Goal: Information Seeking & Learning: Learn about a topic

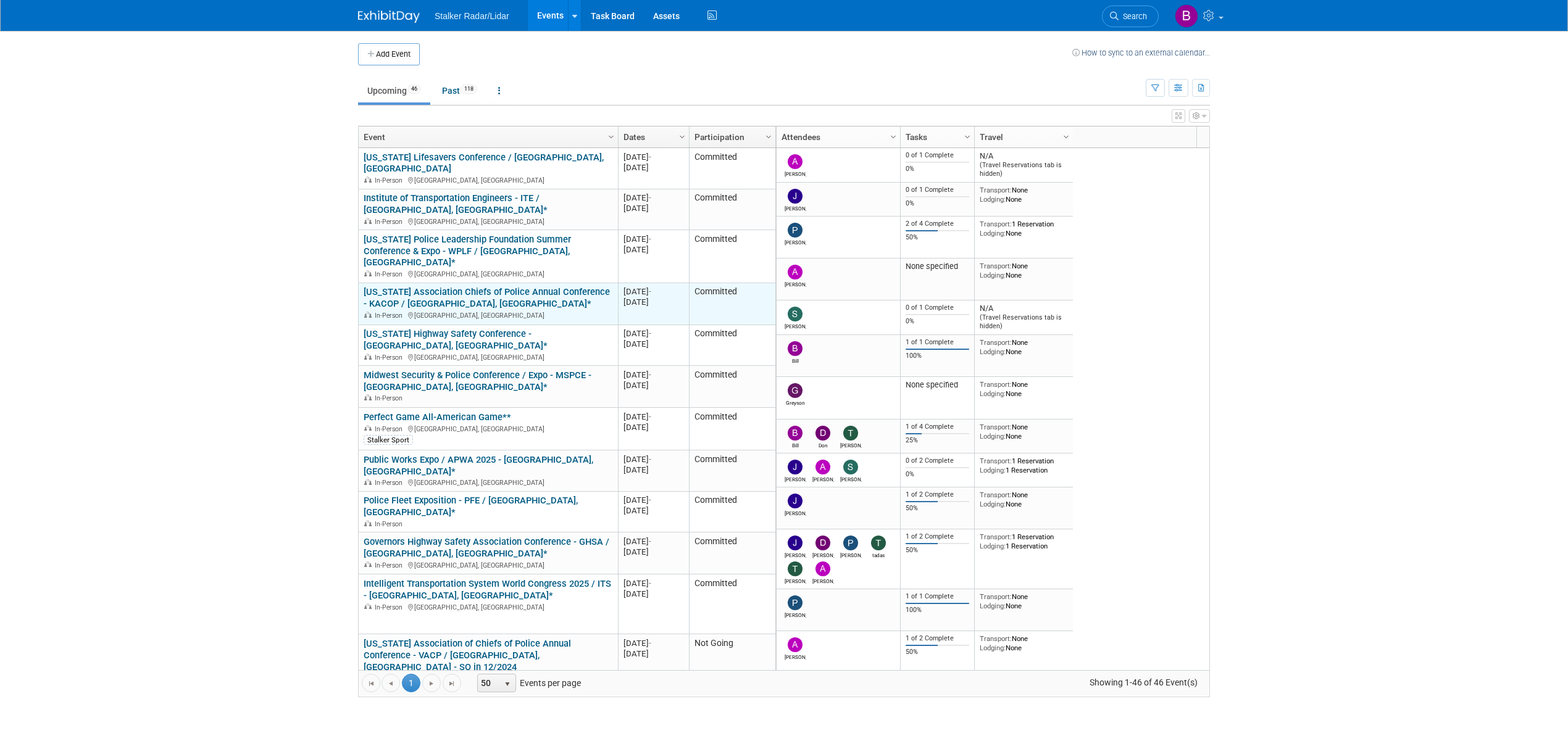
click at [459, 287] on link "[US_STATE] Association Chiefs of Police Annual Conference - KACOP / [GEOGRAPHIC…" at bounding box center [486, 298] width 246 height 23
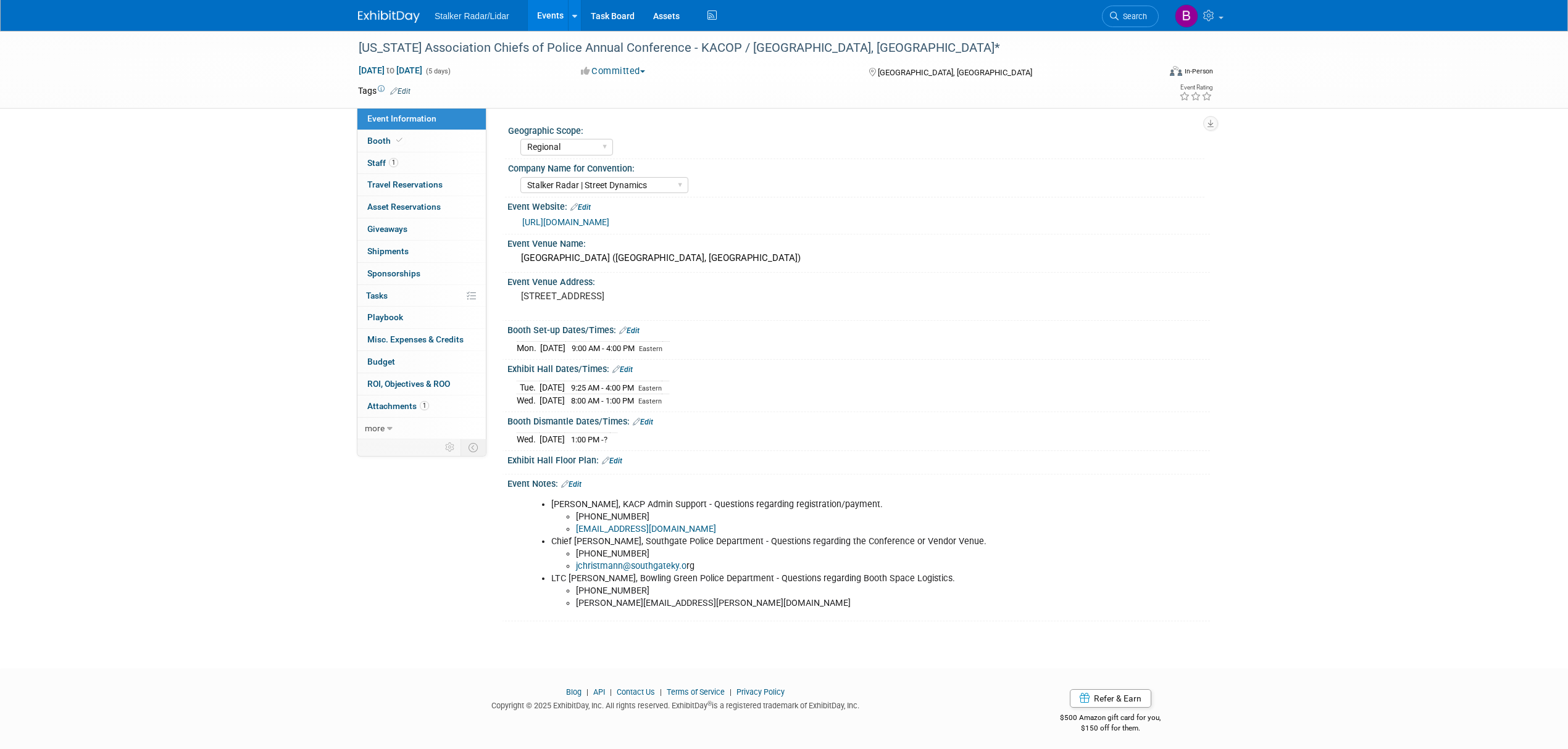
select select "Regional"
select select "Stalker Radar | Street Dynamics"
click at [600, 302] on pre "10 W. Rivercenter Blvd Covington, KY 41011" at bounding box center [654, 296] width 265 height 11
drag, startPoint x: 638, startPoint y: 305, endPoint x: 506, endPoint y: 289, distance: 133.0
click at [506, 289] on div "Event Venue Address: 10 W. Rivercenter Blvd Covington, KY 41011 10 W. Rivercent…" at bounding box center [855, 296] width 708 height 47
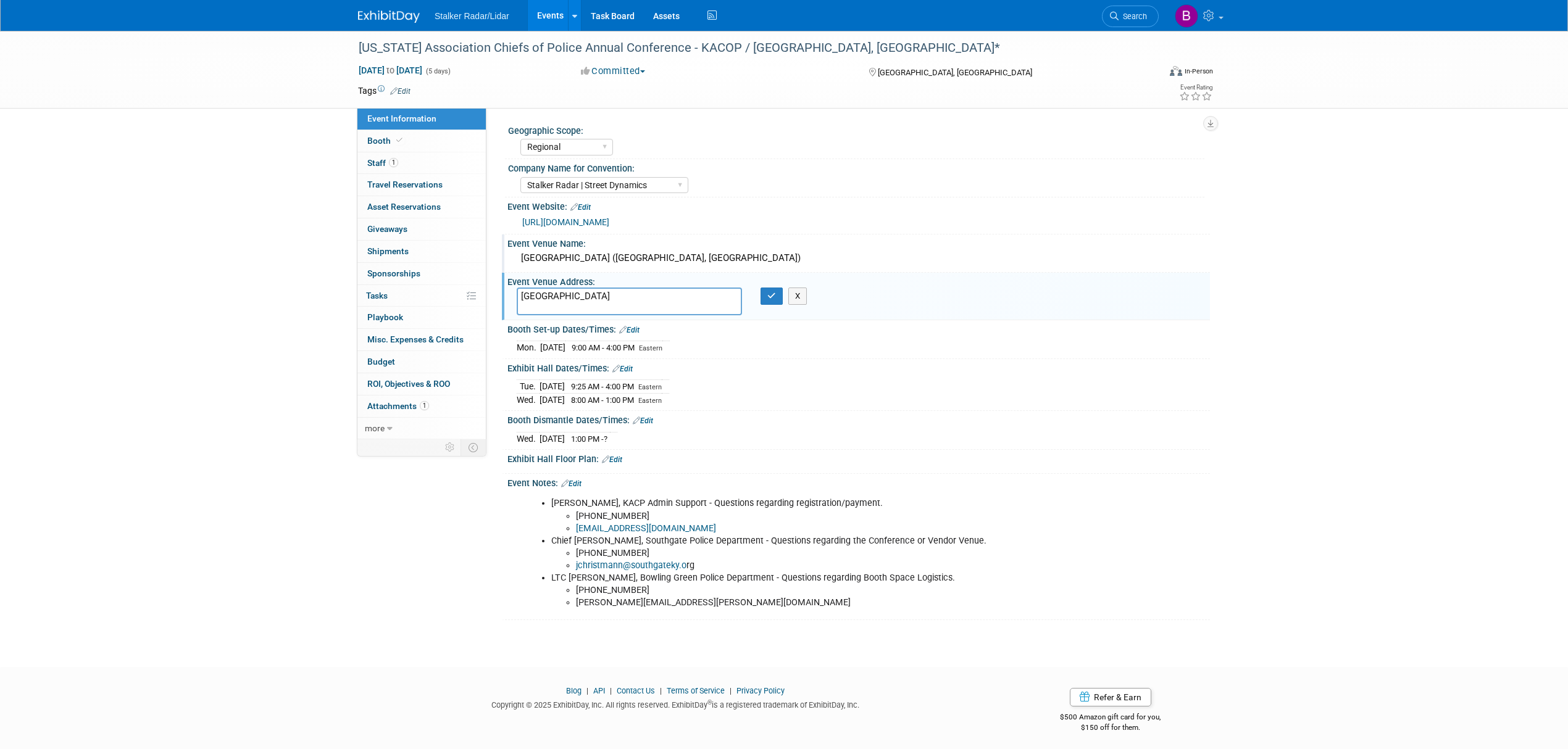
type textarea "Turfway Park Event Center"
click at [680, 257] on div "Cincinnati Marriott River Center (Covington, KY)" at bounding box center [859, 258] width 684 height 19
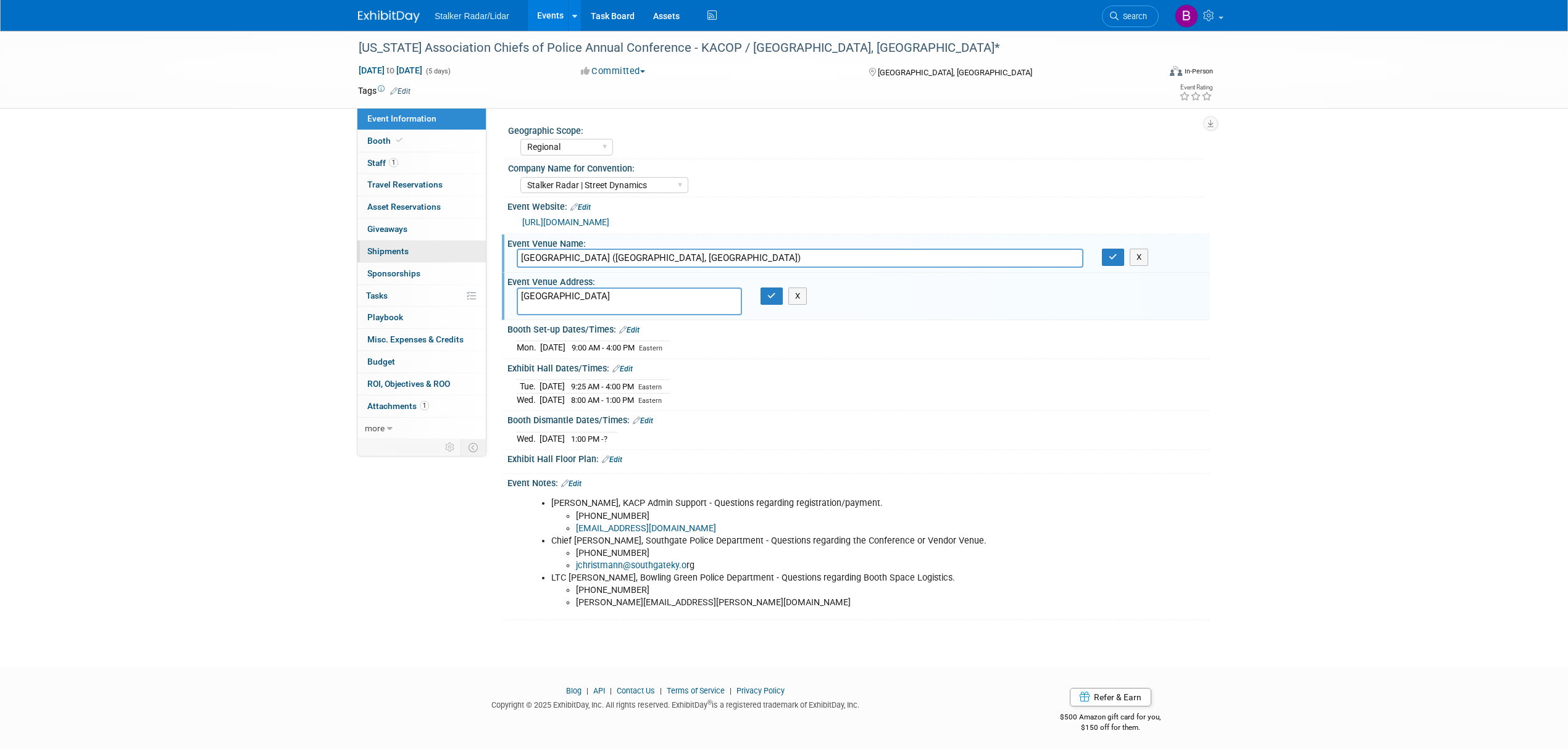
drag, startPoint x: 749, startPoint y: 257, endPoint x: 446, endPoint y: 257, distance: 303.0
click at [446, 257] on div "Event Information Event Info Booth Booth 1 Staff 1 Staff 0 Travel Reservations …" at bounding box center [784, 326] width 871 height 589
type input "Turfway Park Event Center"
drag, startPoint x: 581, startPoint y: 295, endPoint x: 458, endPoint y: 295, distance: 123.0
click at [458, 295] on div "Event Information Event Info Booth Booth 1 Staff 1 Staff 0 Travel Reservations …" at bounding box center [784, 326] width 871 height 589
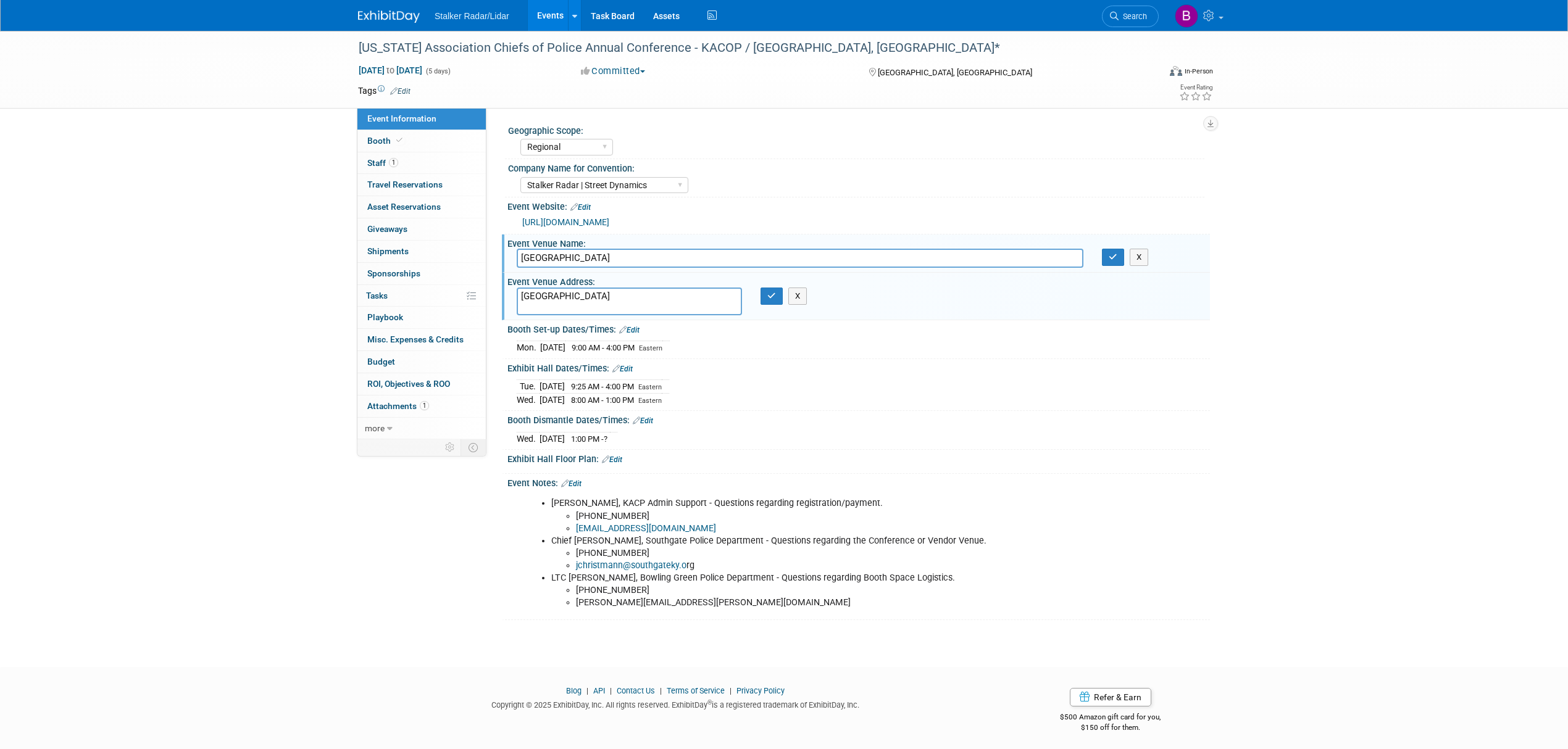
paste textarea "[STREET_ADDRESS]"
type textarea "[STREET_ADDRESS]"
click at [771, 295] on icon "button" at bounding box center [771, 296] width 9 height 8
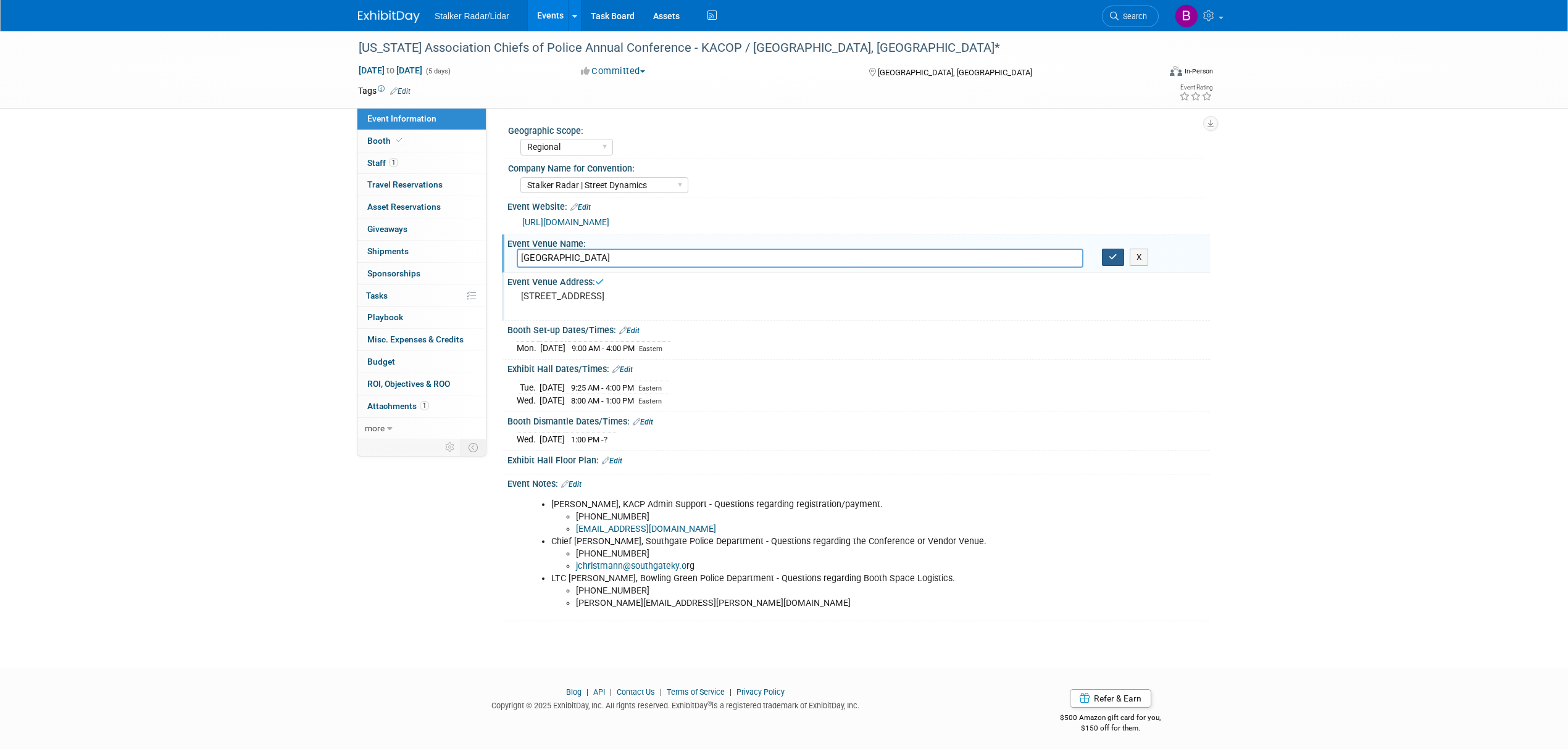
click at [1113, 261] on icon "button" at bounding box center [1113, 257] width 9 height 8
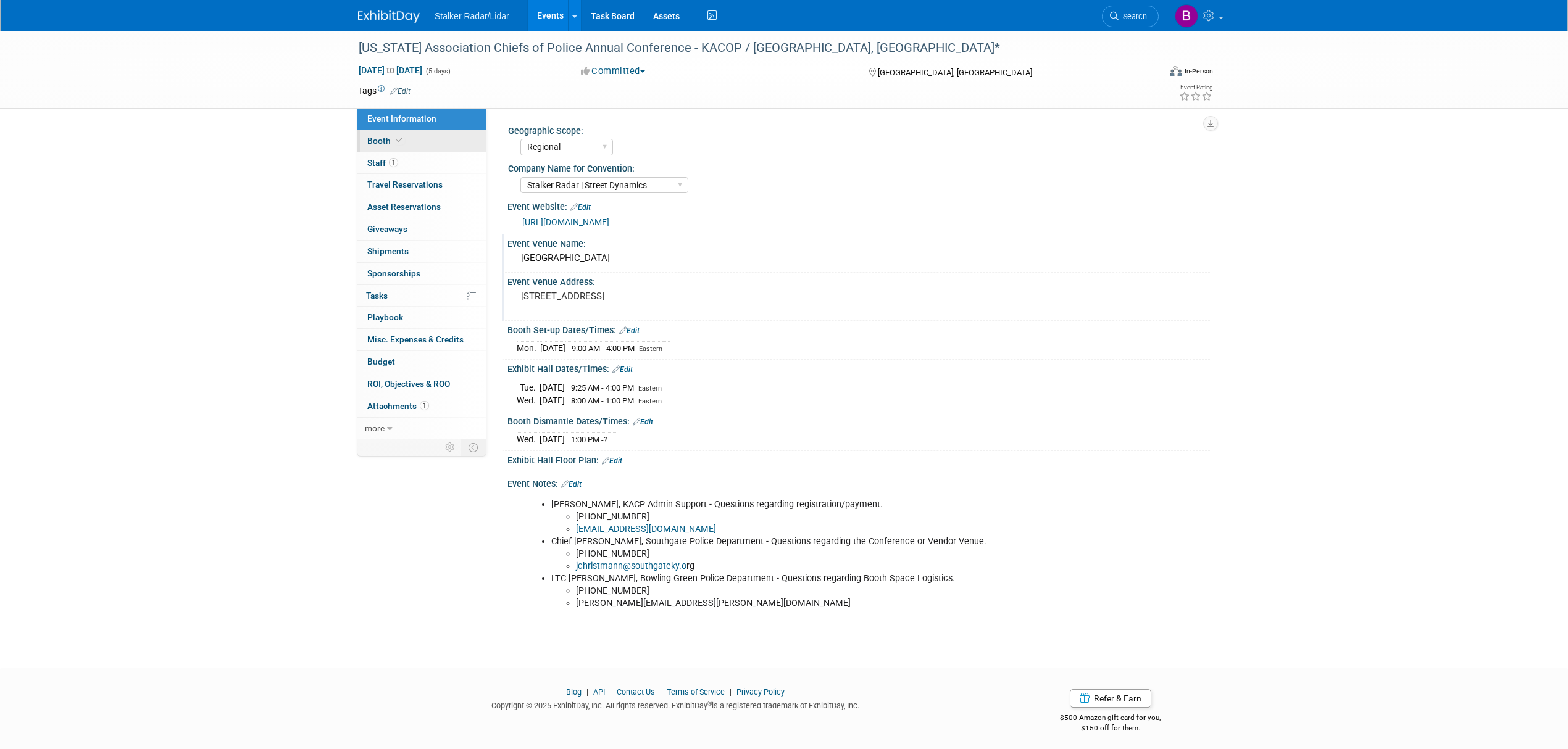
click at [383, 142] on span "Booth" at bounding box center [386, 141] width 38 height 10
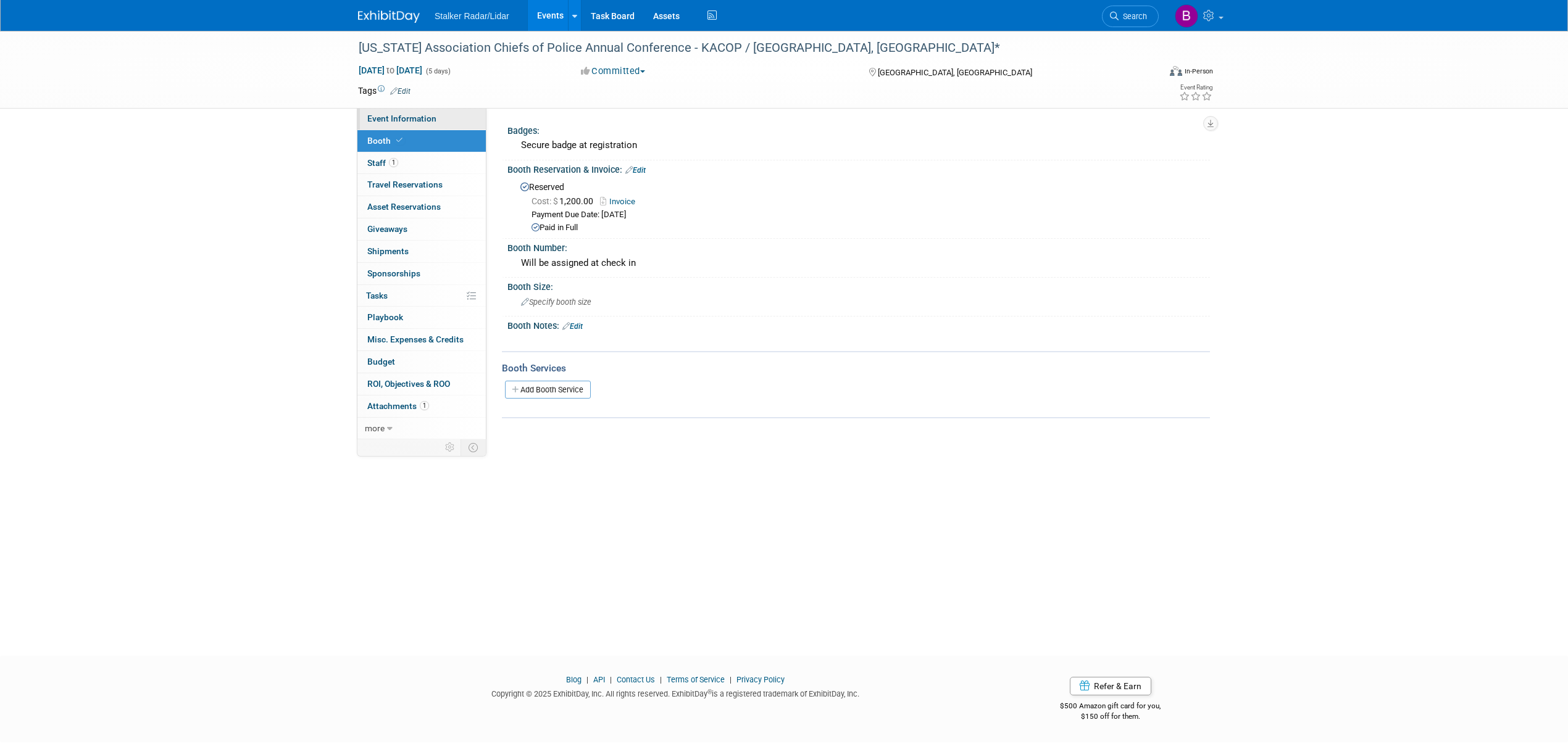
click at [379, 121] on span "Event Information" at bounding box center [402, 118] width 69 height 10
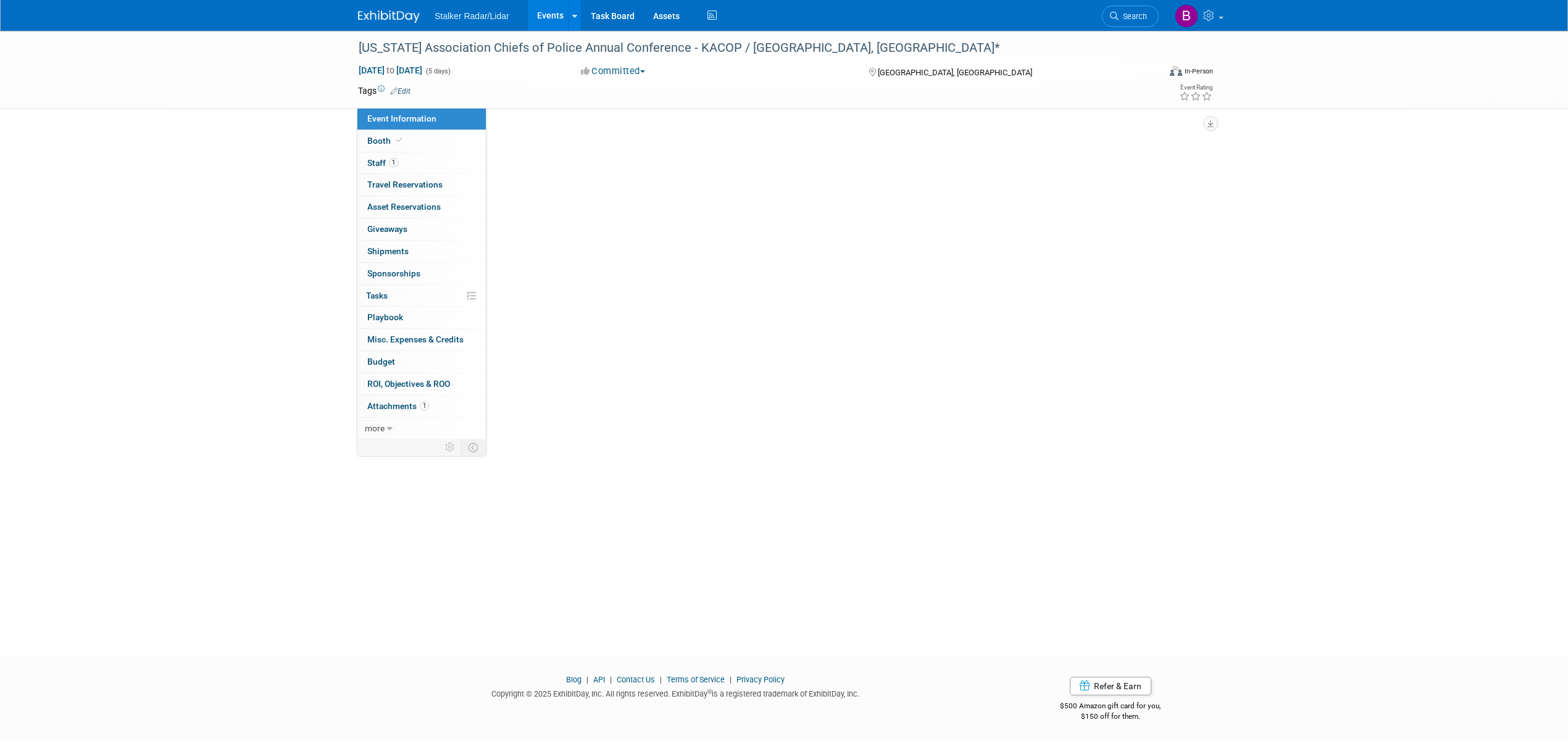
select select "Regional"
select select "Stalker Radar | Street Dynamics"
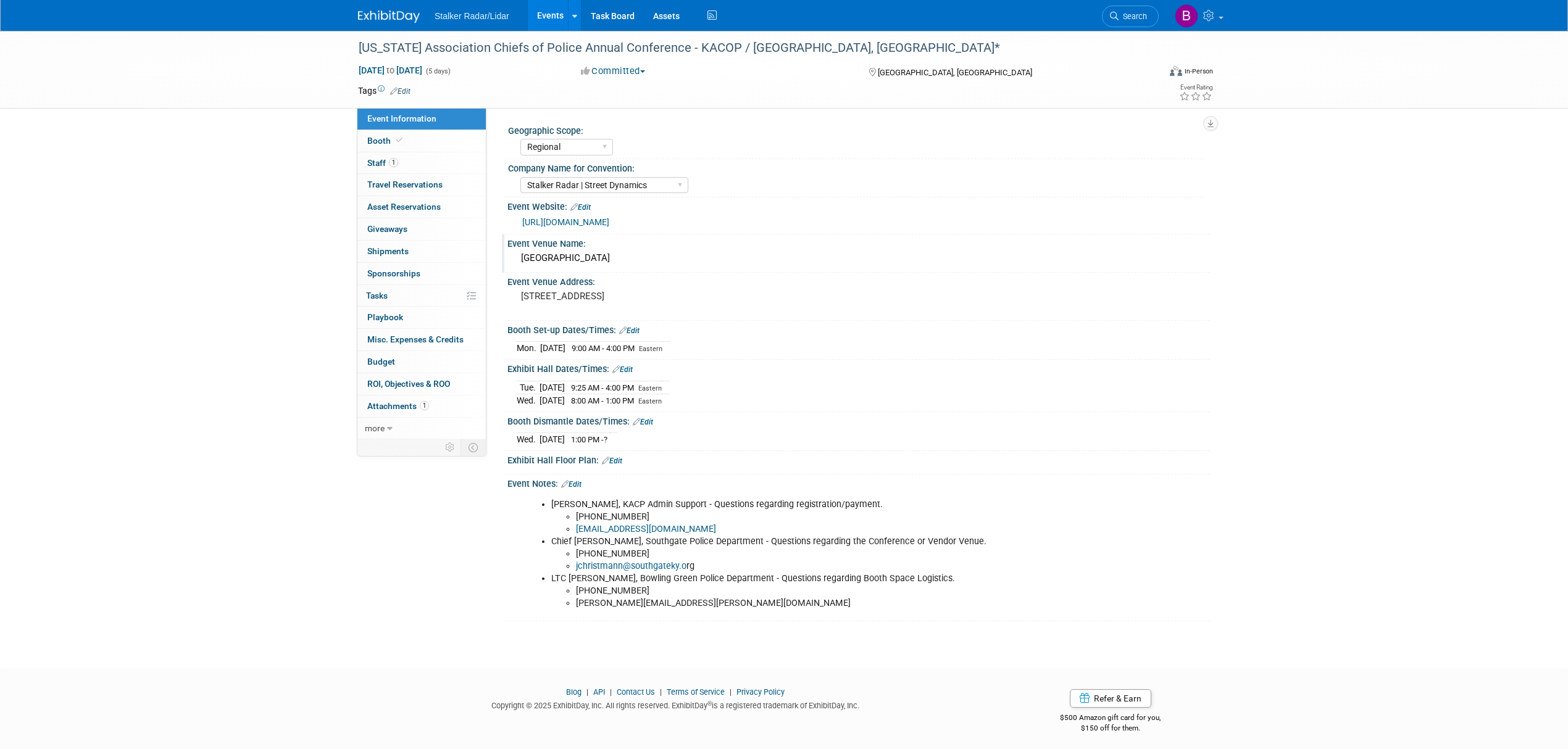
click at [747, 243] on div "Event Venue Name:" at bounding box center [859, 242] width 703 height 15
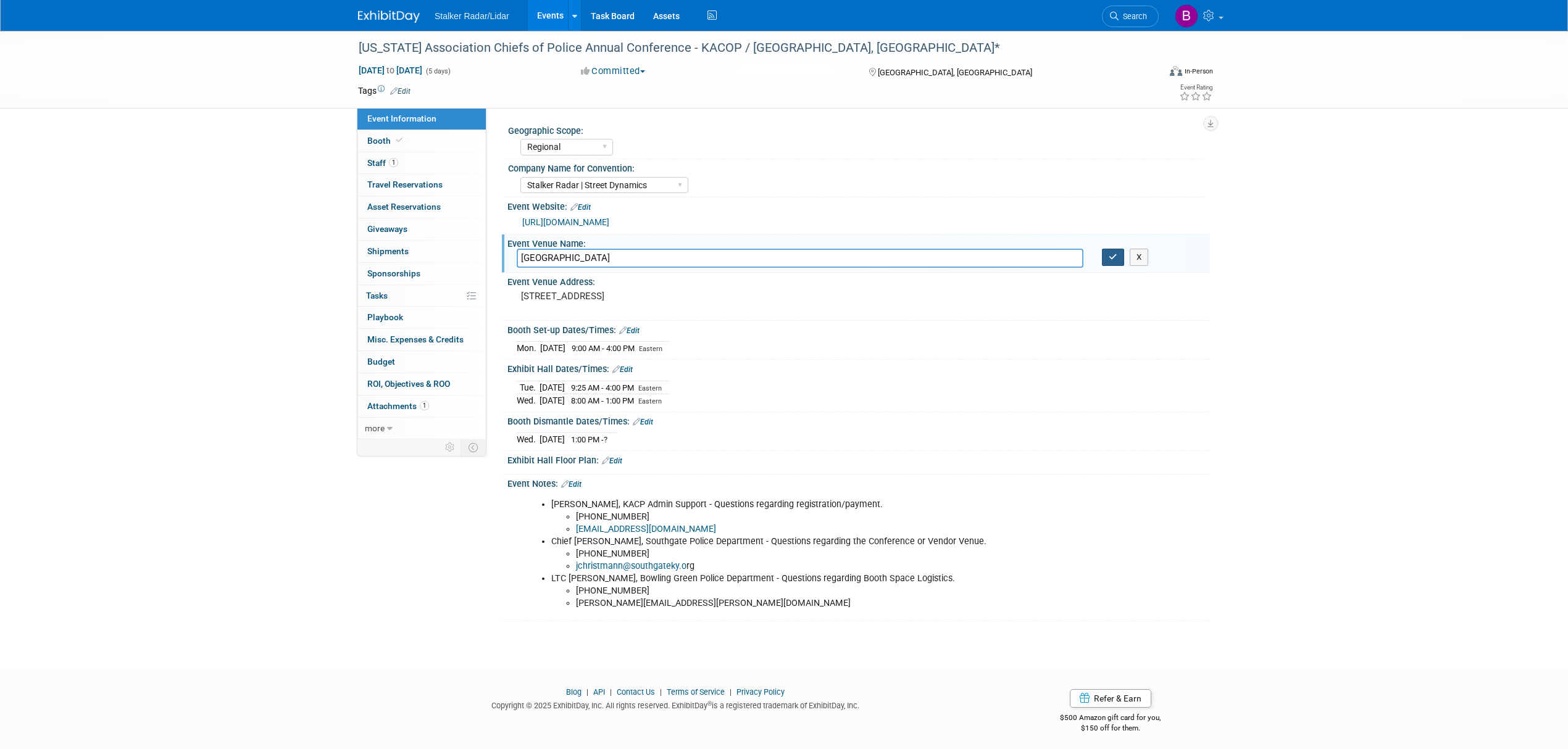
click at [1111, 261] on icon "button" at bounding box center [1113, 257] width 9 height 8
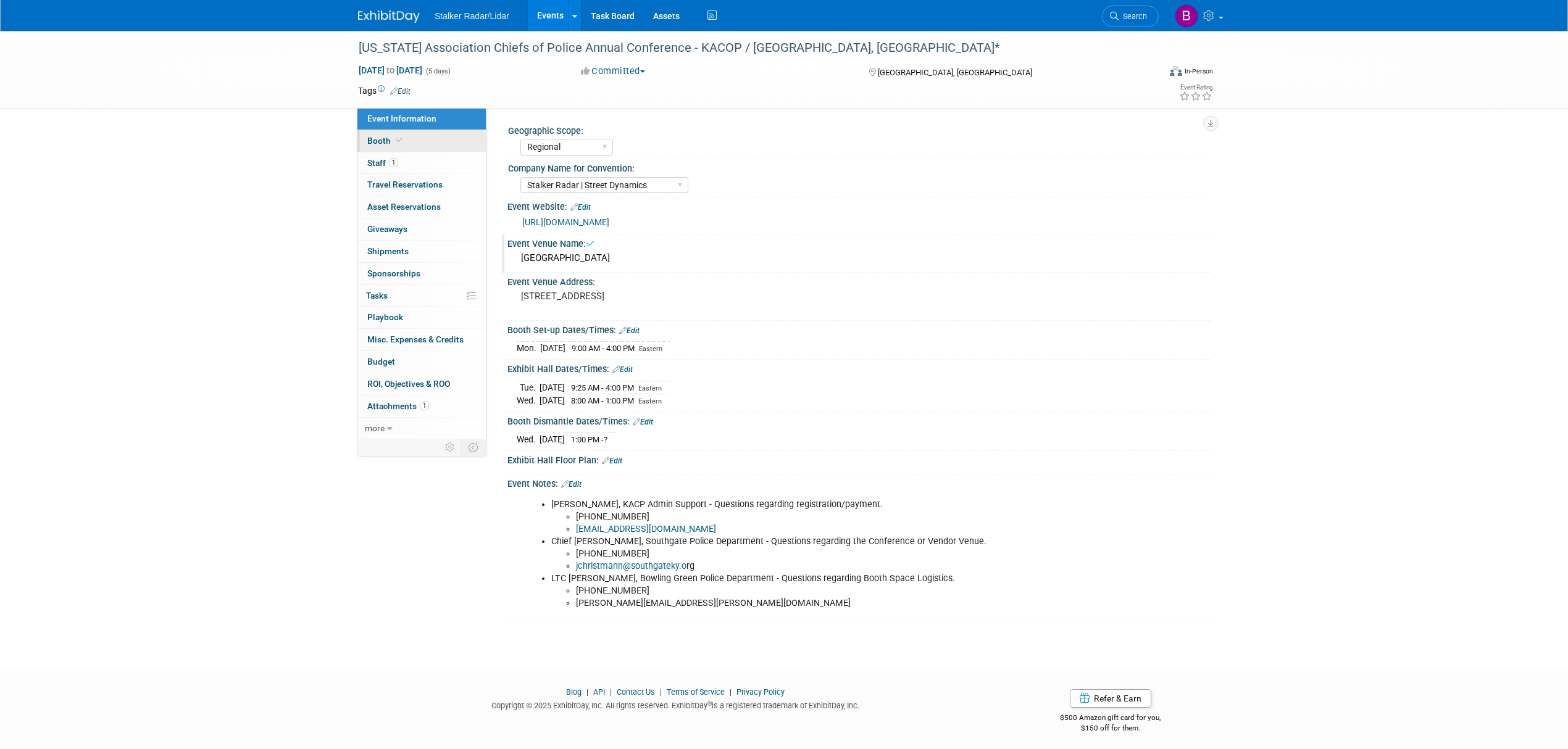
click at [391, 139] on span "Booth" at bounding box center [386, 141] width 38 height 10
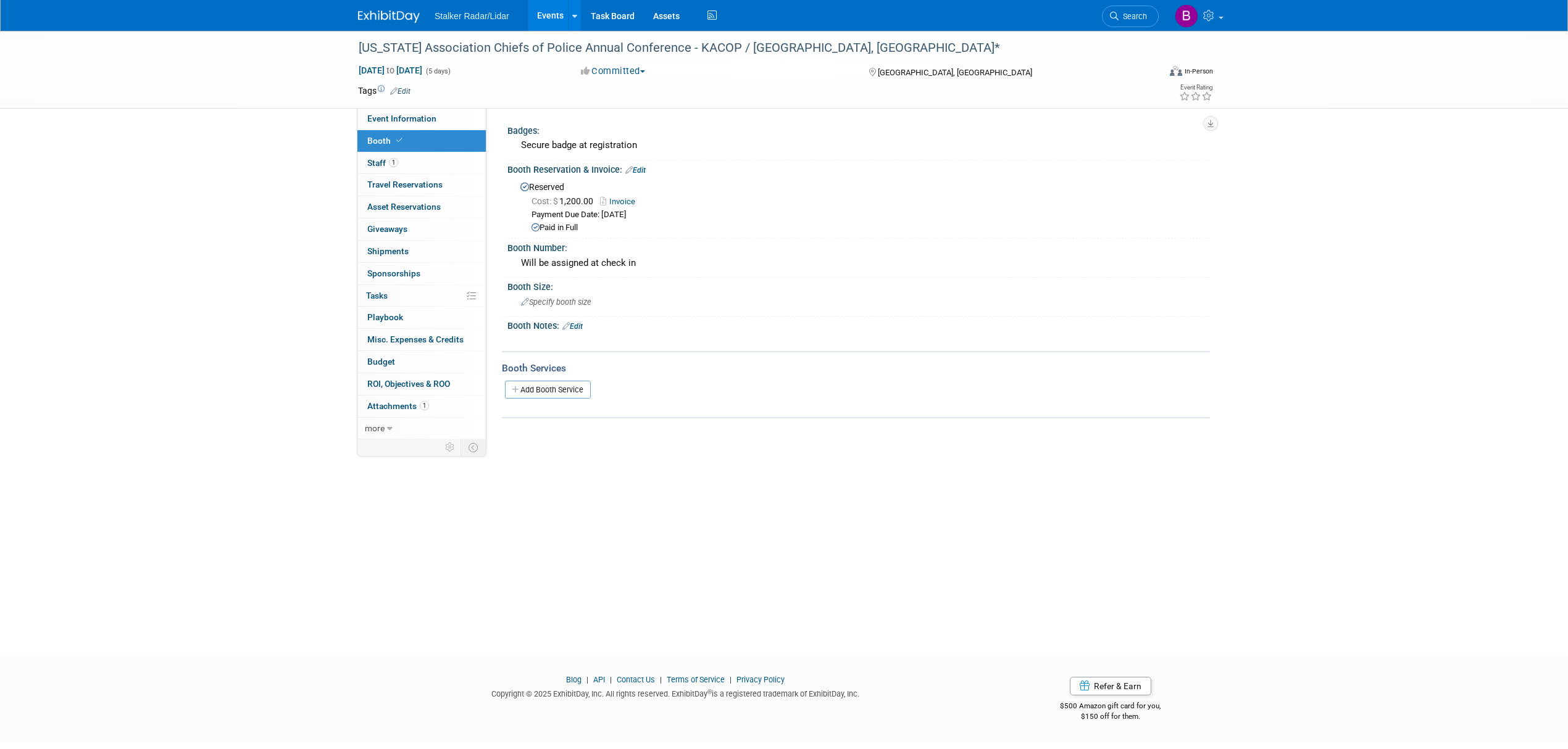
click at [542, 15] on link "Events" at bounding box center [550, 15] width 45 height 31
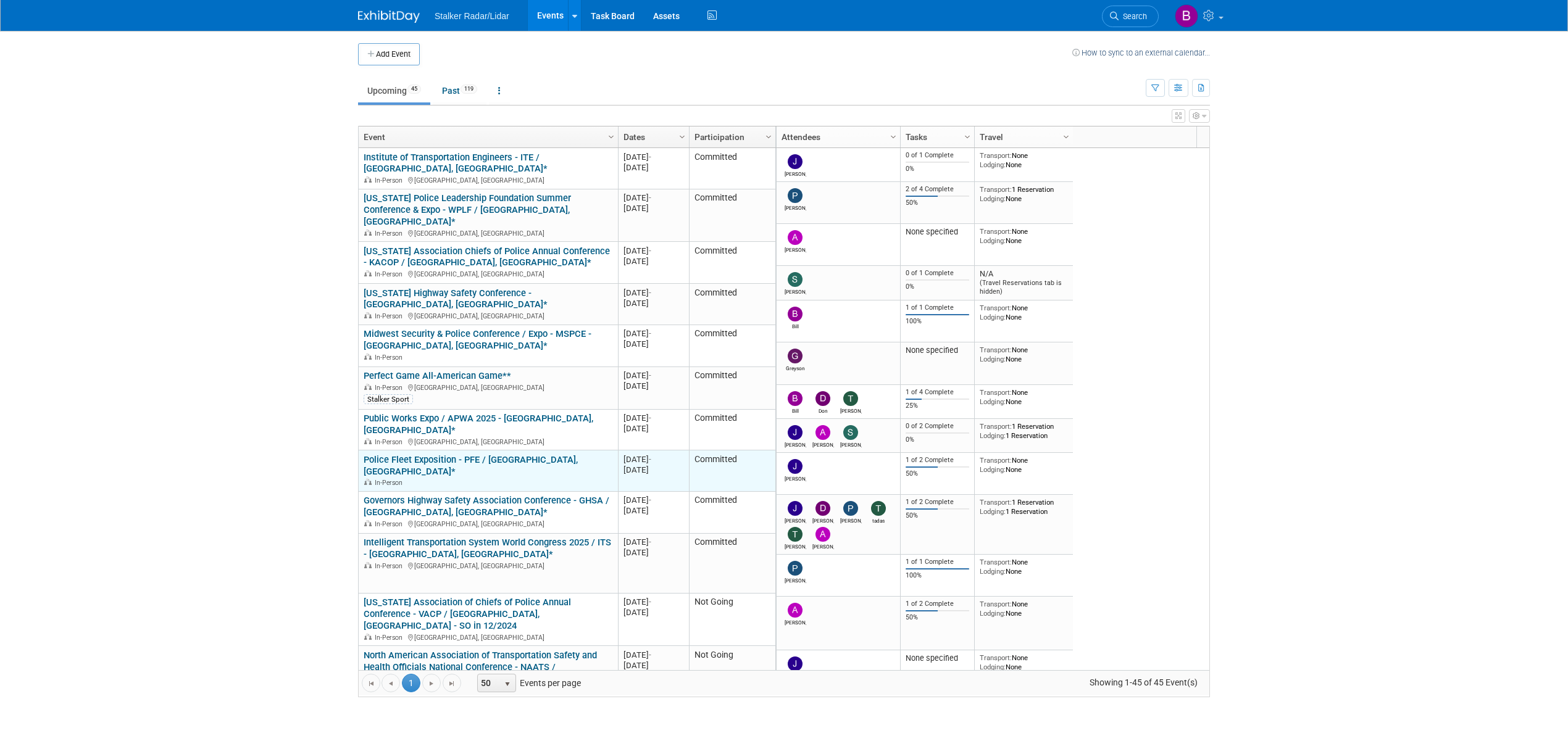
click at [457, 454] on link "Police Fleet Exposition - PFE / [GEOGRAPHIC_DATA], [GEOGRAPHIC_DATA]*" at bounding box center [470, 466] width 214 height 23
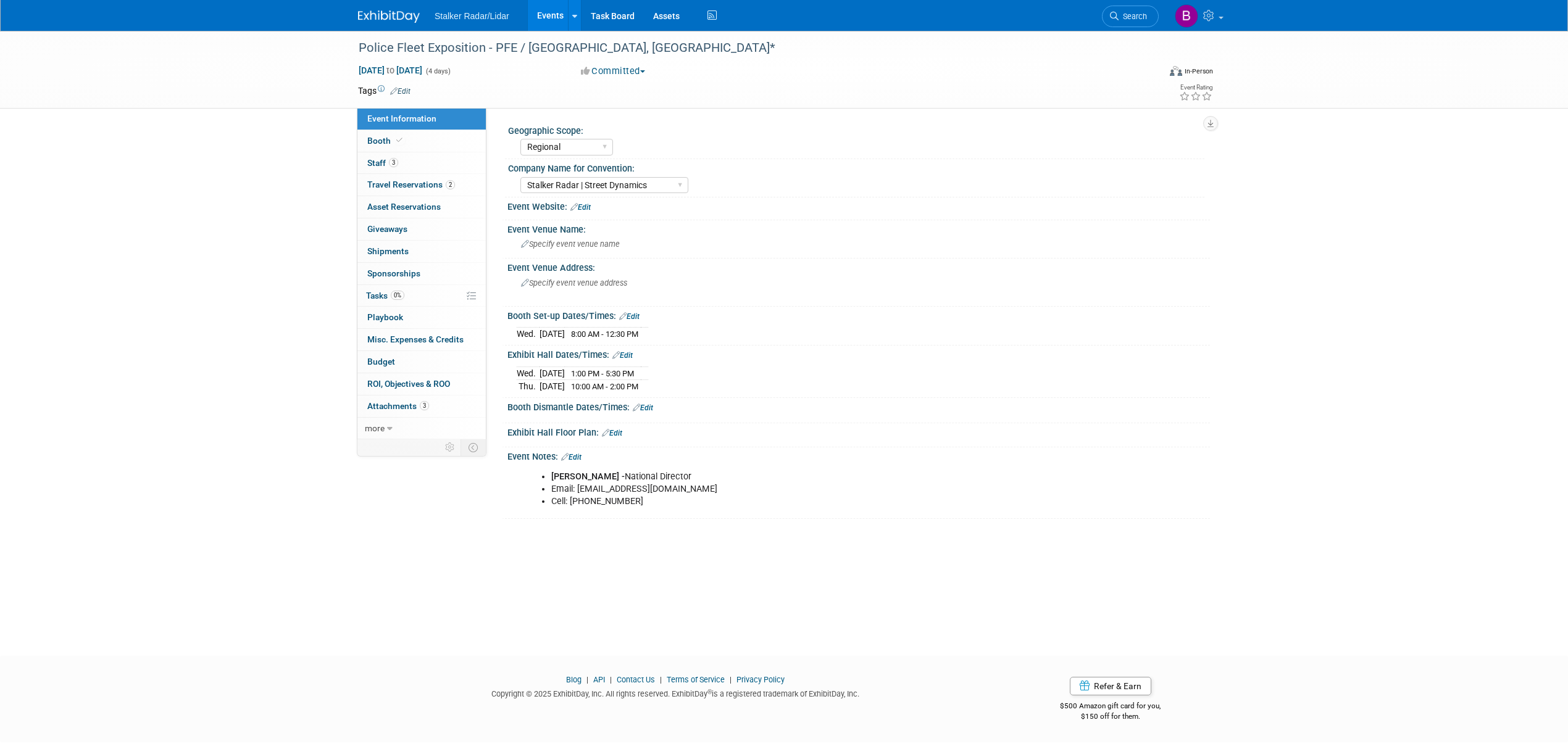
select select "Regional"
select select "Stalker Radar | Street Dynamics"
click at [400, 133] on link "Booth" at bounding box center [422, 141] width 129 height 22
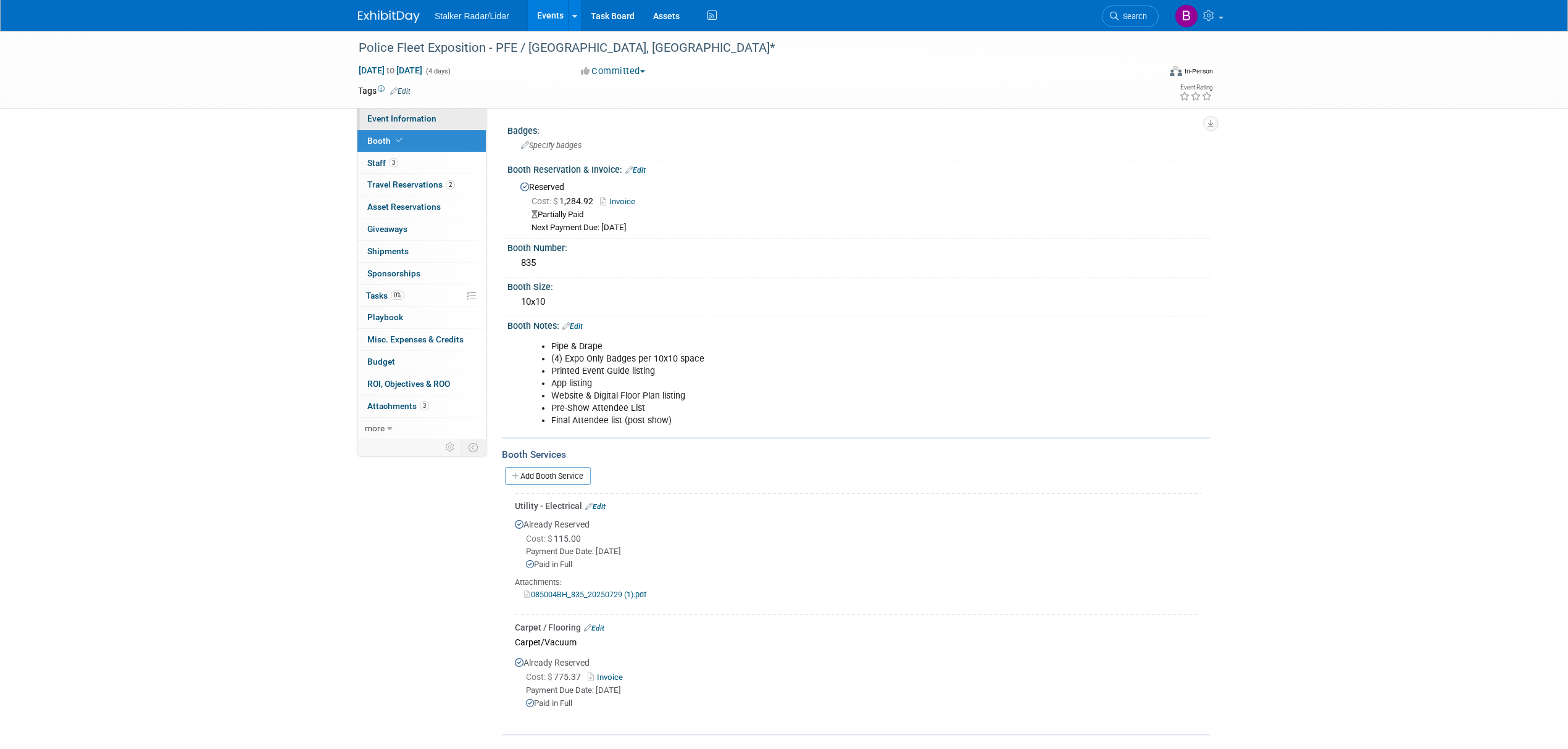
click at [428, 112] on link "Event Information" at bounding box center [422, 119] width 129 height 22
select select "Regional"
select select "Stalker Radar | Street Dynamics"
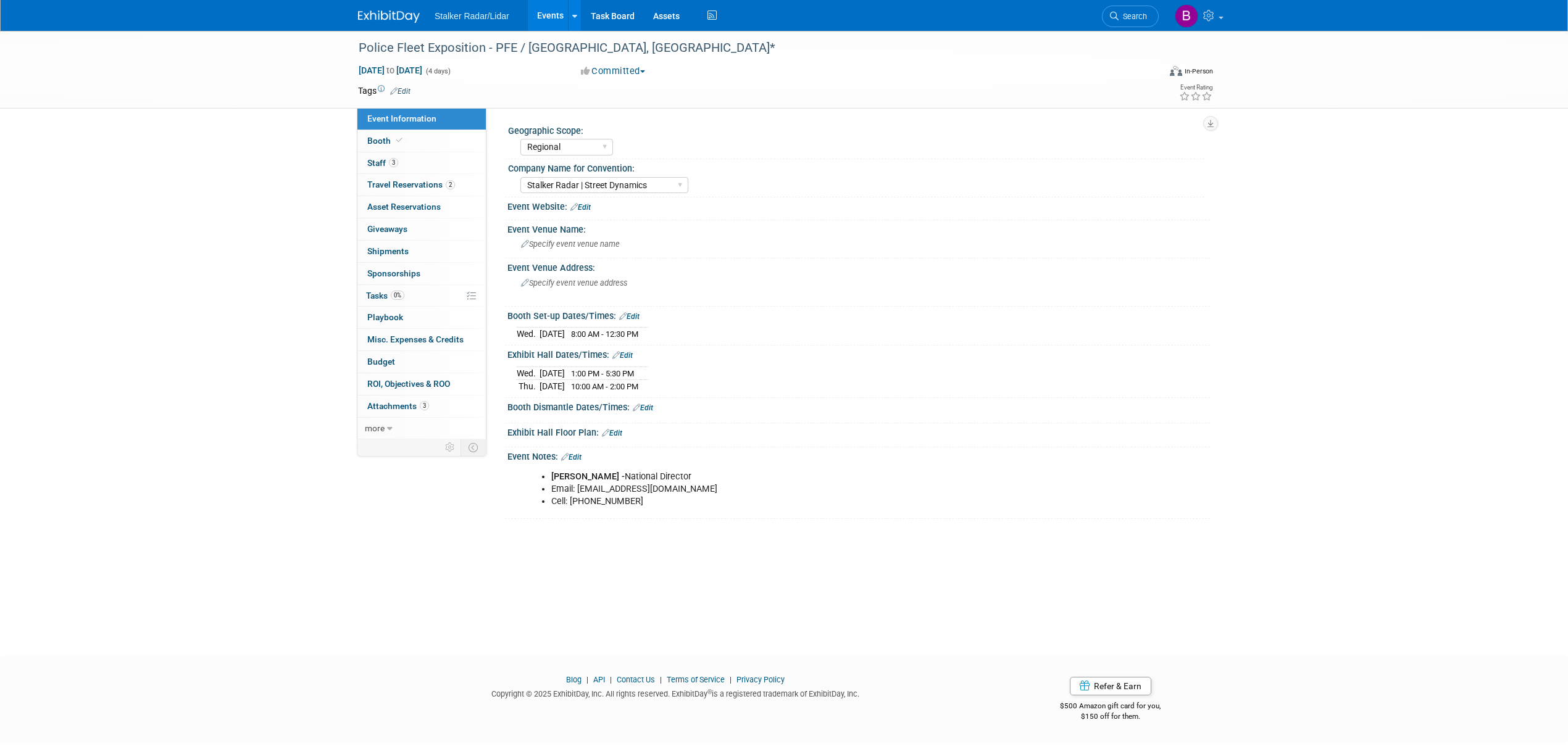
click at [541, 5] on link "Events" at bounding box center [550, 15] width 45 height 31
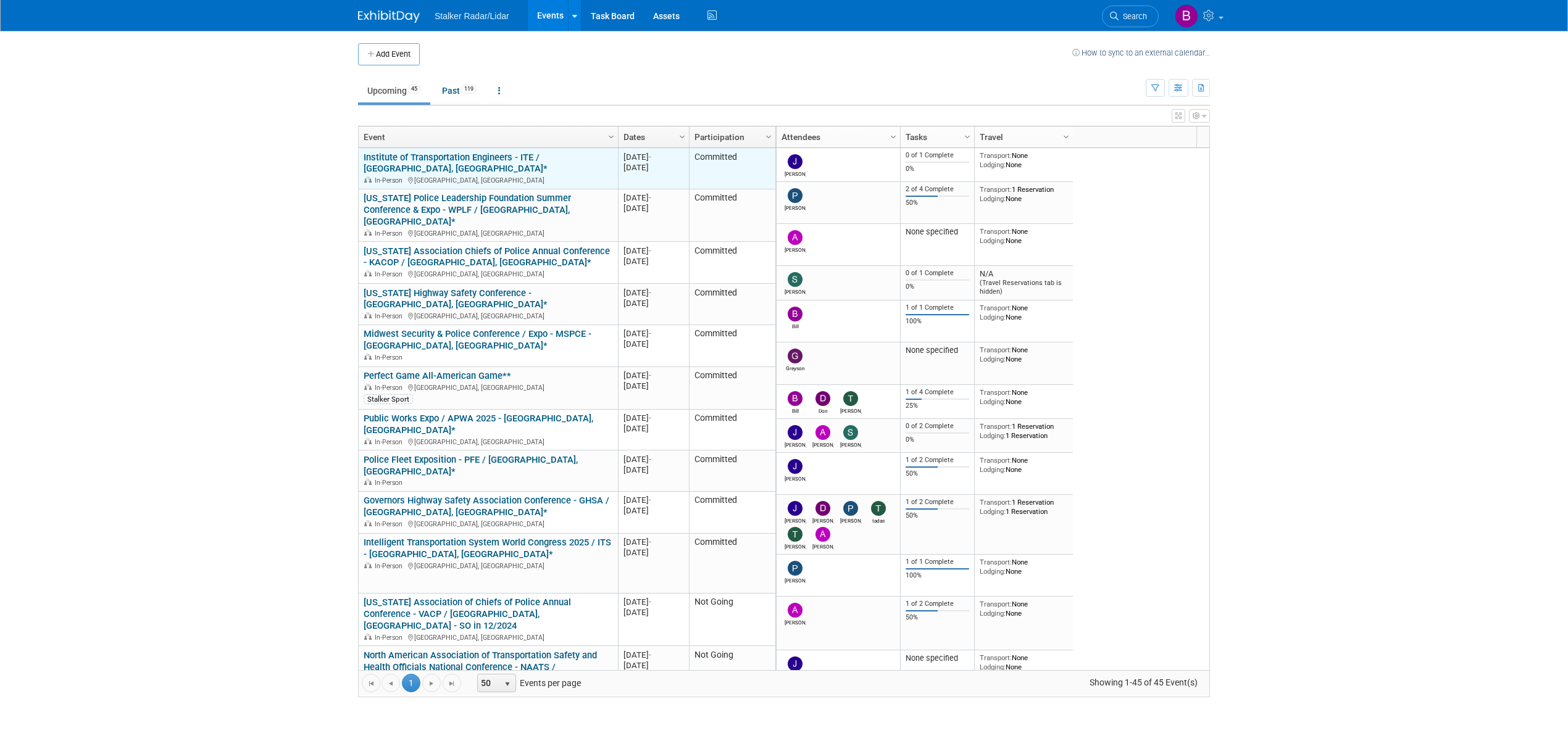
click at [532, 161] on link "Institute of Transportation Engineers - ITE / [GEOGRAPHIC_DATA], [GEOGRAPHIC_DA…" at bounding box center [455, 163] width 184 height 23
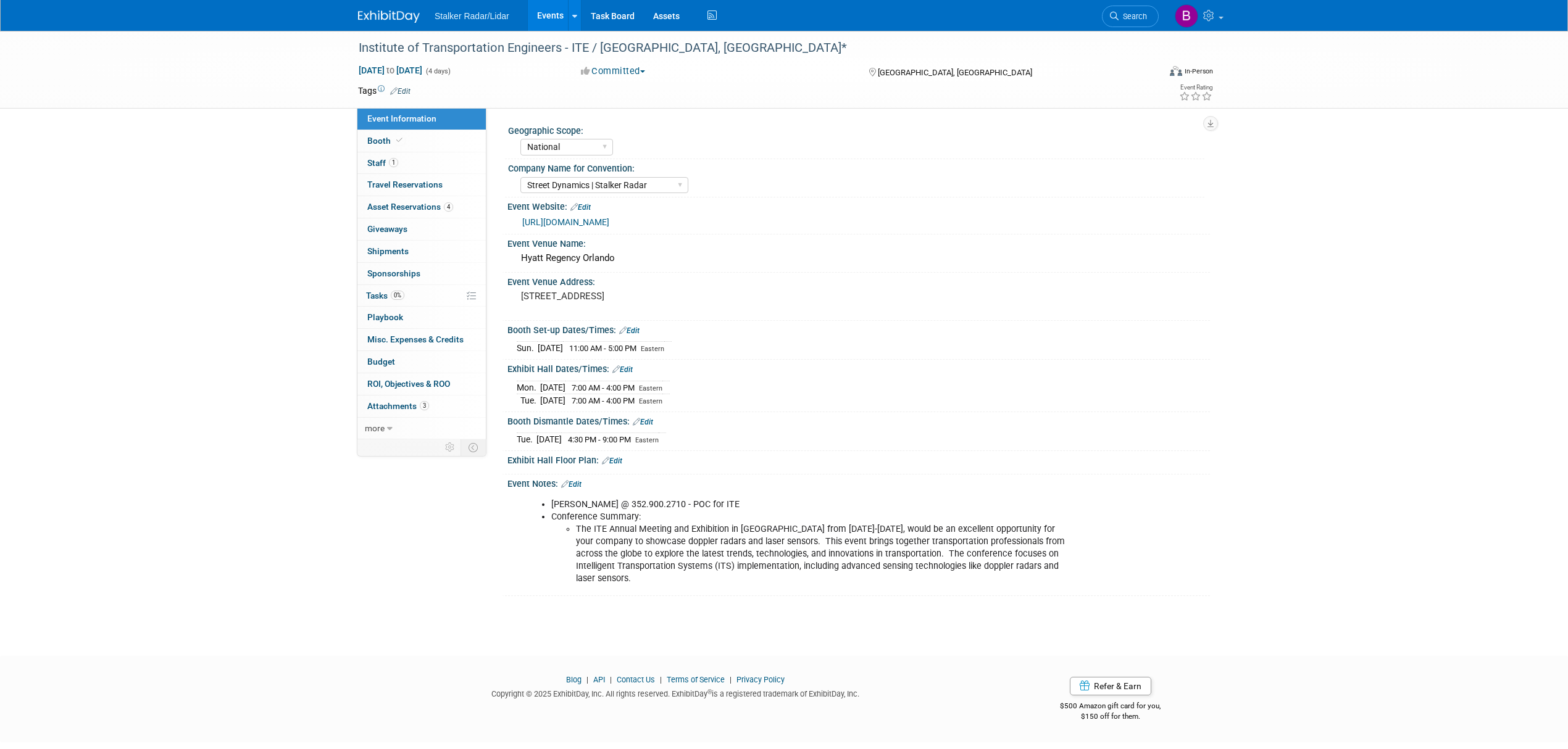
select select "National"
select select "Street Dynamics | Stalker Radar"
click at [423, 410] on span "3" at bounding box center [425, 406] width 9 height 9
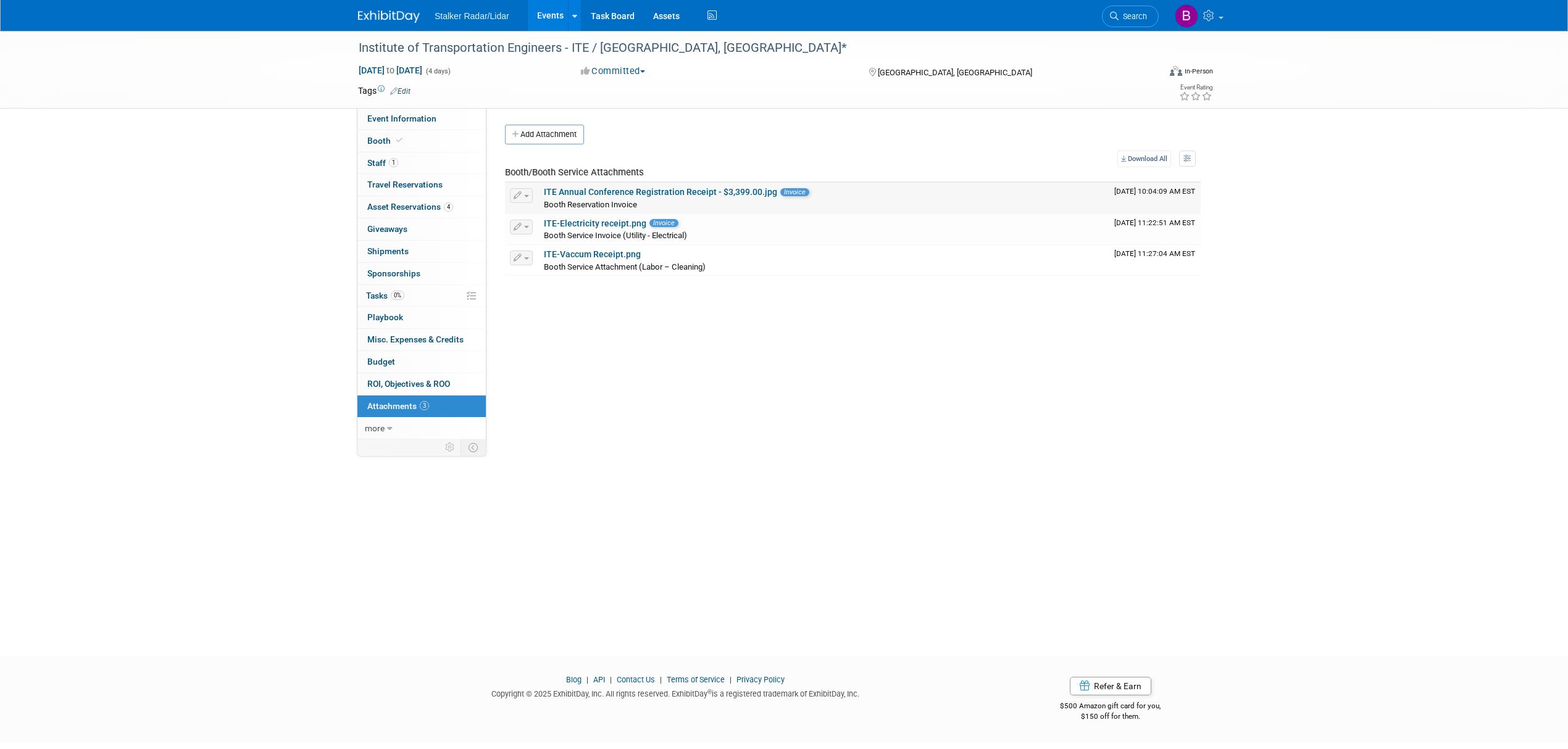
click at [631, 191] on link "ITE Annual Conference Registration Receipt - $3,399.00.jpg" at bounding box center [661, 192] width 234 height 10
click at [415, 121] on span "Event Information" at bounding box center [402, 118] width 69 height 10
select select "National"
select select "Street Dynamics | Stalker Radar"
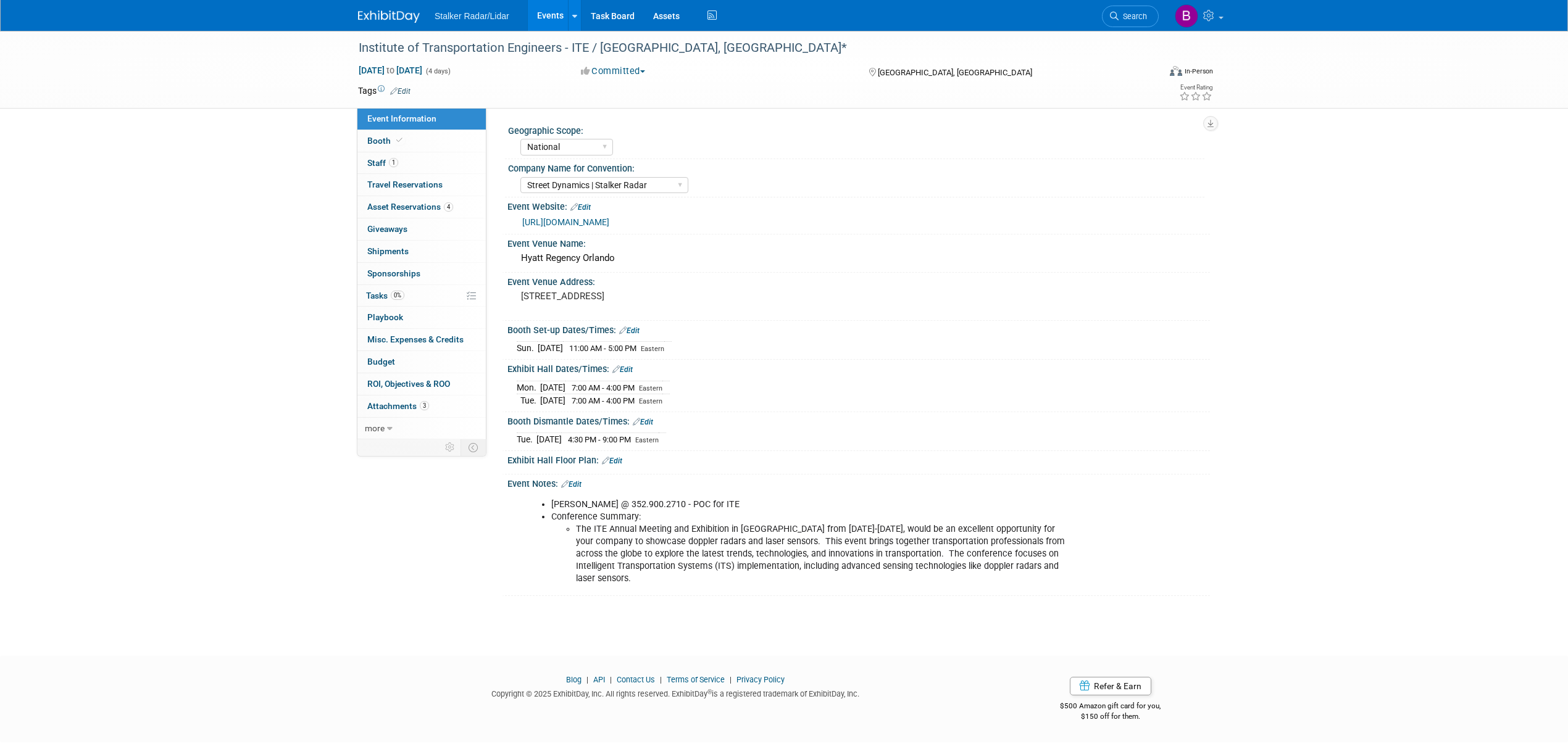
click at [609, 217] on link "[URL][DOMAIN_NAME]" at bounding box center [565, 222] width 87 height 10
click at [394, 141] on span at bounding box center [399, 141] width 11 height 9
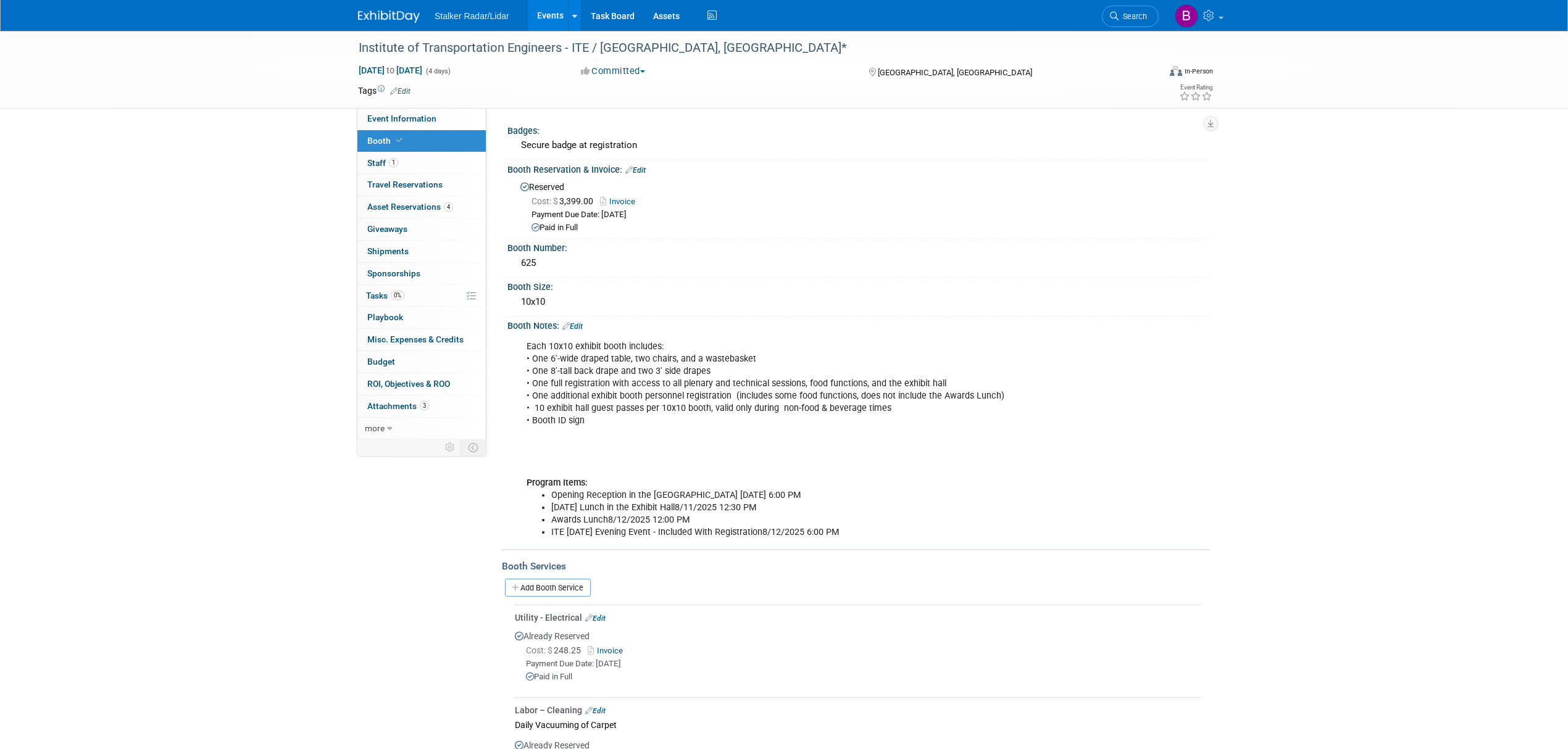
click at [546, 15] on link "Events" at bounding box center [550, 15] width 45 height 31
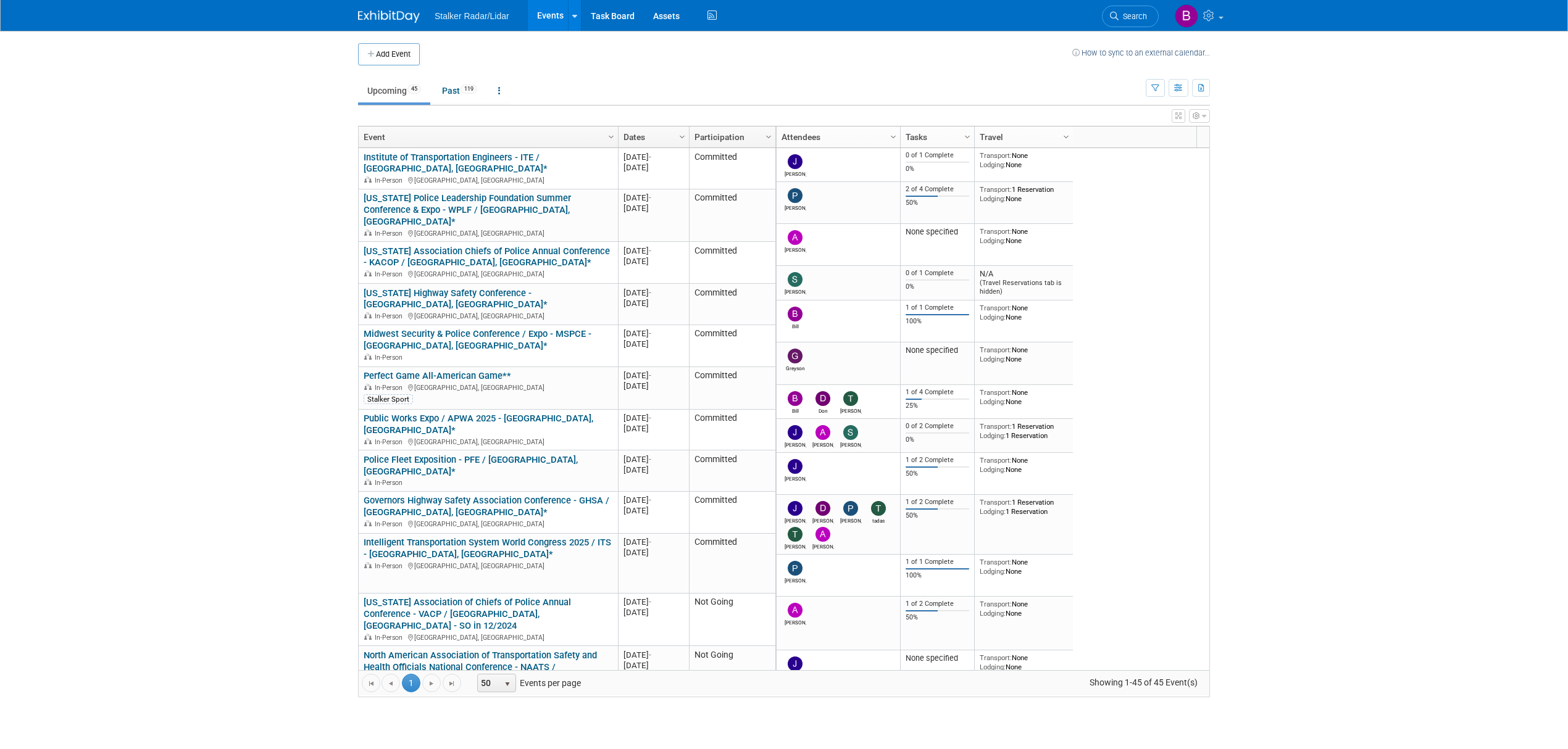
click at [1258, 74] on body "Stalker Radar/Lidar Events Add Event Bulk Upload Events Shareable Event Boards …" at bounding box center [784, 374] width 1568 height 749
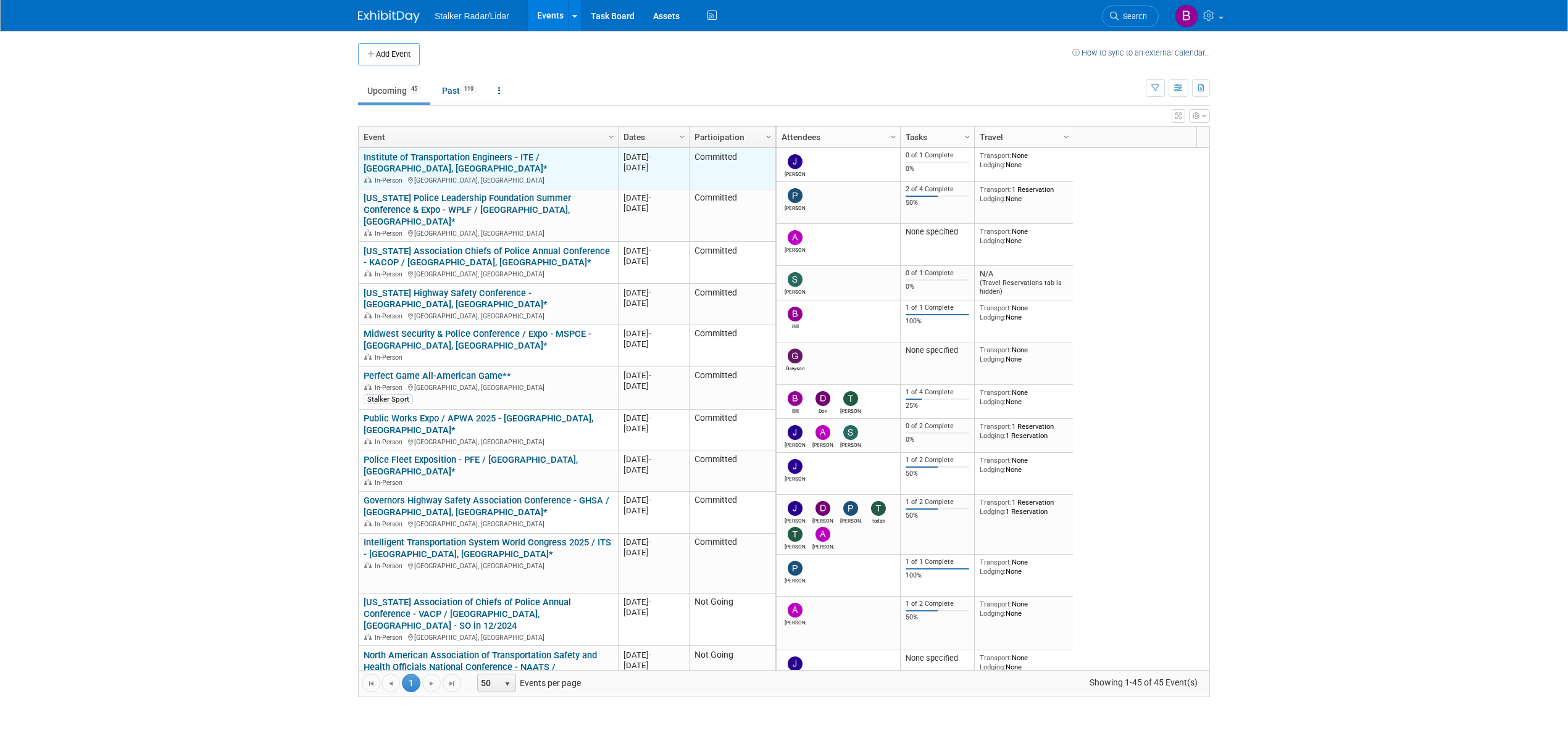
click at [470, 163] on link "Institute of Transportation Engineers - ITE / [GEOGRAPHIC_DATA], [GEOGRAPHIC_DA…" at bounding box center [455, 163] width 184 height 23
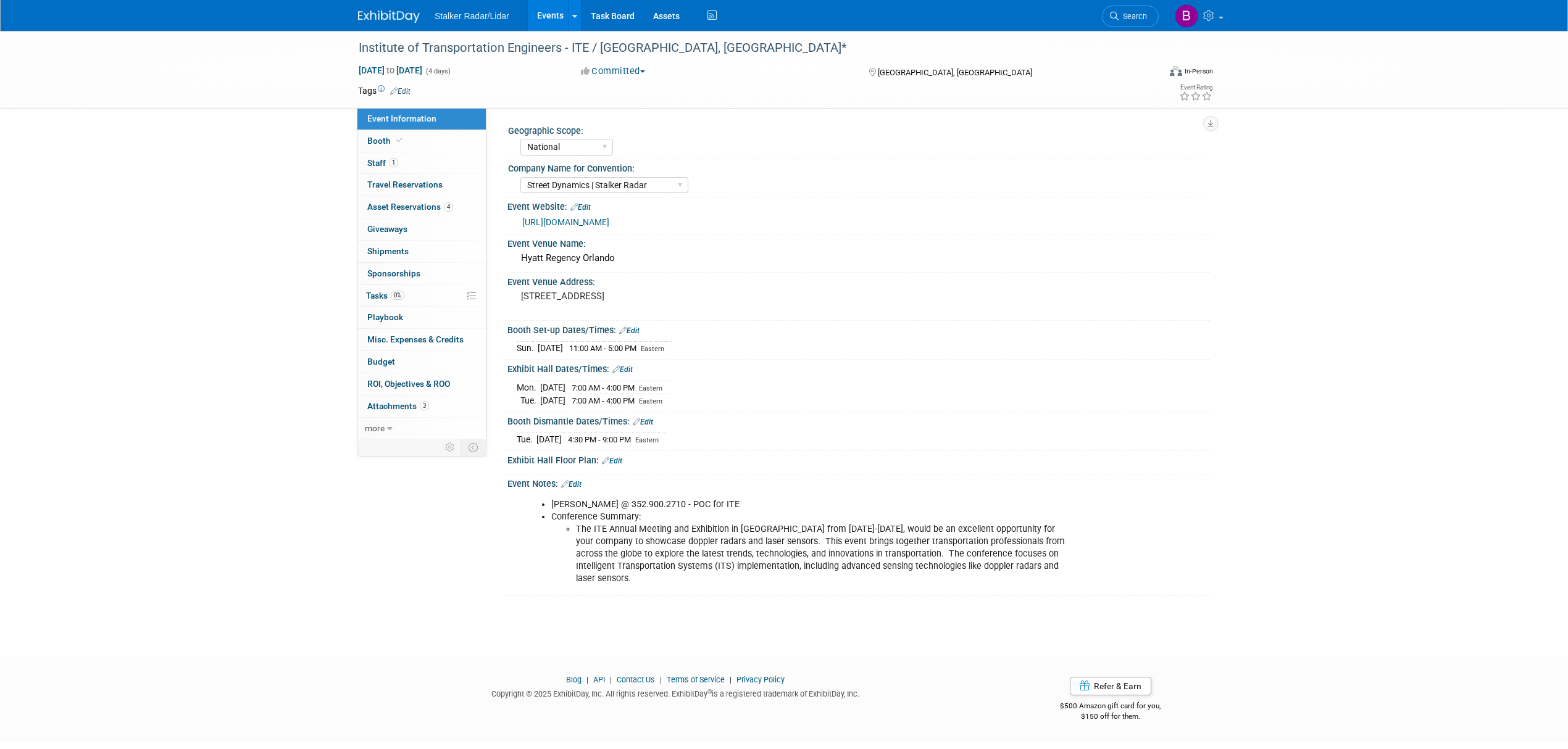
select select "National"
select select "Street Dynamics | Stalker Radar"
click at [609, 224] on link "[URL][DOMAIN_NAME]" at bounding box center [565, 222] width 87 height 10
click at [1193, 329] on div "Booth Set-up Dates/Times: Edit" at bounding box center [859, 329] width 703 height 16
click at [609, 222] on link "https://www.ite.org/events-meetings/ite-calendar/2025-ite-international-annual-…" at bounding box center [565, 222] width 87 height 10
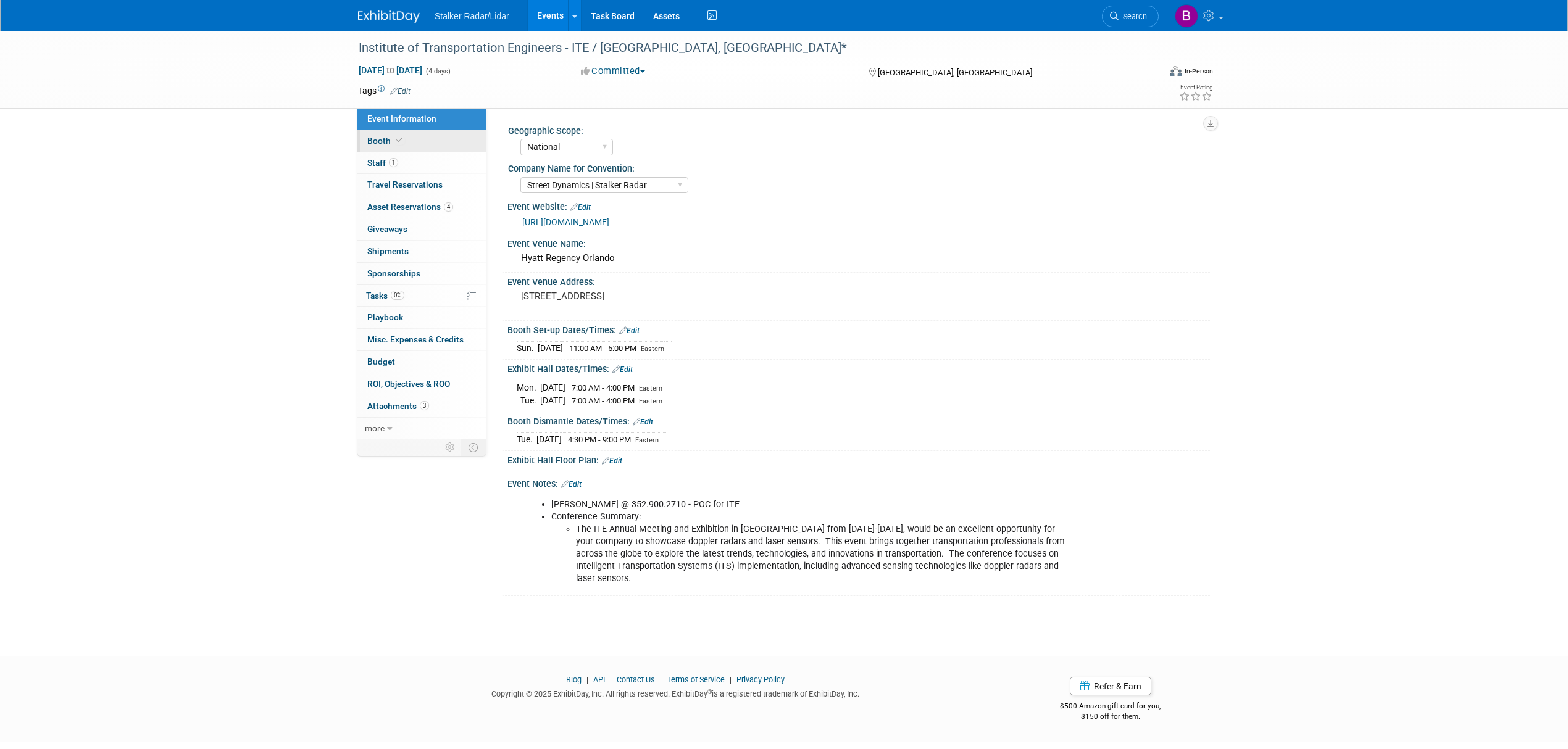
click at [397, 141] on icon at bounding box center [399, 141] width 6 height 7
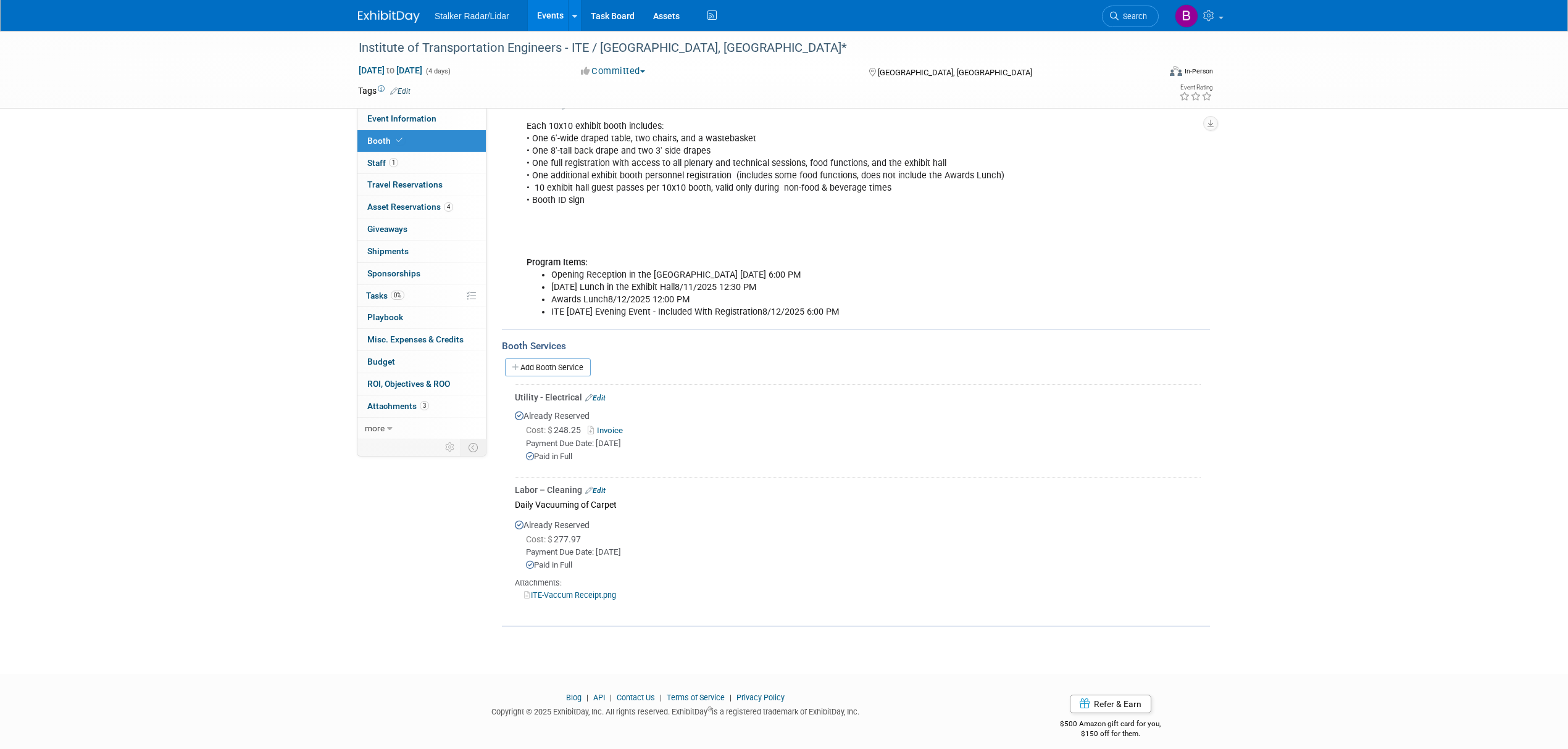
scroll to position [228, 0]
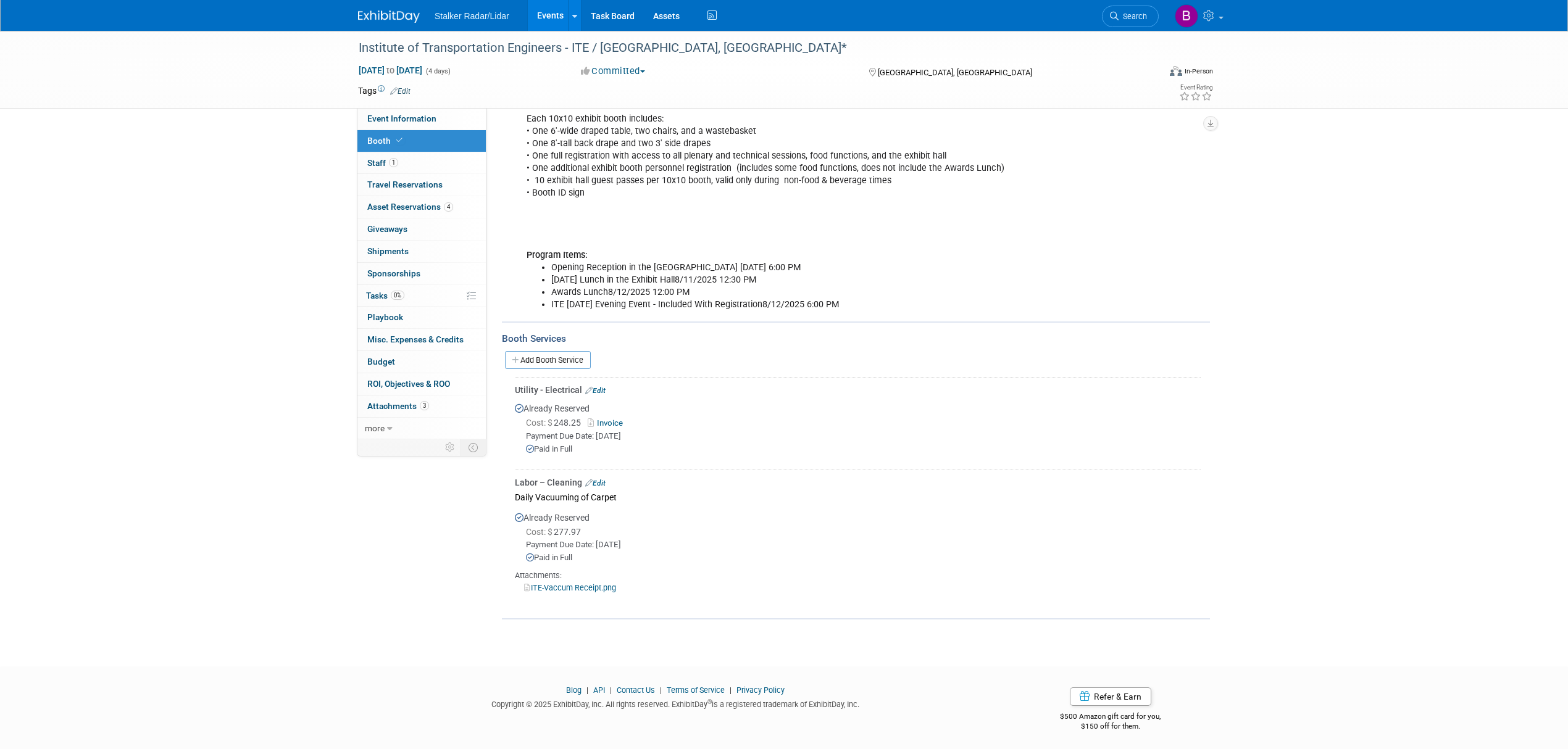
click at [569, 585] on link "ITE-Vaccum Receipt.png" at bounding box center [570, 588] width 92 height 9
click at [615, 417] on div "Cost: $ 248.25 Invoice" at bounding box center [863, 423] width 675 height 13
click at [614, 419] on link "Invoice" at bounding box center [608, 423] width 40 height 9
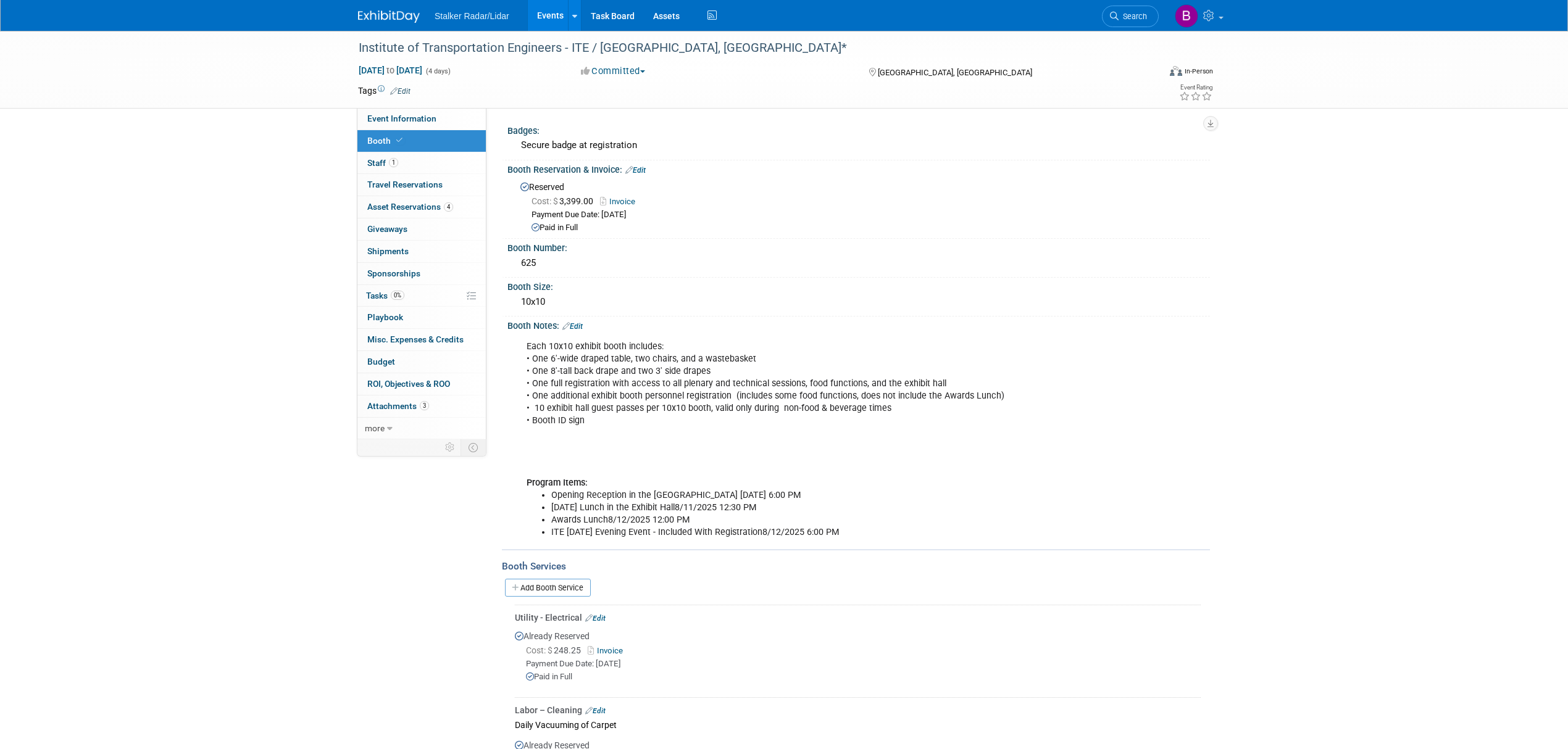
scroll to position [0, 0]
click at [545, 13] on link "Events" at bounding box center [550, 15] width 45 height 31
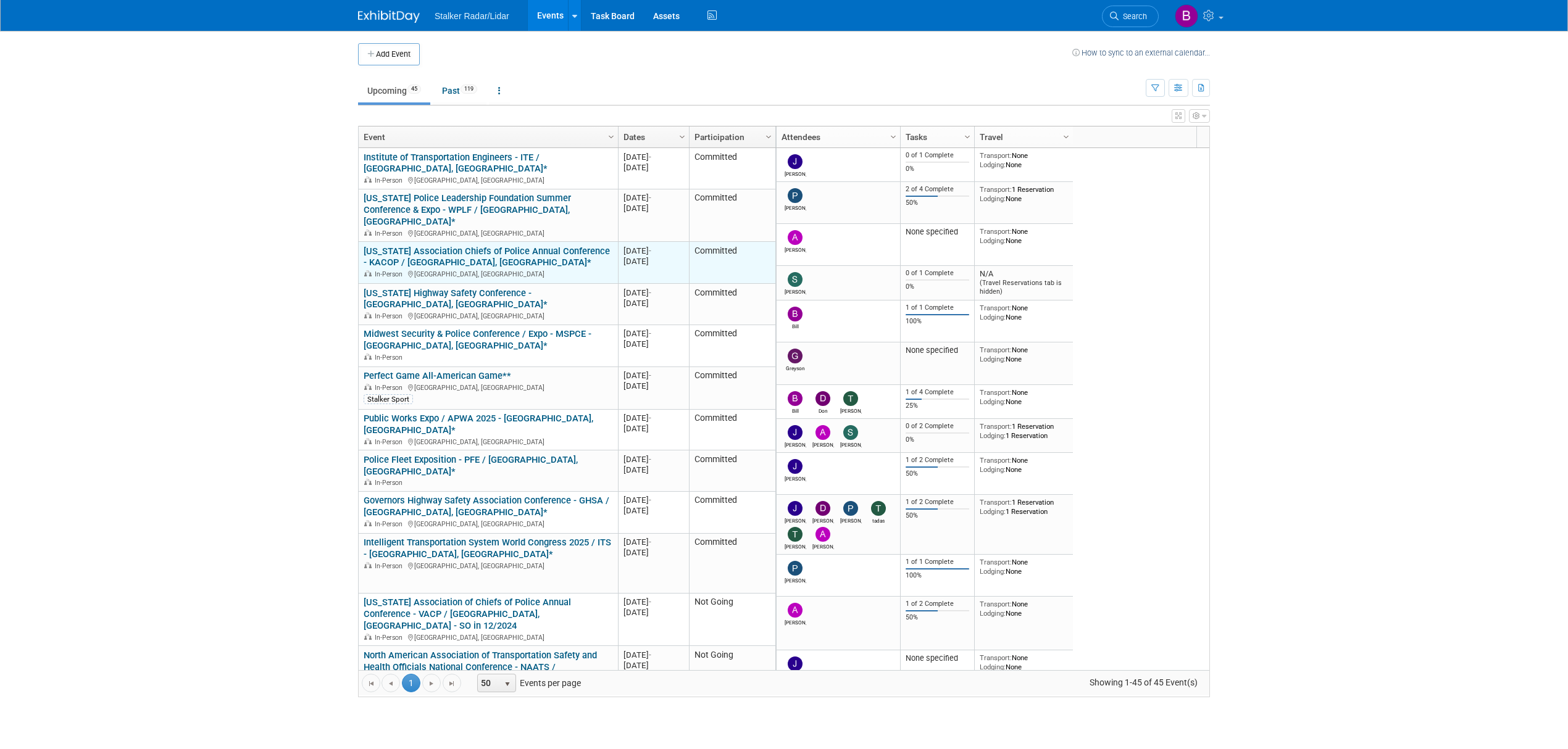
click at [422, 245] on link "[US_STATE] Association Chiefs of Police Annual Conference - KACOP / [GEOGRAPHIC…" at bounding box center [486, 257] width 246 height 23
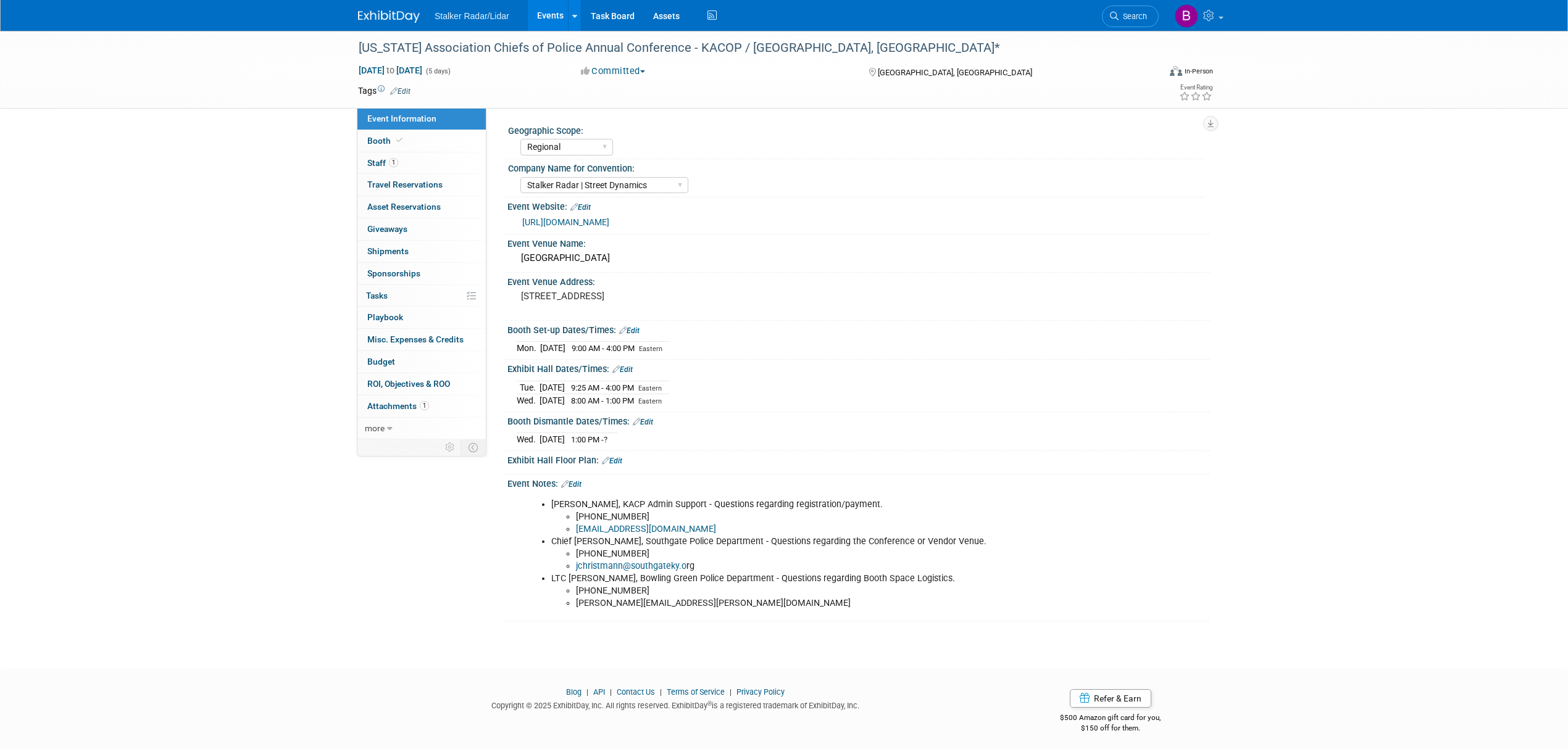
select select "Regional"
select select "Stalker Radar | Street Dynamics"
click at [406, 425] on link "more" at bounding box center [422, 429] width 129 height 22
click at [439, 446] on link "Event Binder (.pdf export)" at bounding box center [422, 450] width 129 height 22
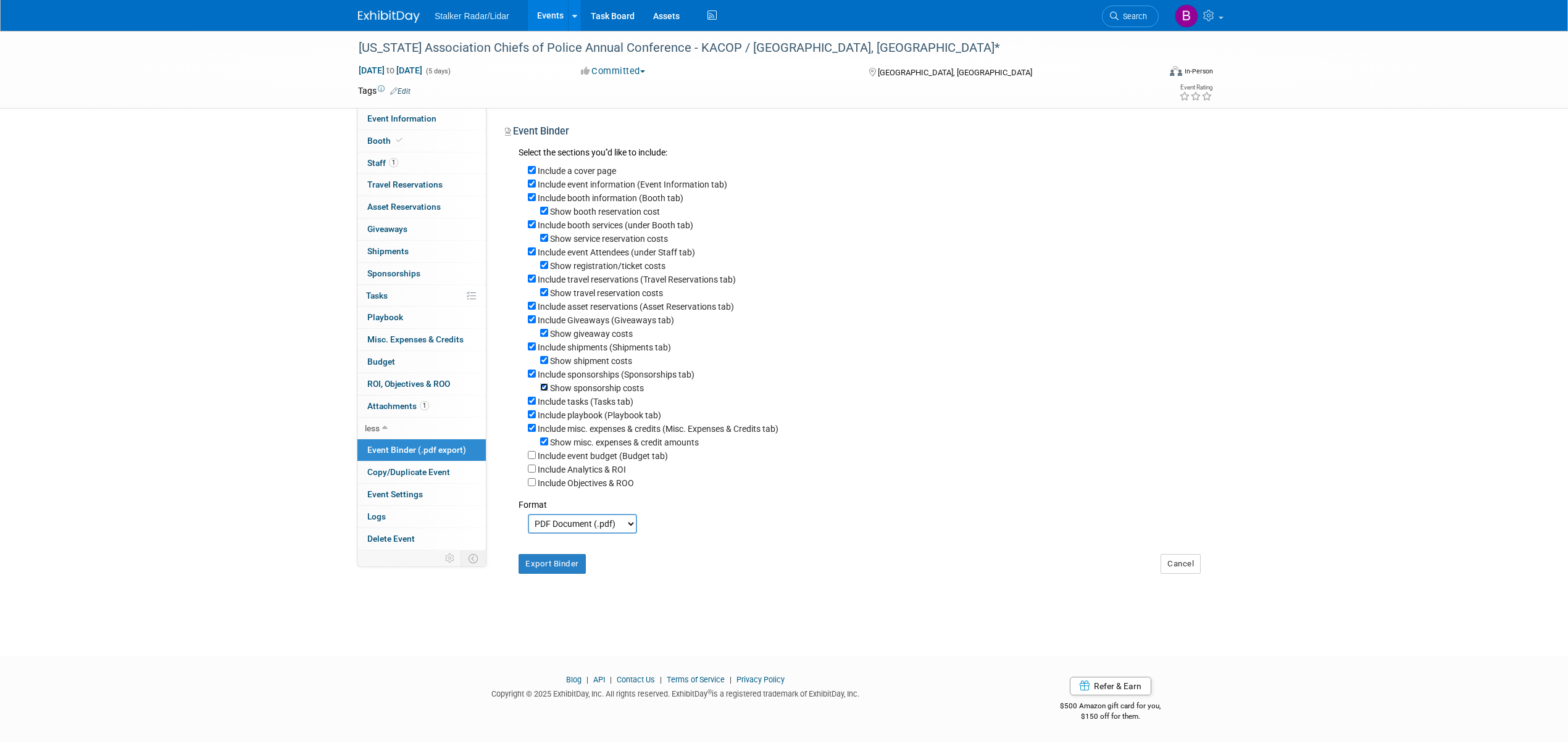
click at [545, 390] on input "Show sponsorship costs" at bounding box center [544, 387] width 8 height 8
click at [545, 391] on input "Show sponsorship costs" at bounding box center [544, 387] width 8 height 8
checkbox input "true"
click at [530, 416] on input "Include playbook (Playbook tab)" at bounding box center [532, 415] width 8 height 8
checkbox input "false"
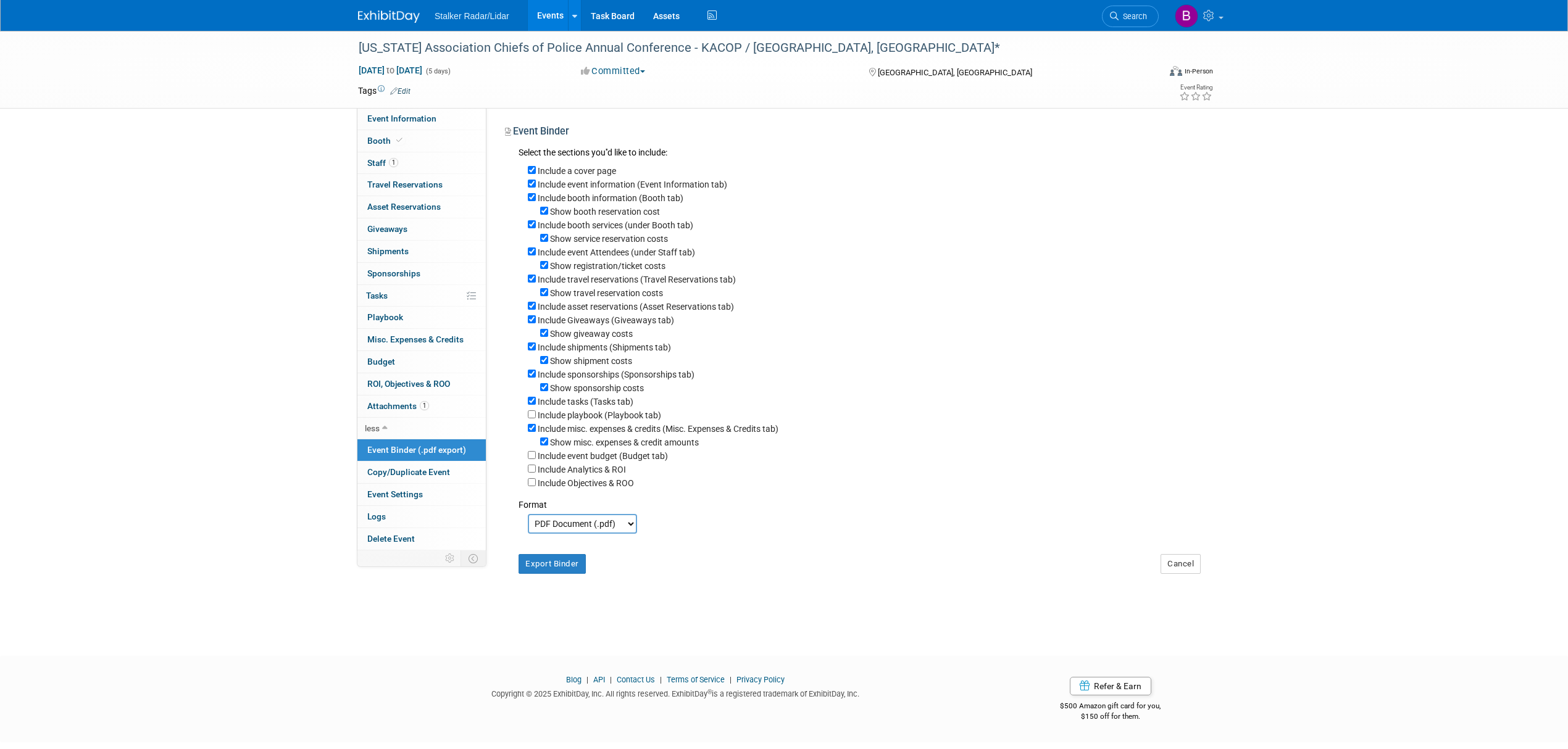
click at [537, 461] on label "Include event budget (Budget tab)" at bounding box center [603, 456] width 130 height 10
click at [536, 459] on input "Include event budget (Budget tab)" at bounding box center [532, 455] width 8 height 8
checkbox input "true"
click at [530, 432] on input "Include misc. expenses & credits (Misc. Expenses & Credits tab)" at bounding box center [532, 428] width 8 height 8
checkbox input "false"
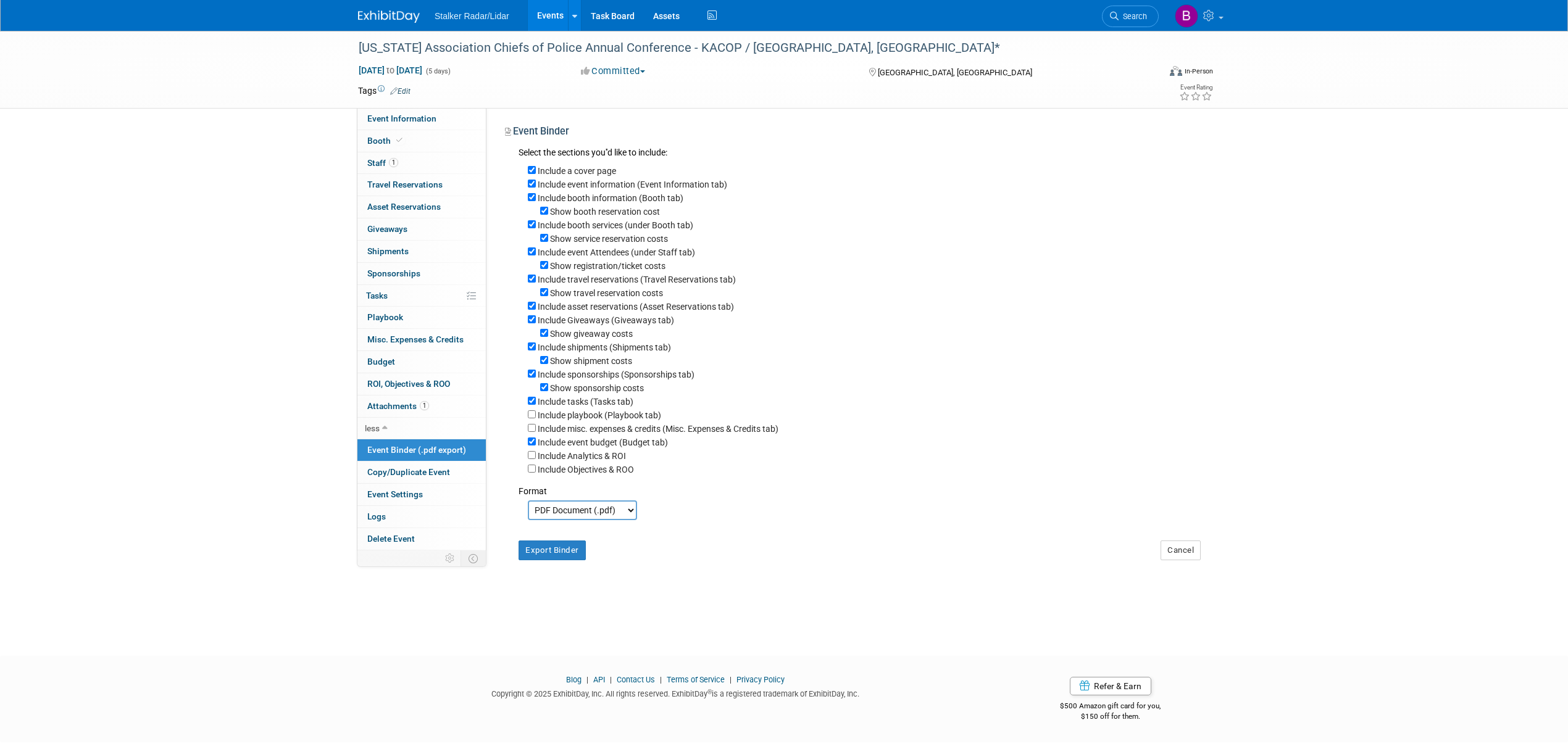
click at [536, 408] on div "Include tasks (Tasks tab)" at bounding box center [864, 401] width 673 height 13
click at [534, 405] on input "Include tasks (Tasks tab)" at bounding box center [532, 401] width 8 height 8
checkbox input "false"
click at [544, 394] on div "Show sponsorship costs" at bounding box center [864, 387] width 673 height 13
click at [544, 391] on input "Show sponsorship costs" at bounding box center [544, 387] width 8 height 8
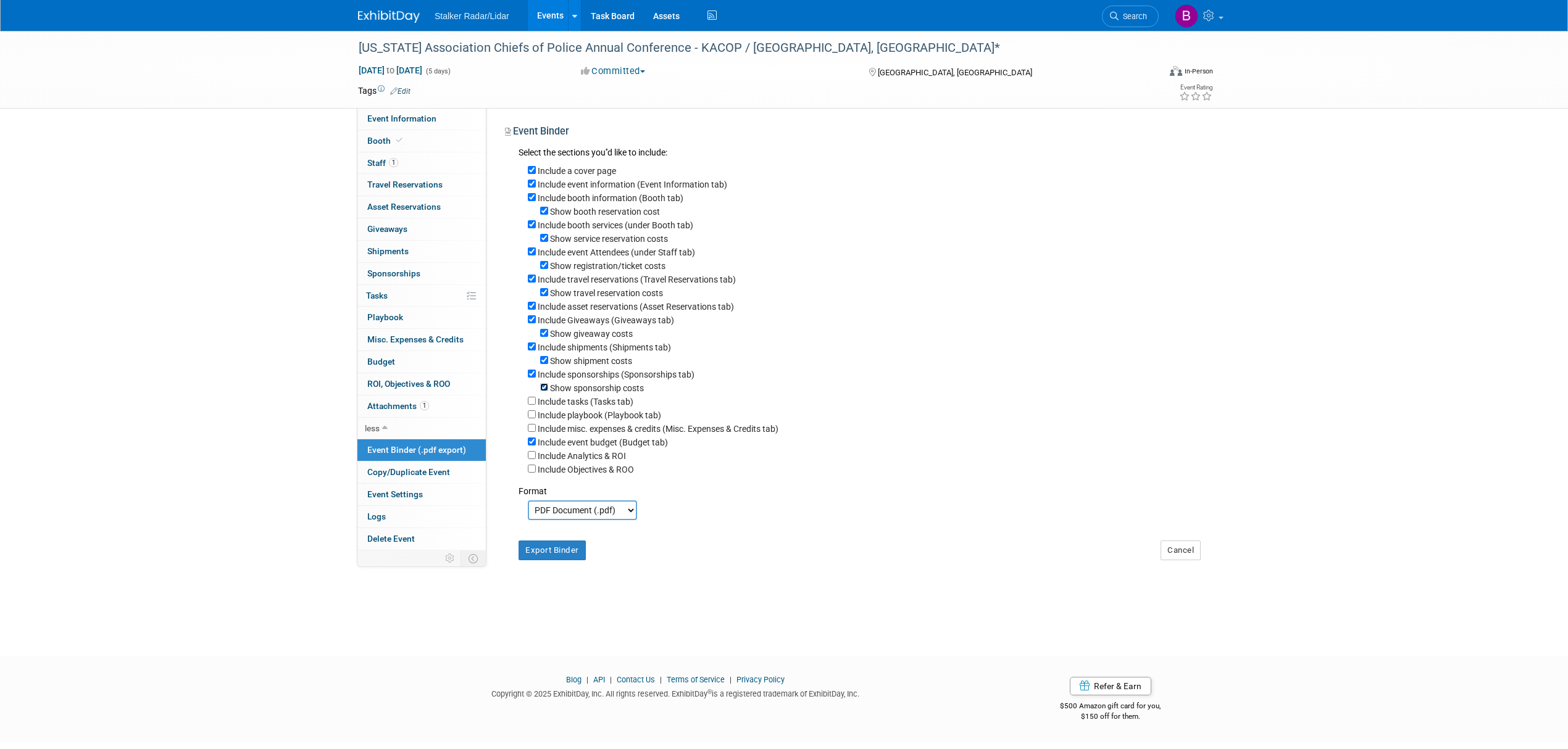
checkbox input "false"
click at [530, 377] on input "Include sponsorships (Sponsorships tab)" at bounding box center [532, 374] width 8 height 8
checkbox input "false"
click at [530, 322] on input "Include Giveaways (Giveaways tab)" at bounding box center [532, 319] width 8 height 8
checkbox input "false"
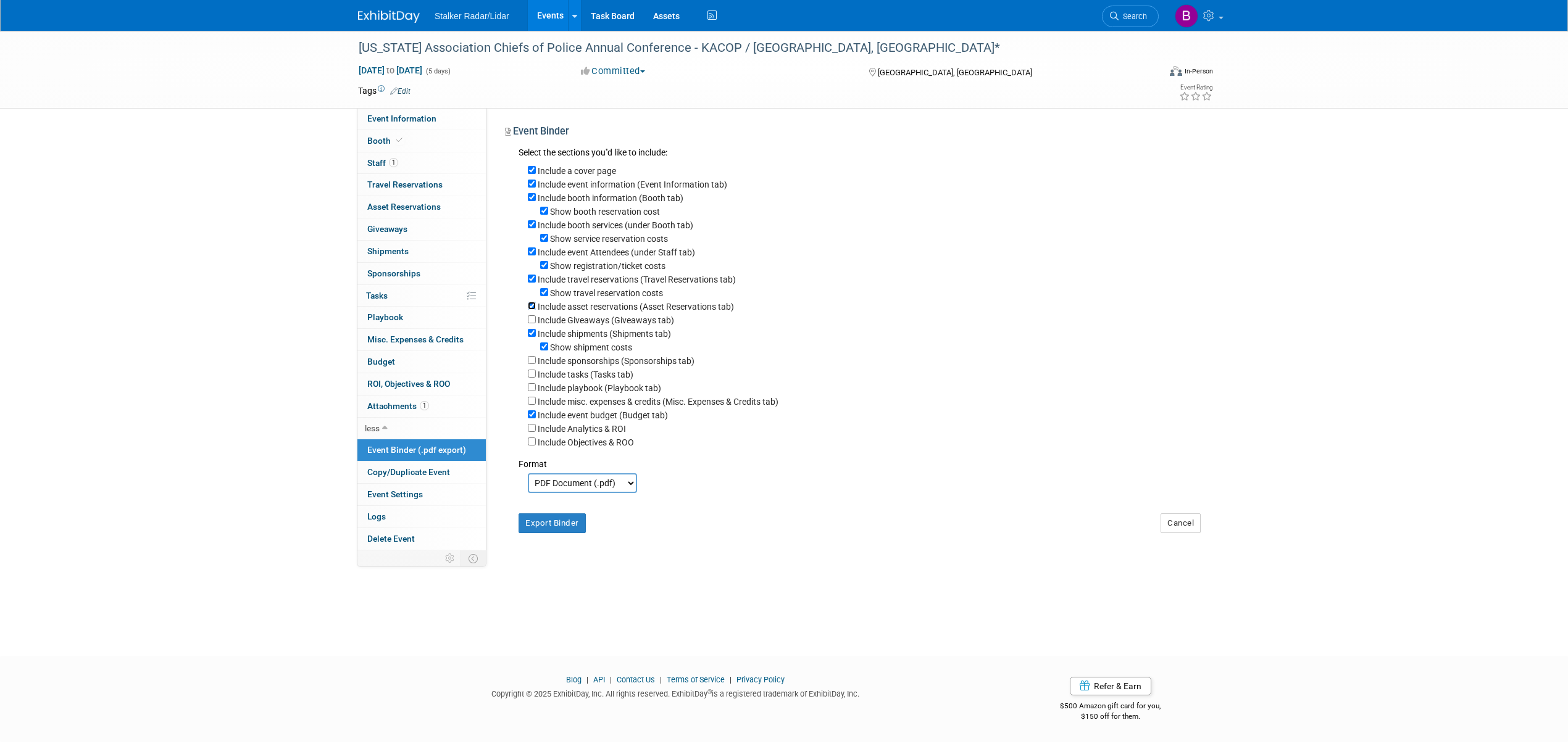
click at [531, 306] on input "Include asset reservations (Asset Reservations tab)" at bounding box center [532, 306] width 8 height 8
checkbox input "false"
click at [551, 528] on button "Export Binder" at bounding box center [551, 523] width 67 height 20
click at [1047, 351] on div "Show shipment costs" at bounding box center [864, 347] width 673 height 13
click at [539, 20] on link "Events" at bounding box center [550, 15] width 45 height 31
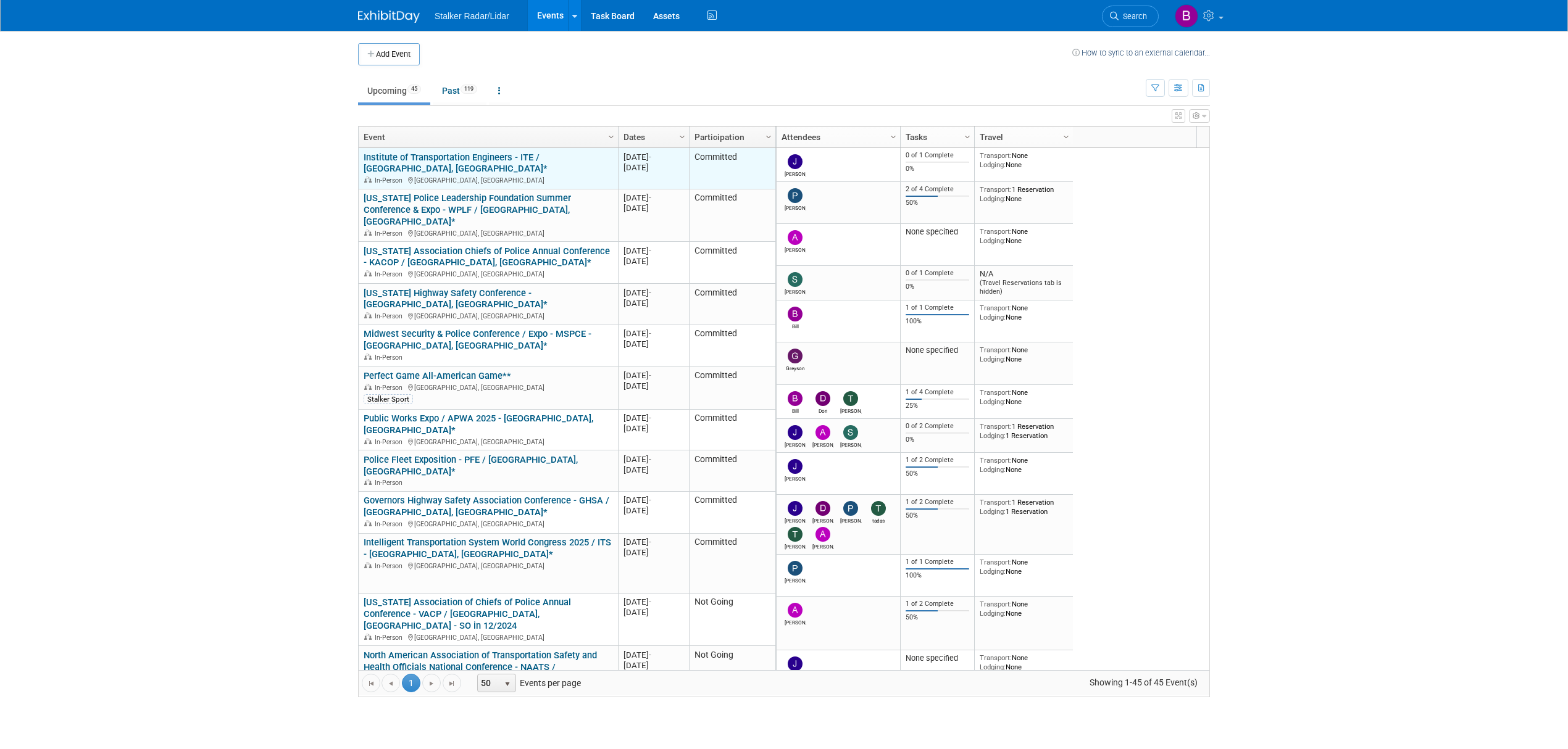
click at [479, 164] on div "Institute of Transportation Engineers - ITE / [GEOGRAPHIC_DATA], [GEOGRAPHIC_DA…" at bounding box center [488, 169] width 249 height 33
click at [492, 157] on link "Institute of Transportation Engineers - ITE / [GEOGRAPHIC_DATA], [GEOGRAPHIC_DA…" at bounding box center [455, 163] width 184 height 23
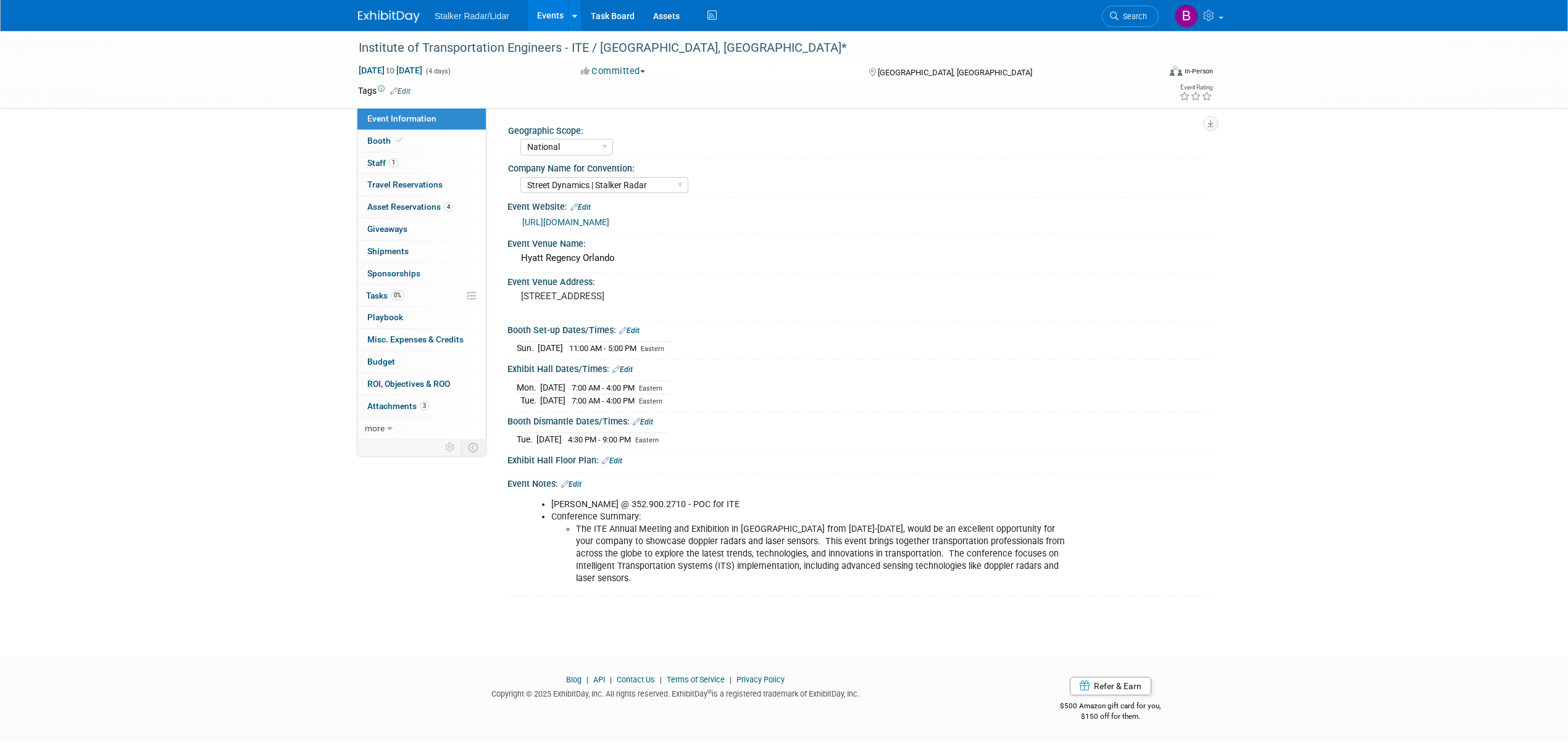
select select "National"
select select "Street Dynamics | Stalker Radar"
drag, startPoint x: 662, startPoint y: 182, endPoint x: 647, endPoint y: 182, distance: 15.0
click at [647, 182] on select "Stalker Sensors Applied Concepts, Inc. | Stalker Radar Stalker Radar | Street D…" at bounding box center [604, 185] width 168 height 17
click at [930, 241] on div "Event Venue Name:" at bounding box center [859, 242] width 703 height 15
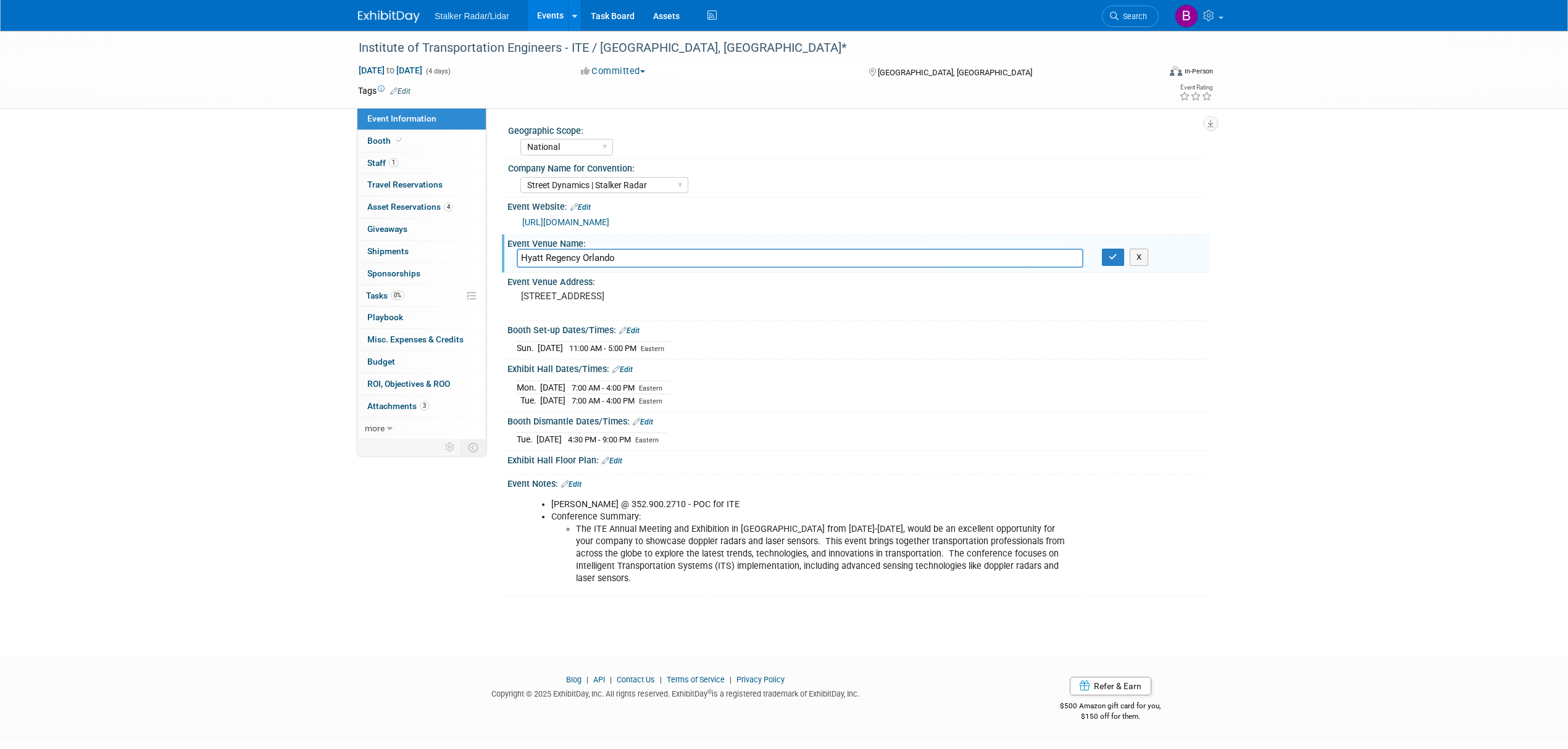
click at [547, 17] on link "Events" at bounding box center [550, 15] width 45 height 31
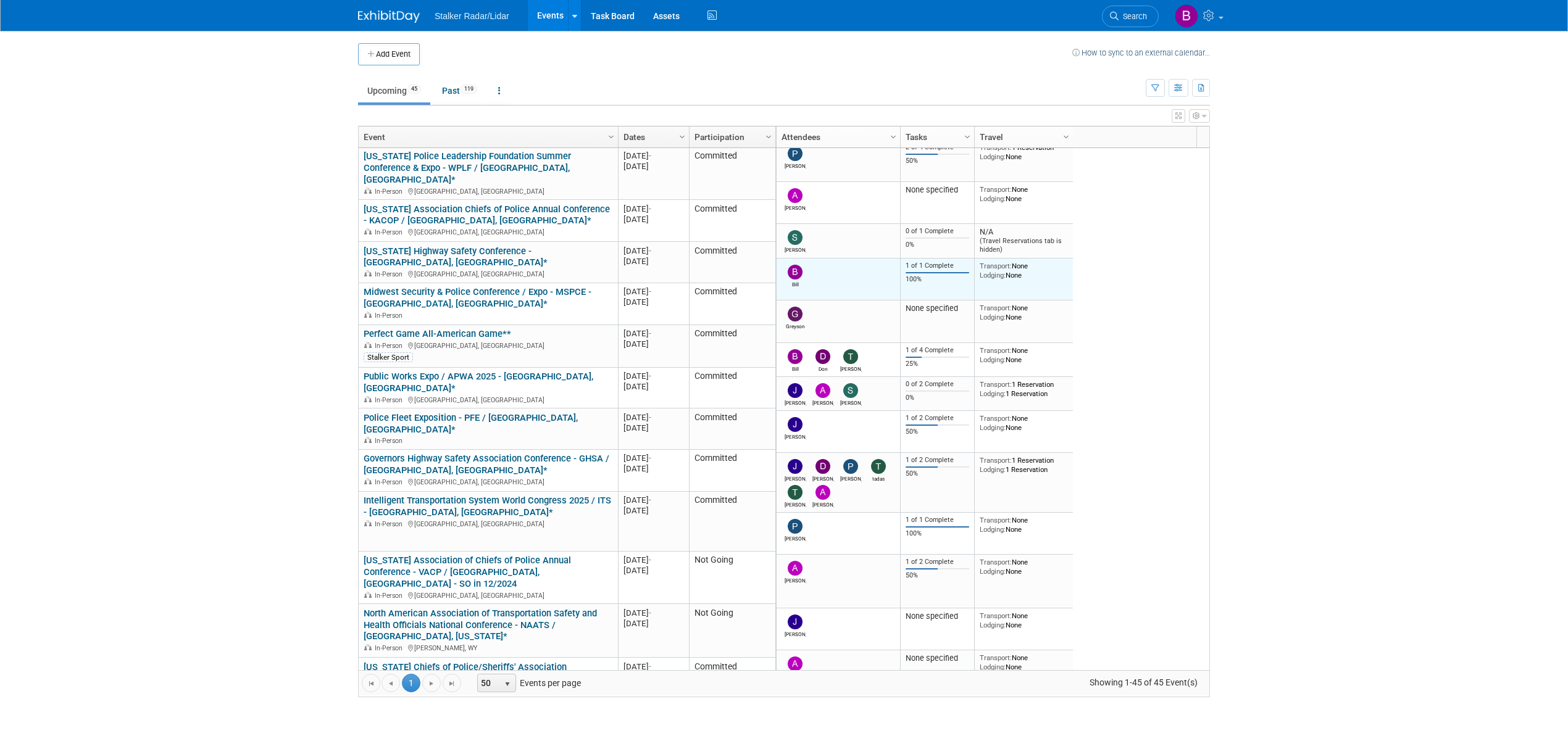
scroll to position [82, 0]
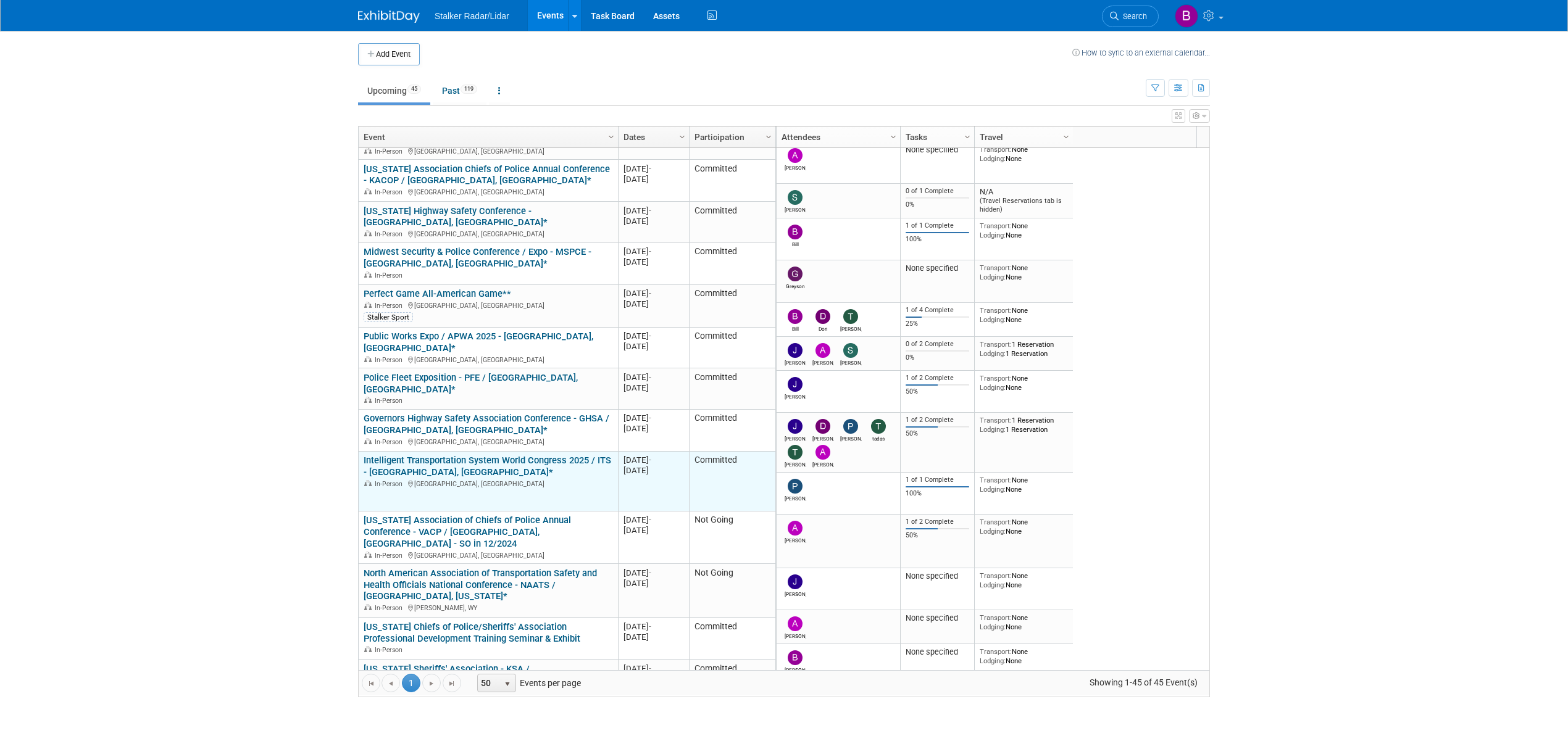
click at [547, 455] on link "Intelligent Transportation System World Congress 2025 / ITS - [GEOGRAPHIC_DATA]…" at bounding box center [487, 466] width 248 height 23
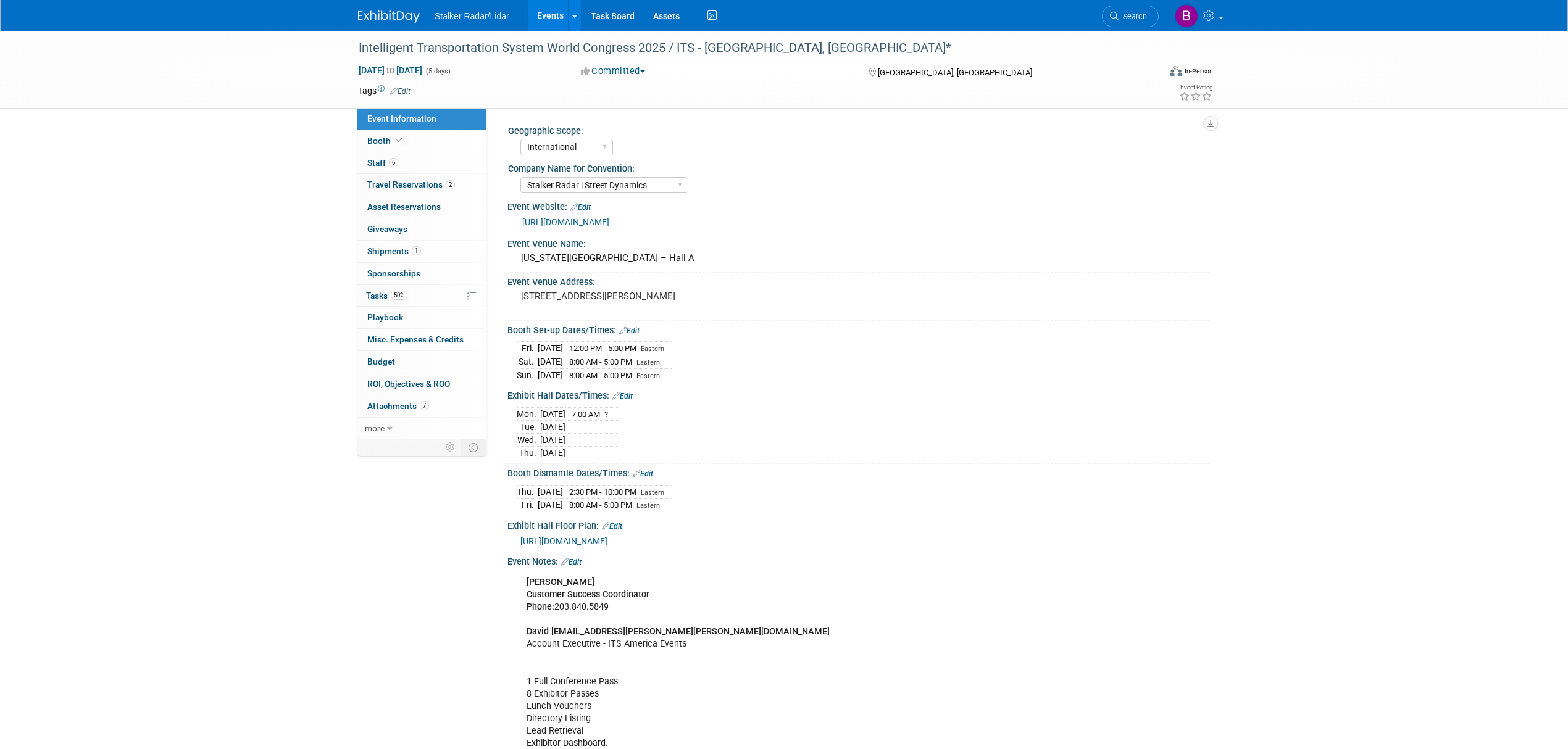
select select "International"
select select "Stalker Radar | Street Dynamics"
click at [609, 227] on link "[URL][DOMAIN_NAME]" at bounding box center [565, 222] width 87 height 10
drag, startPoint x: 354, startPoint y: 47, endPoint x: 410, endPoint y: 50, distance: 56.1
click at [410, 50] on div "Intelligent Transportation System World Congress 2025 / ITS - [GEOGRAPHIC_DATA]…" at bounding box center [747, 48] width 786 height 22
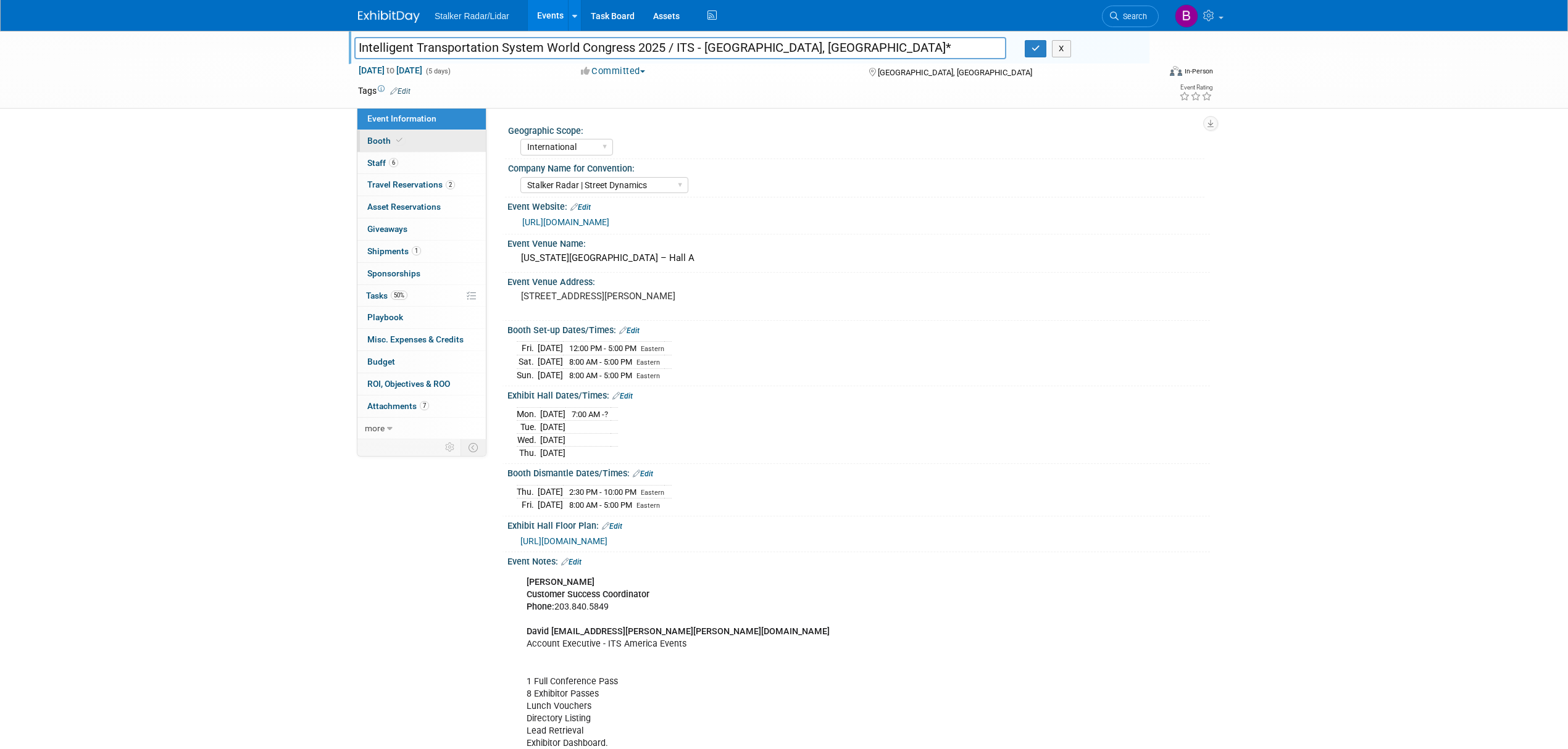
click at [431, 143] on link "Booth" at bounding box center [422, 141] width 129 height 22
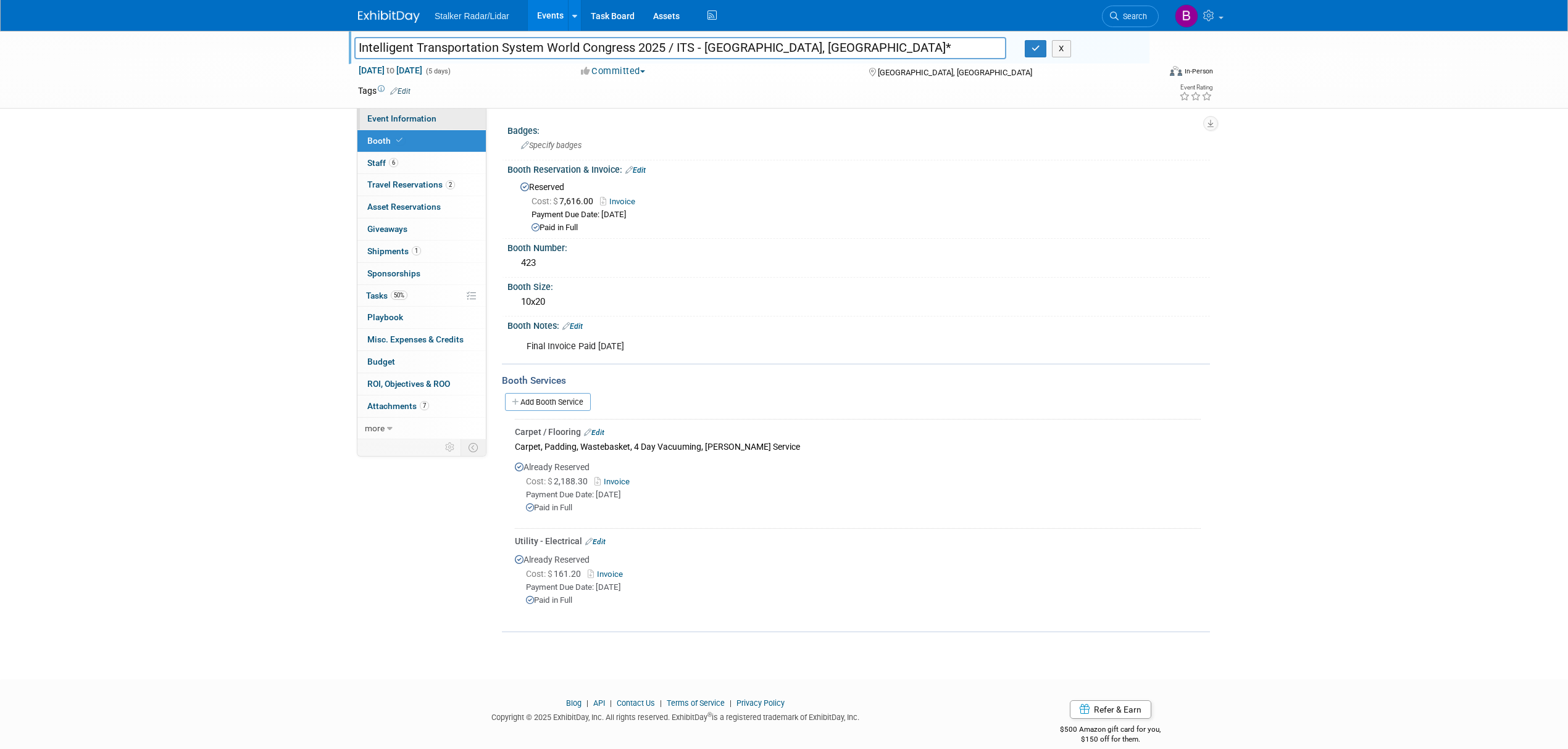
click at [408, 121] on span "Event Information" at bounding box center [402, 118] width 69 height 10
select select "International"
select select "Stalker Radar | Street Dynamics"
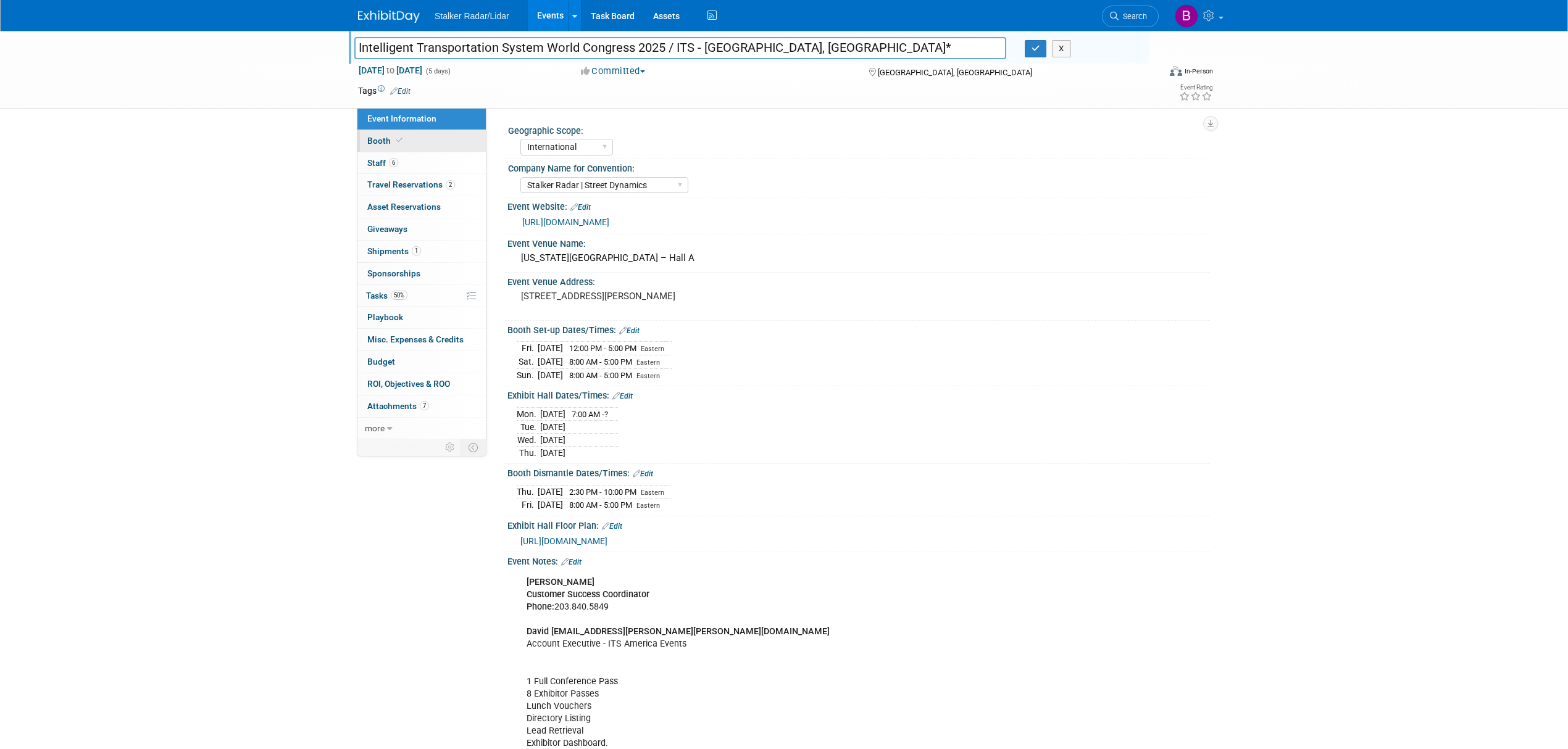
click at [403, 146] on link "Booth" at bounding box center [422, 141] width 129 height 22
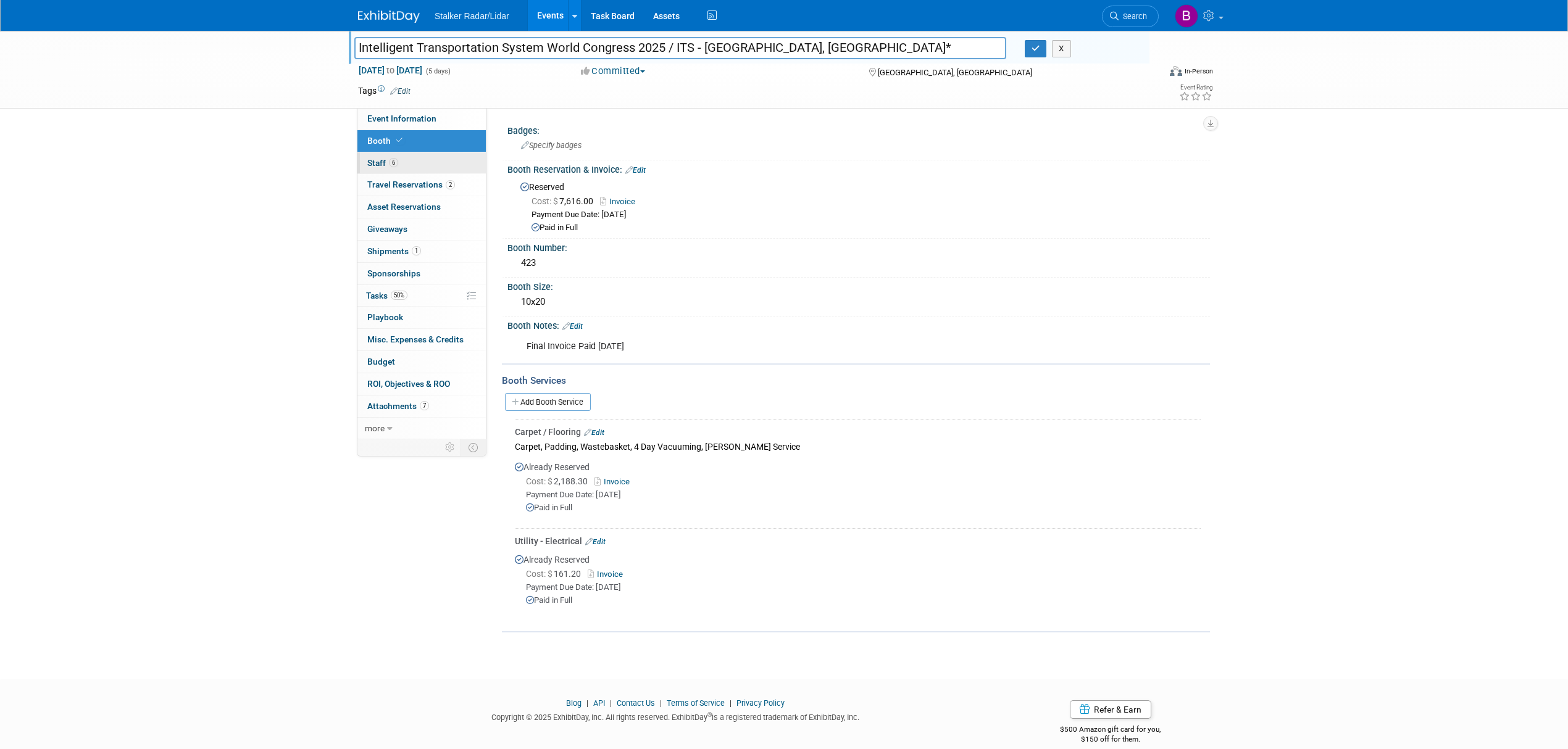
click at [401, 165] on link "6 Staff 6" at bounding box center [422, 163] width 129 height 22
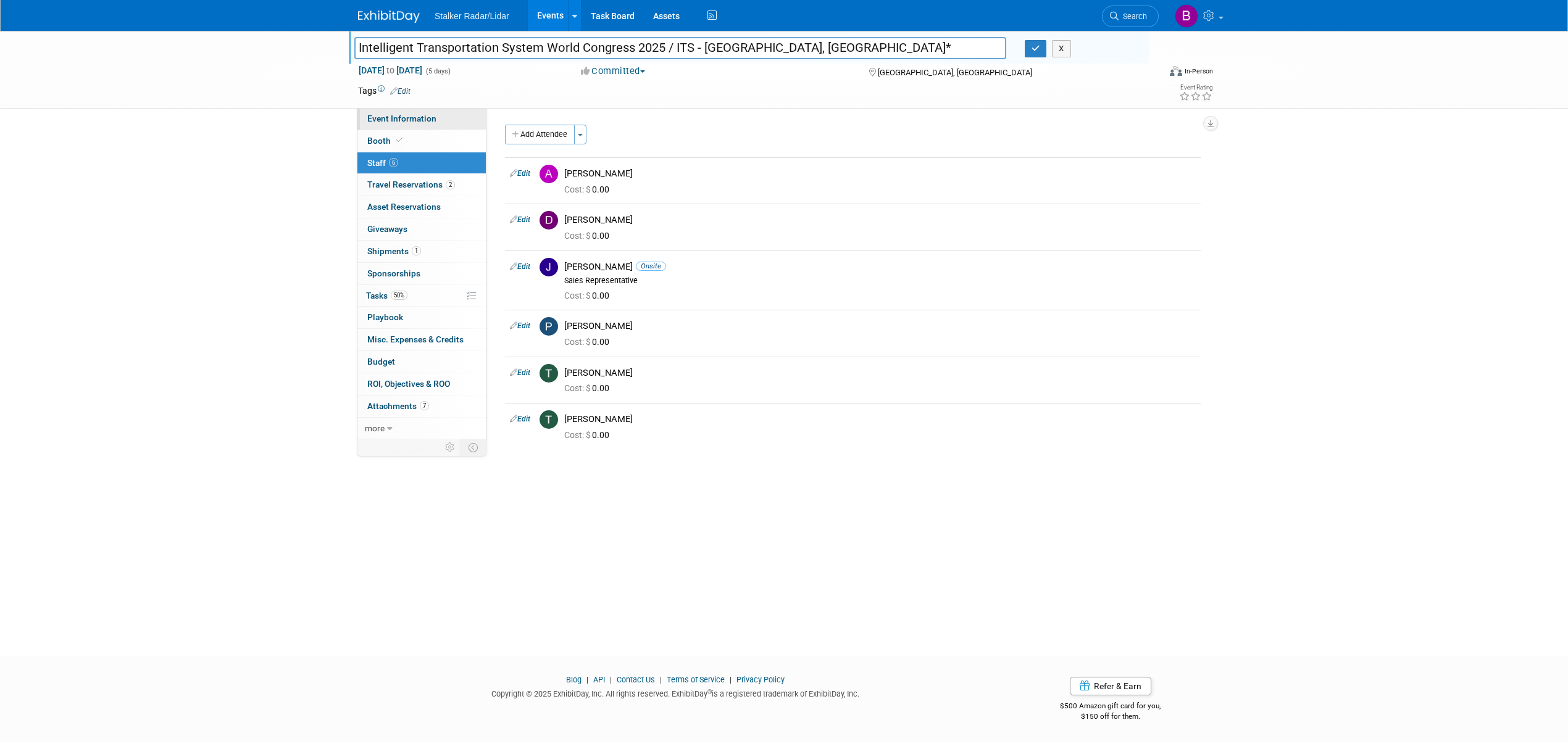
click at [406, 127] on link "Event Information" at bounding box center [422, 119] width 129 height 22
select select "International"
select select "Stalker Radar | Street Dynamics"
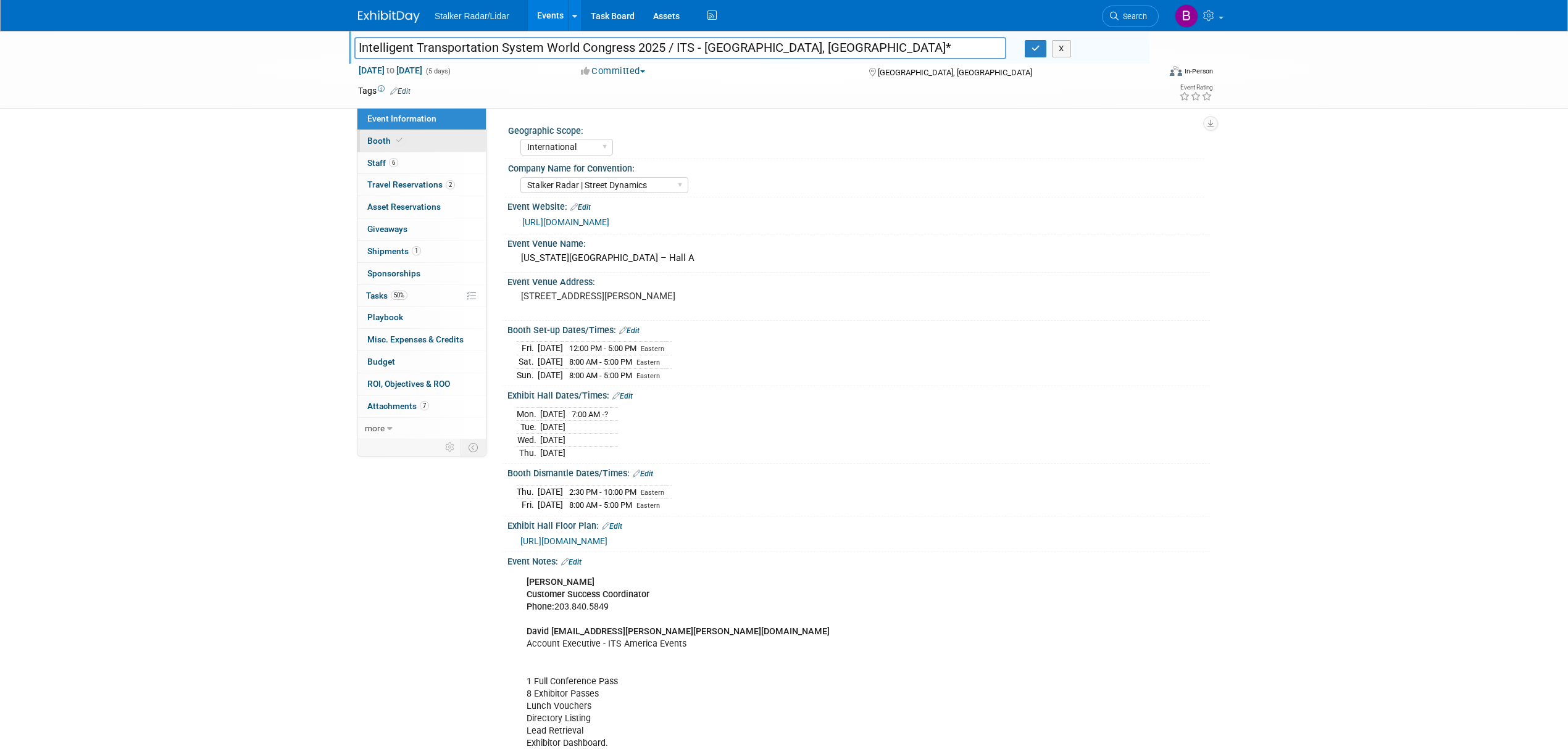
click at [403, 141] on link "Booth" at bounding box center [422, 141] width 129 height 22
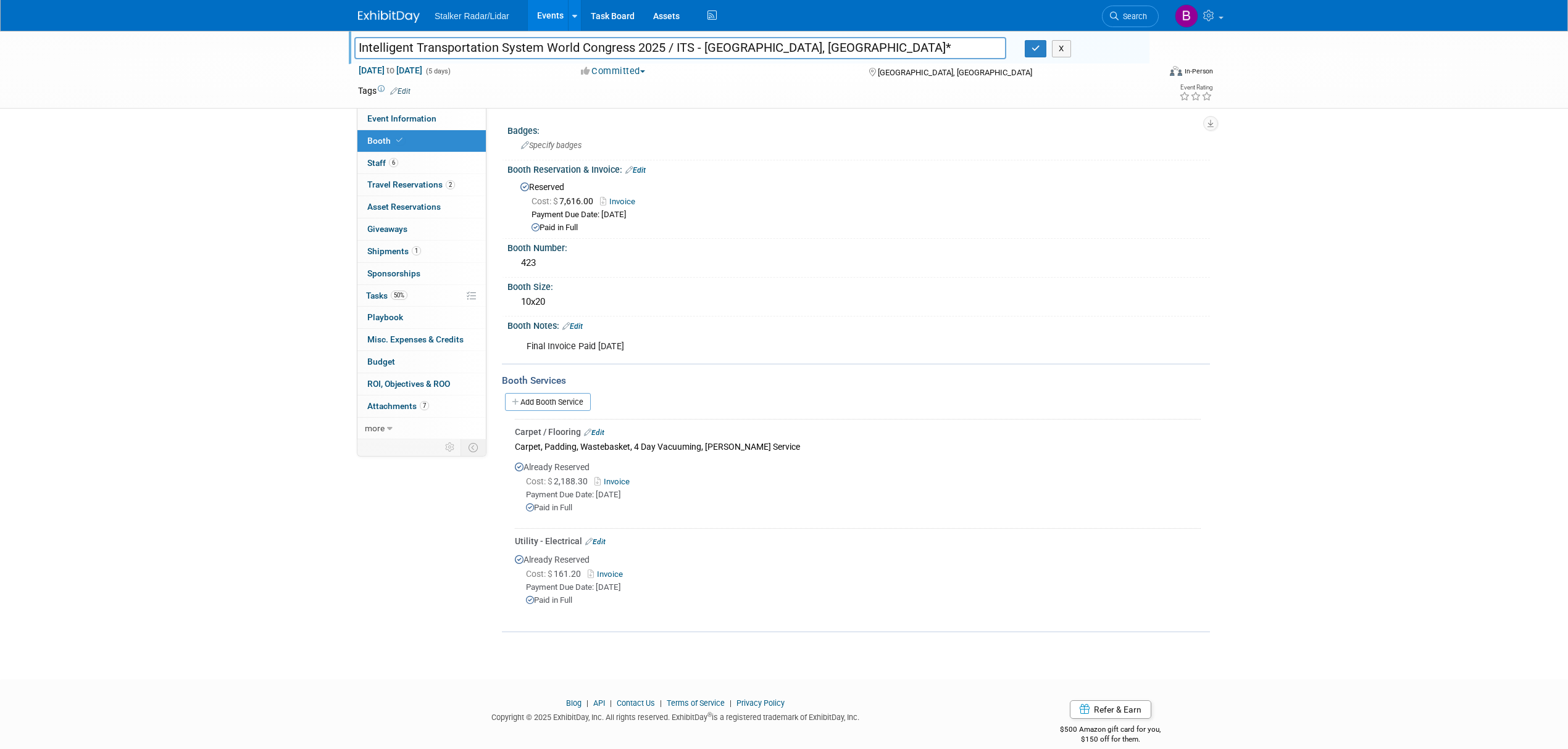
click at [555, 13] on link "Events" at bounding box center [550, 15] width 45 height 31
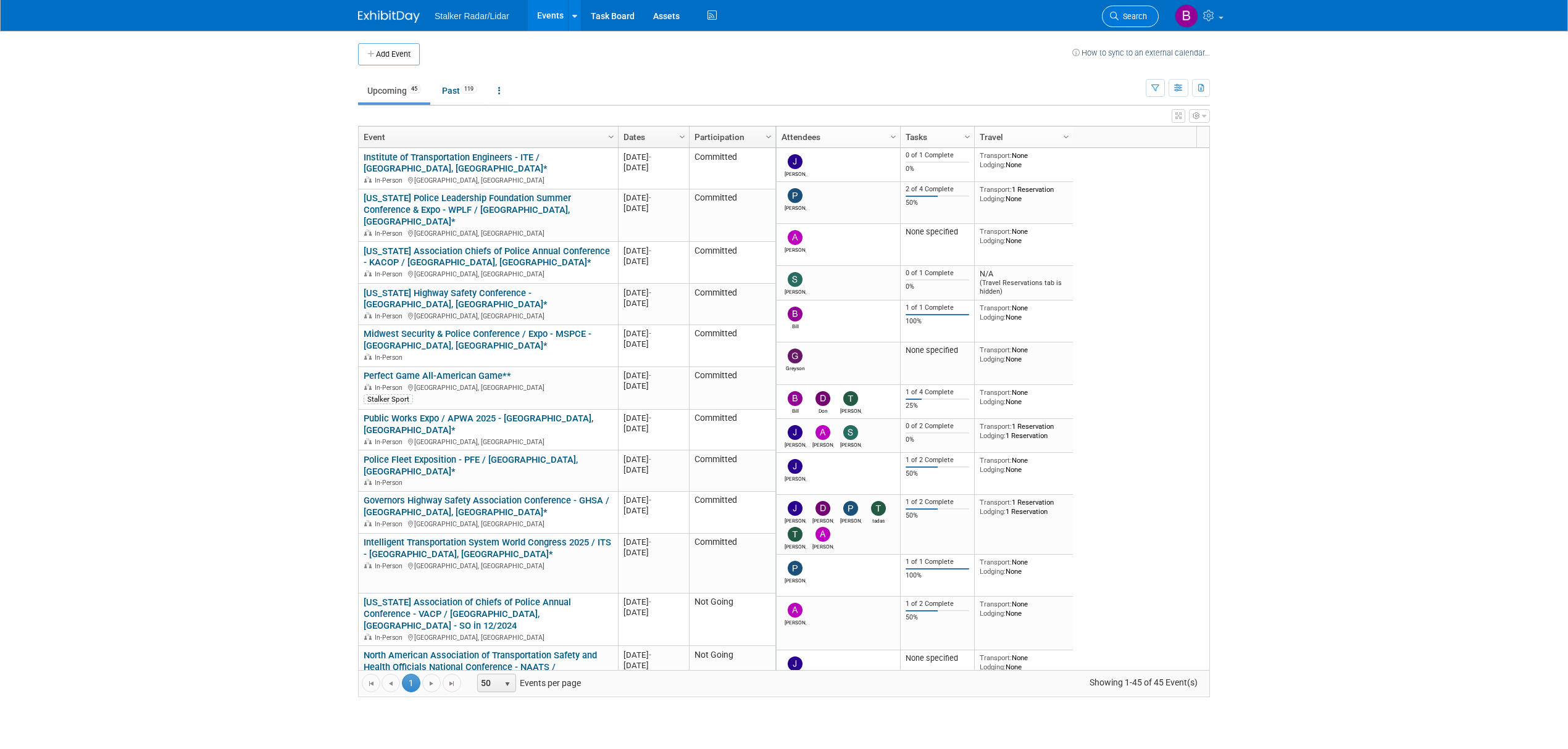
click at [1135, 17] on span "Search" at bounding box center [1133, 17] width 29 height 9
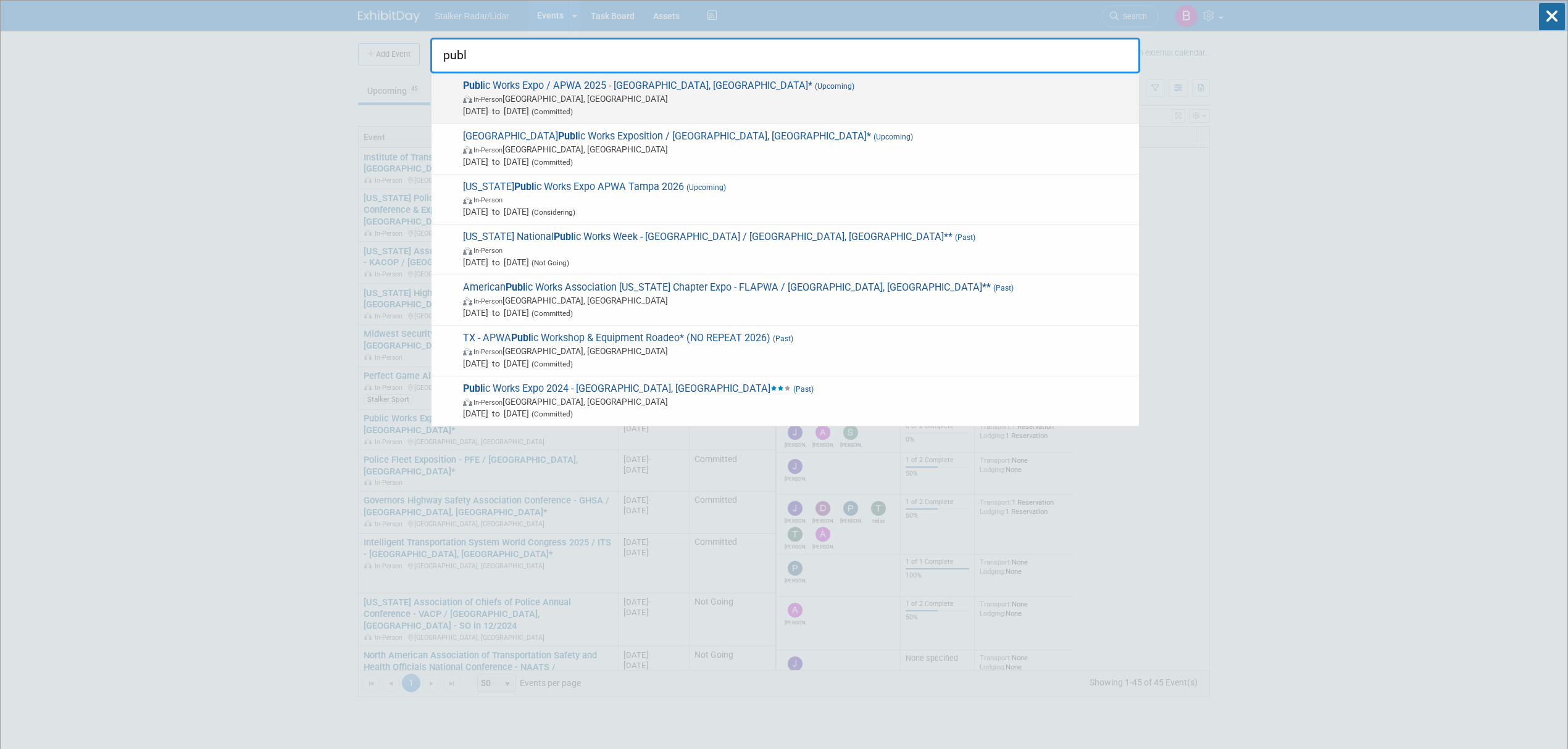
type input "publ"
click at [590, 92] on span "Publ ic Works Expo / APWA 2025 - [GEOGRAPHIC_DATA], [GEOGRAPHIC_DATA]* (Upcomin…" at bounding box center [796, 98] width 674 height 38
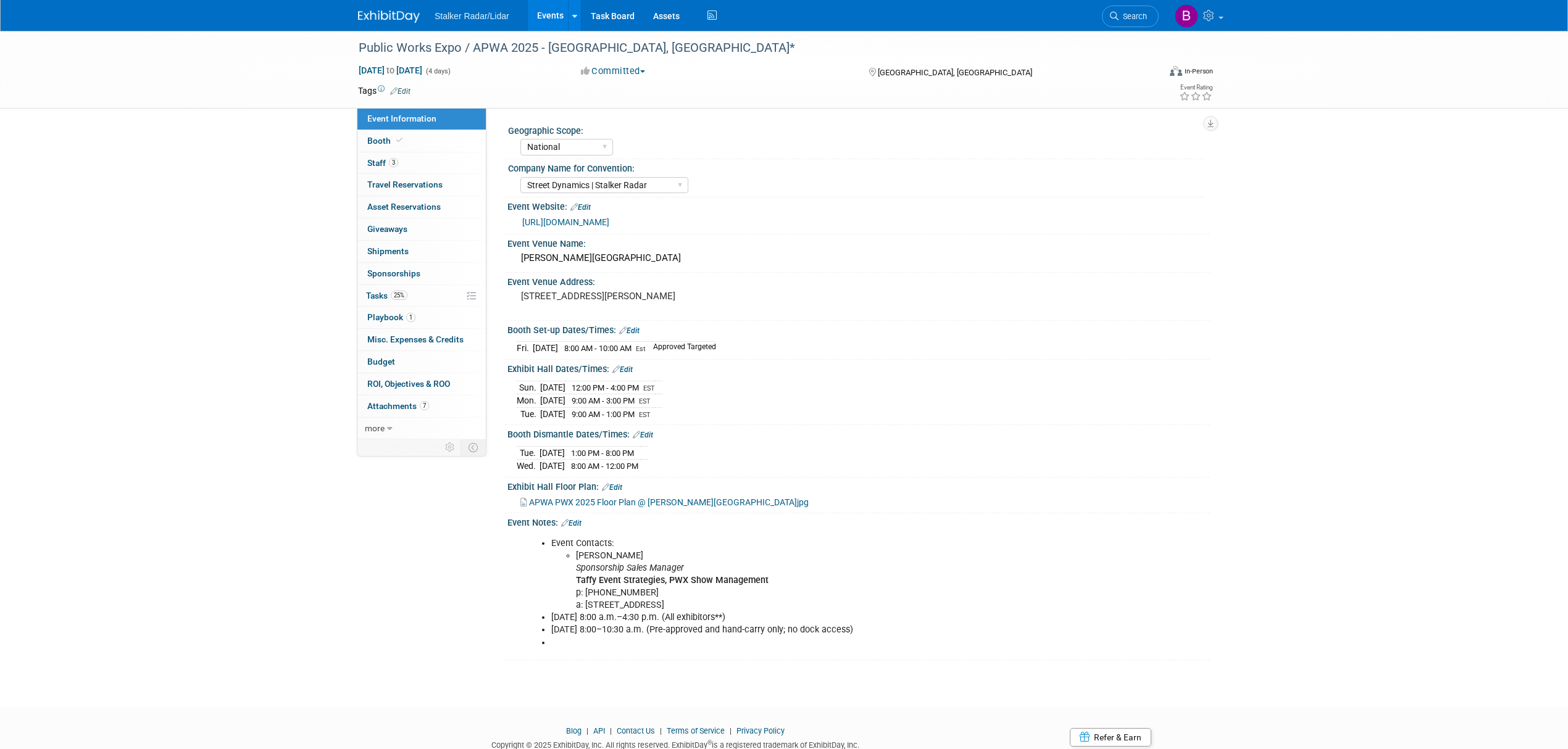
select select "National"
select select "Street Dynamics | Stalker Radar"
click at [372, 141] on span "Booth" at bounding box center [386, 141] width 38 height 10
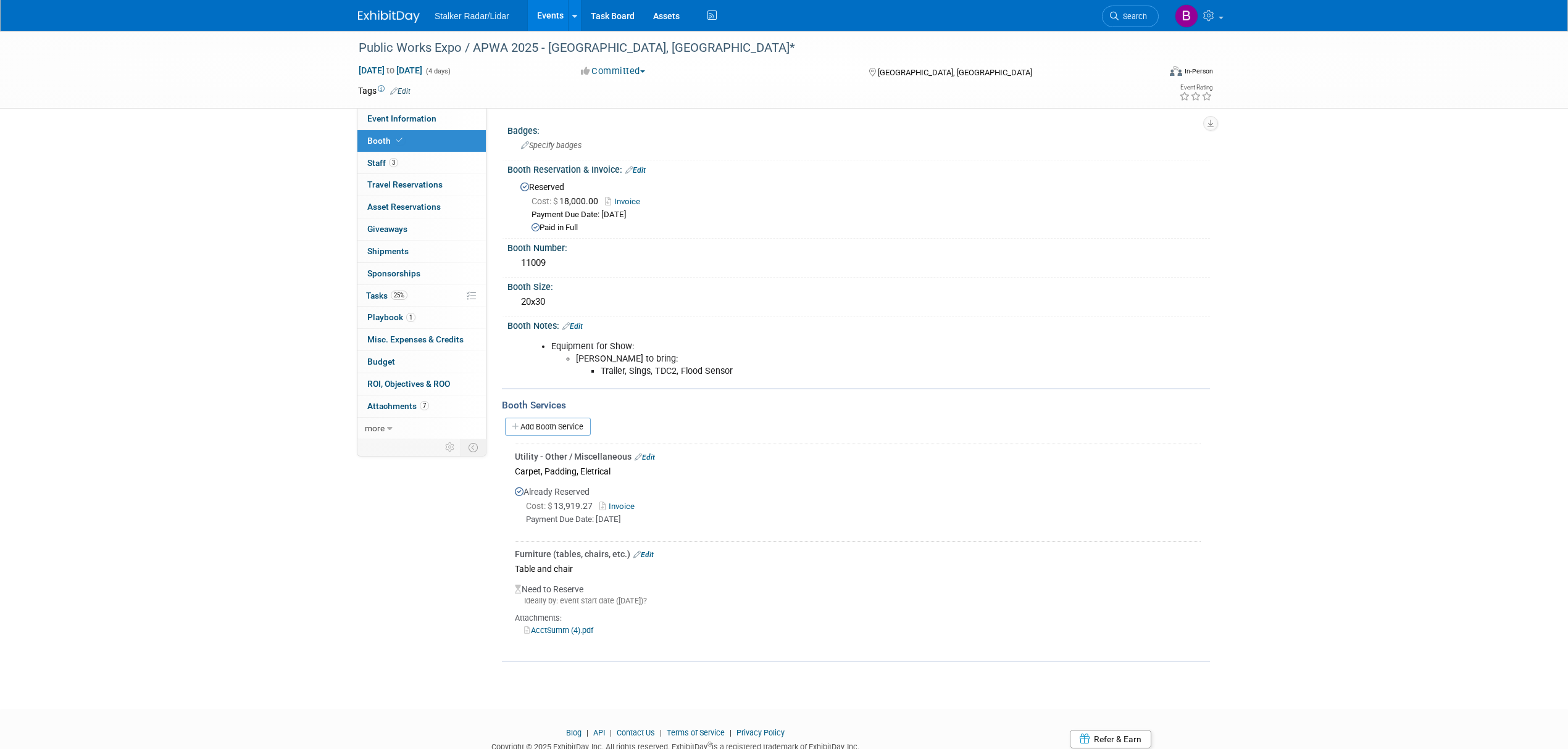
click at [628, 198] on link "Invoice" at bounding box center [626, 202] width 41 height 9
click at [389, 119] on span "Event Information" at bounding box center [402, 118] width 69 height 10
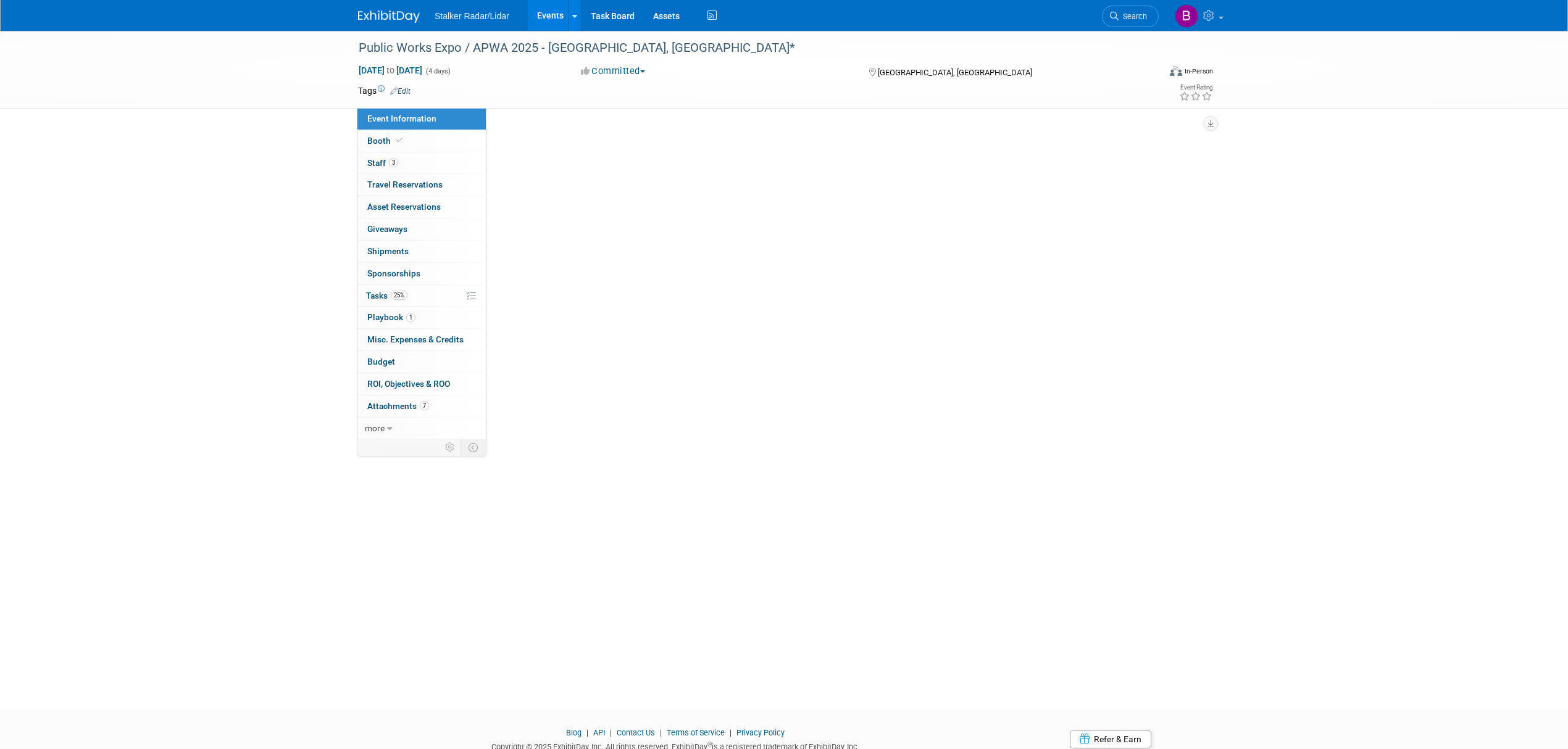
select select "National"
select select "Street Dynamics | Stalker Radar"
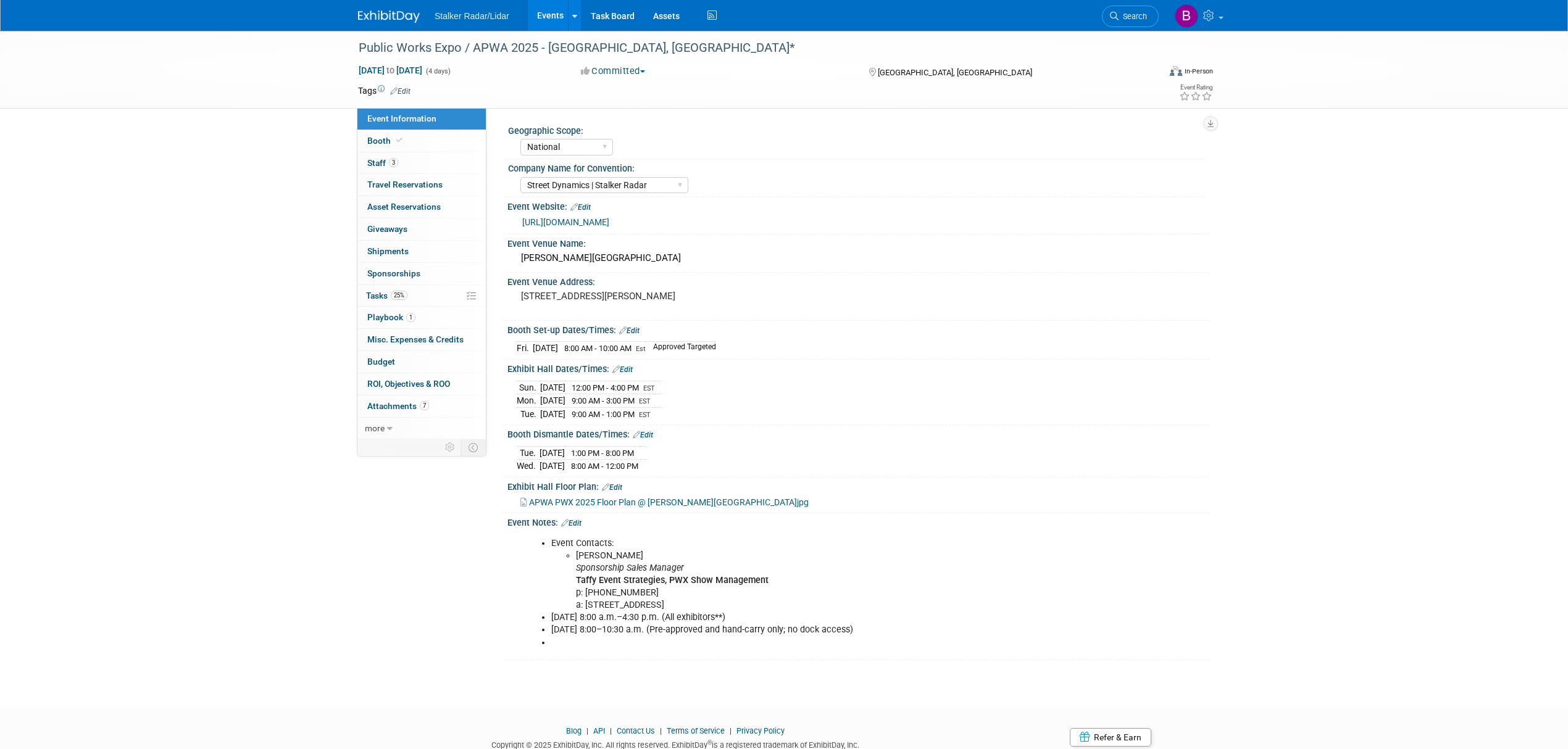
click at [536, 13] on link "Events" at bounding box center [550, 15] width 45 height 31
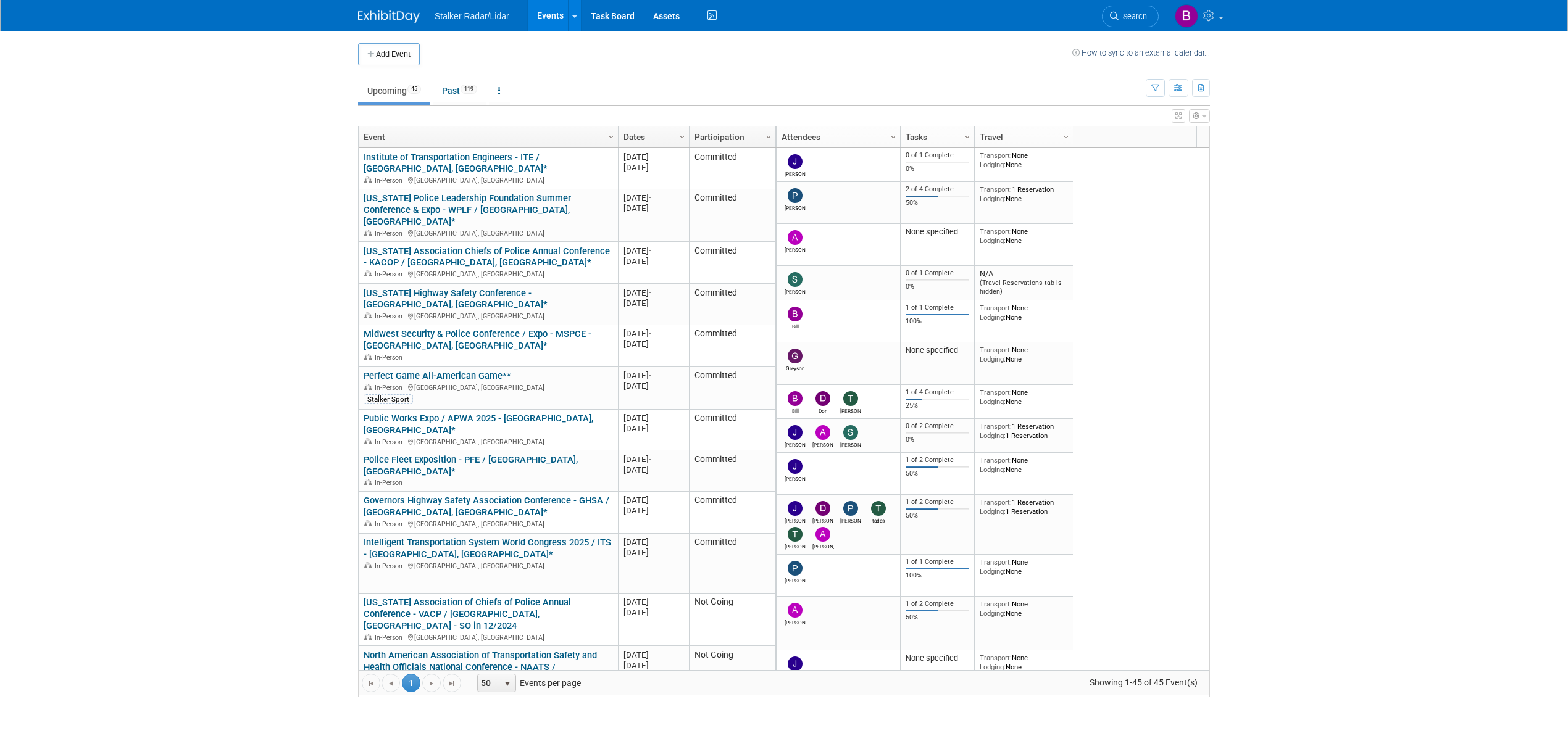
click at [547, 155] on link "Institute of Transportation Engineers - ITE / [GEOGRAPHIC_DATA], [GEOGRAPHIC_DA…" at bounding box center [455, 163] width 184 height 23
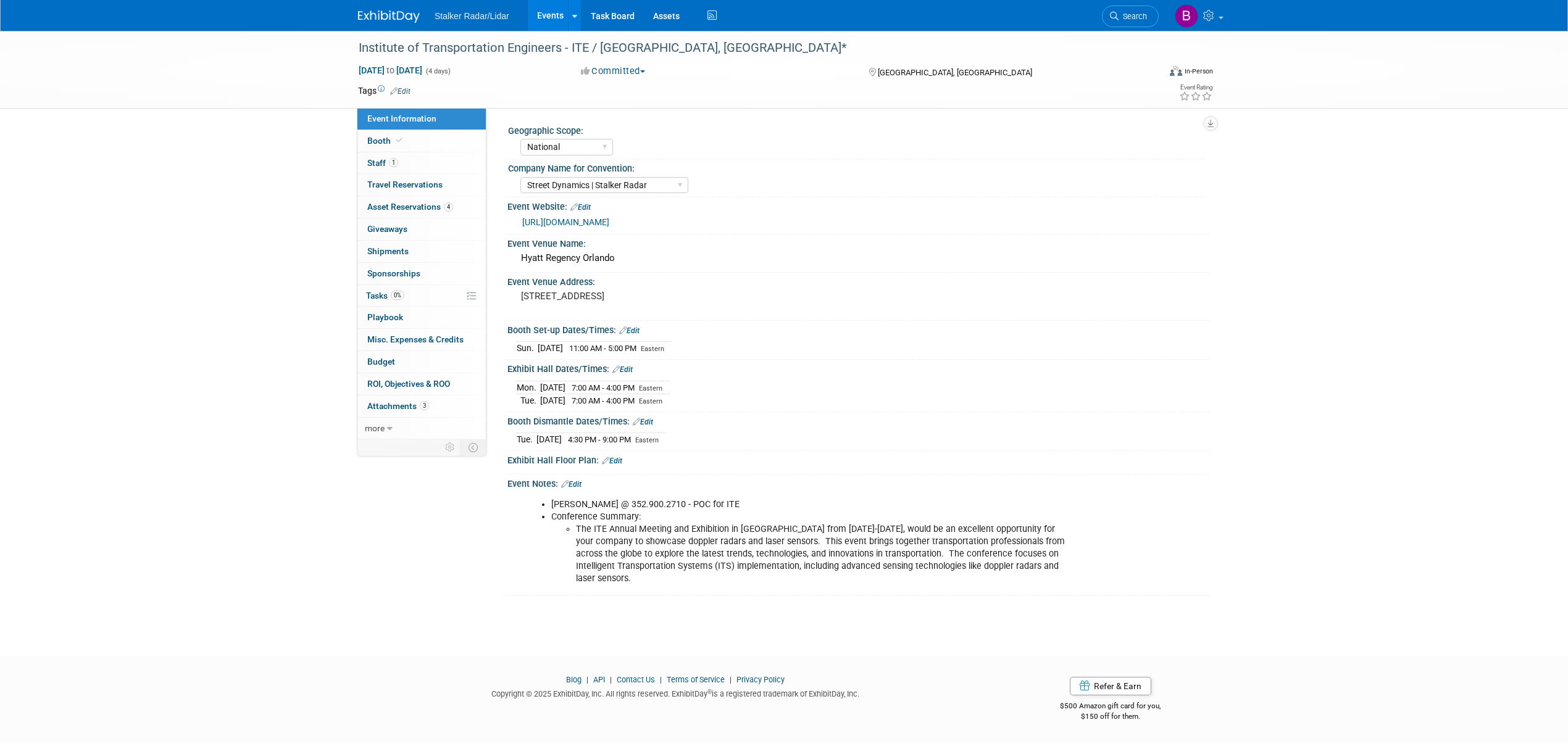
select select "National"
select select "Street Dynamics | Stalker Radar"
click at [573, 483] on link "Edit" at bounding box center [571, 484] width 21 height 9
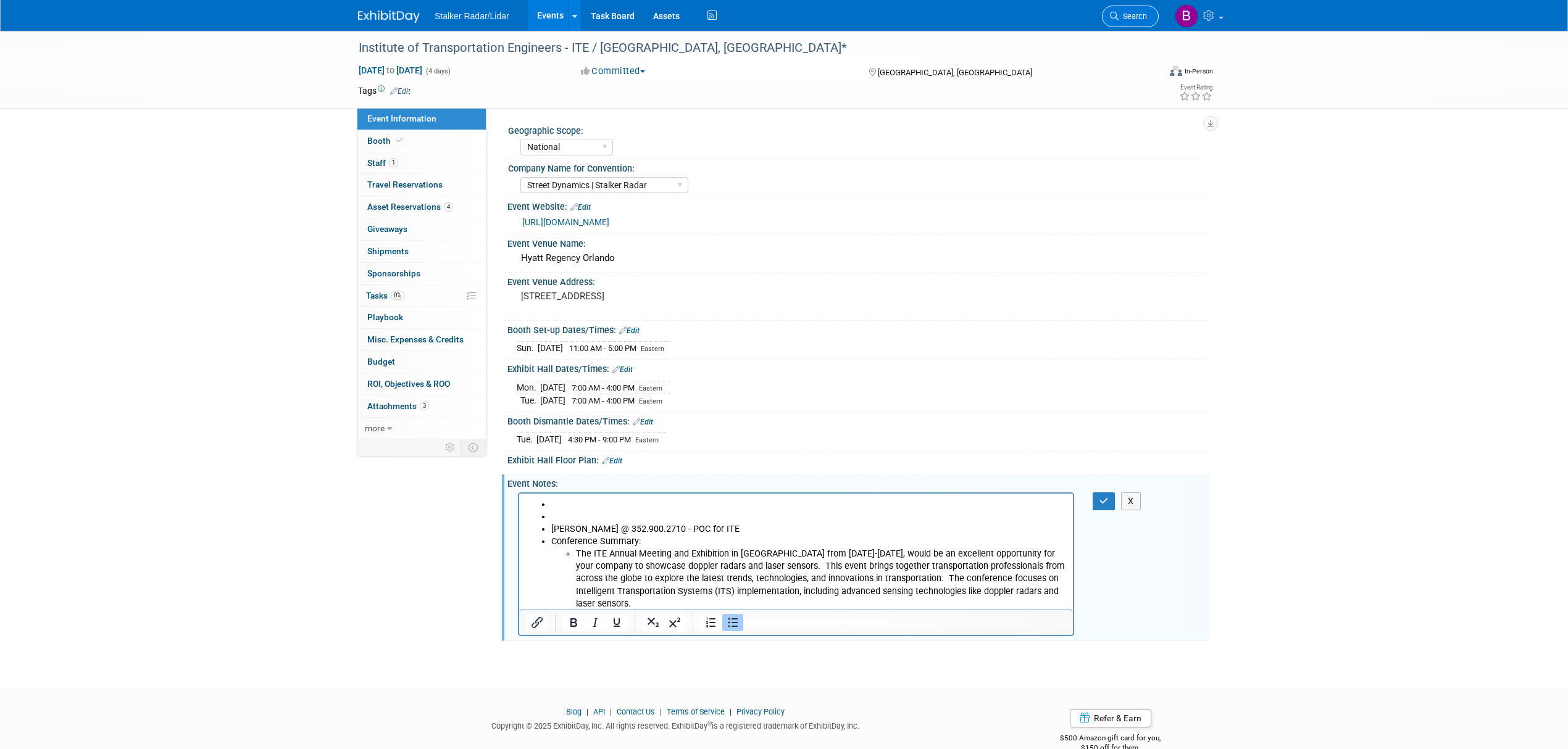
click at [1109, 19] on link "Search" at bounding box center [1131, 16] width 57 height 22
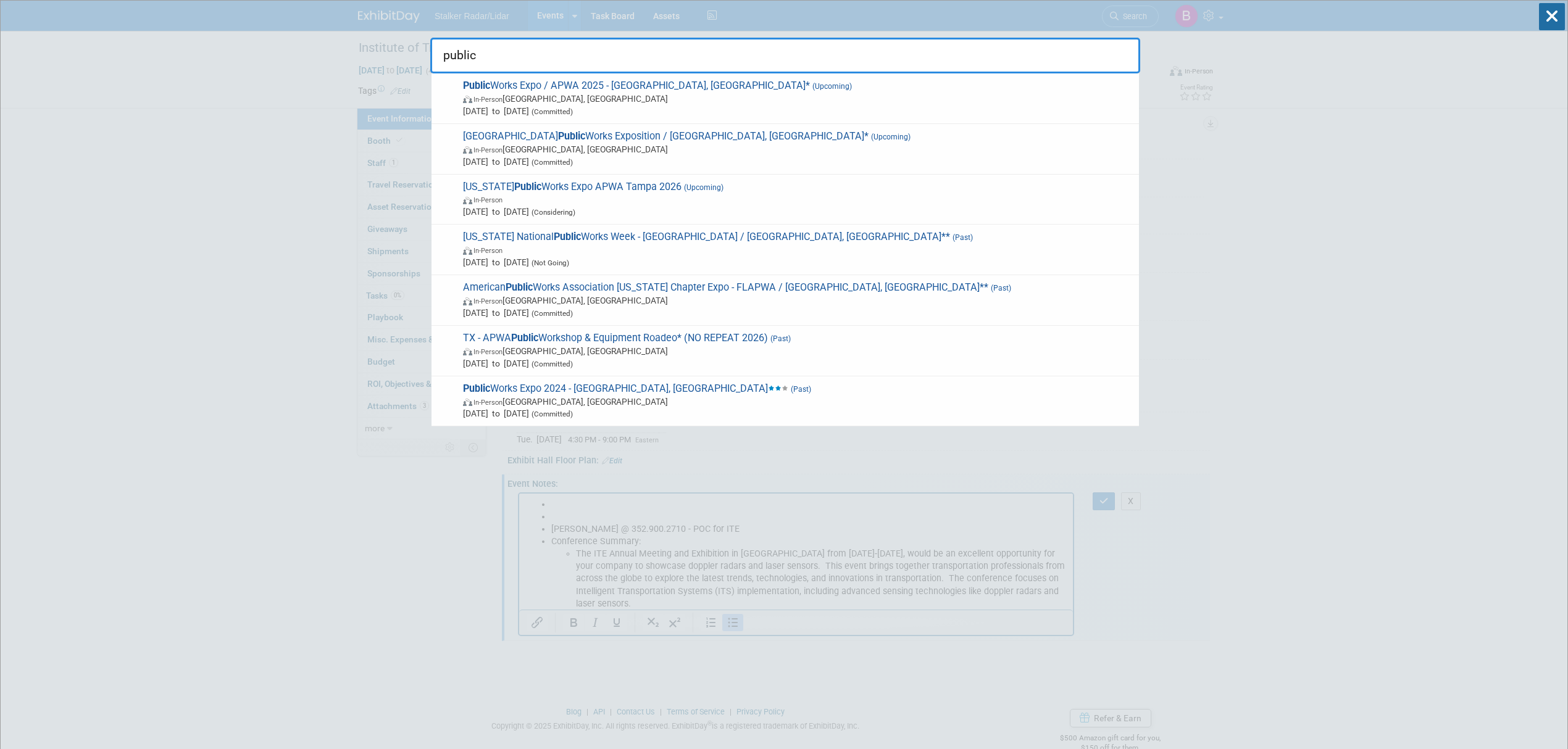
type input "public"
